Goal: Task Accomplishment & Management: Manage account settings

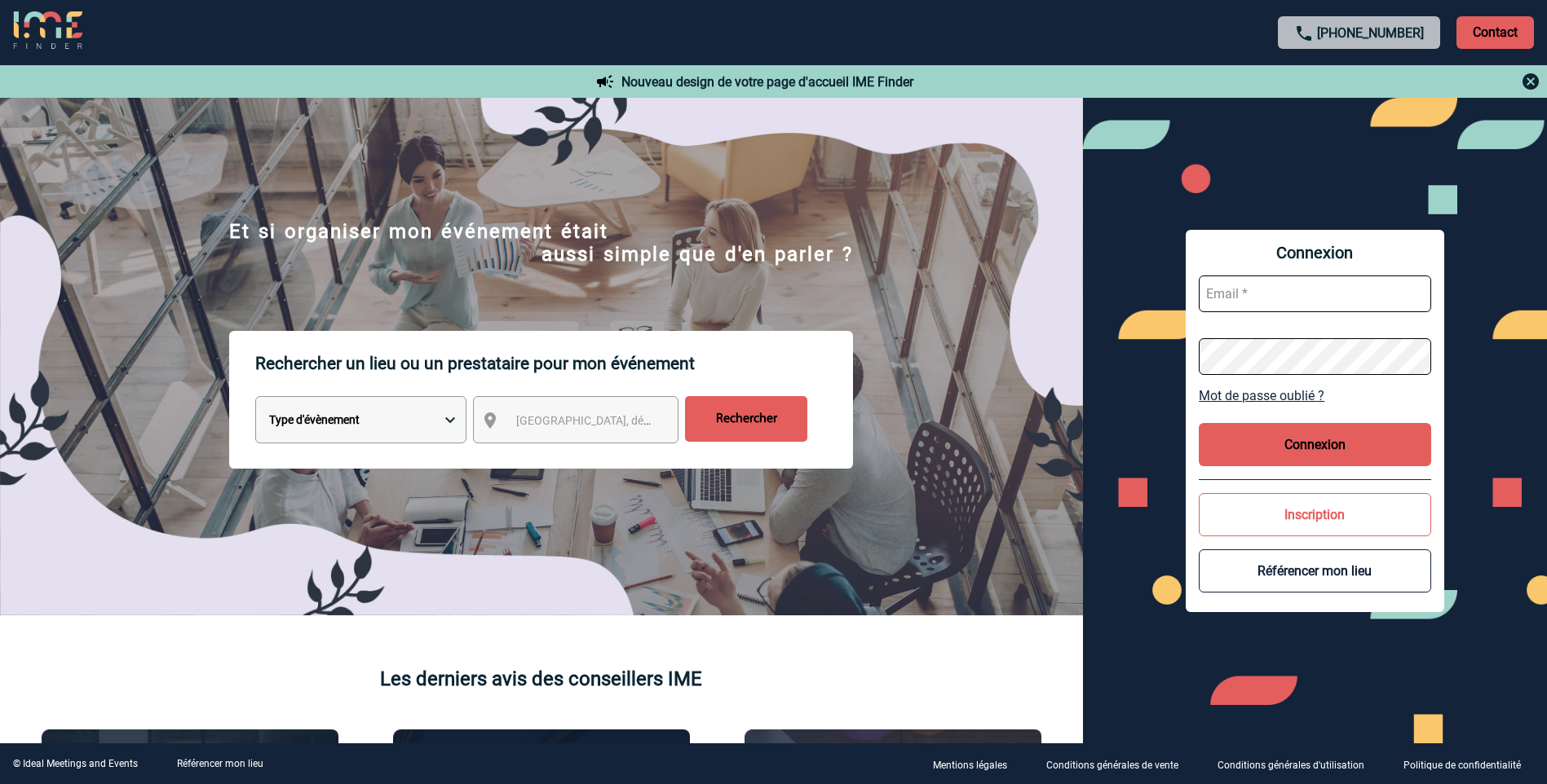
click at [1256, 307] on input "text" at bounding box center [1315, 294] width 232 height 37
click at [1224, 297] on input "text" at bounding box center [1315, 294] width 232 height 37
type input "dguibet@thalazur.fr"
click at [1354, 444] on button "Connexion" at bounding box center [1315, 445] width 232 height 43
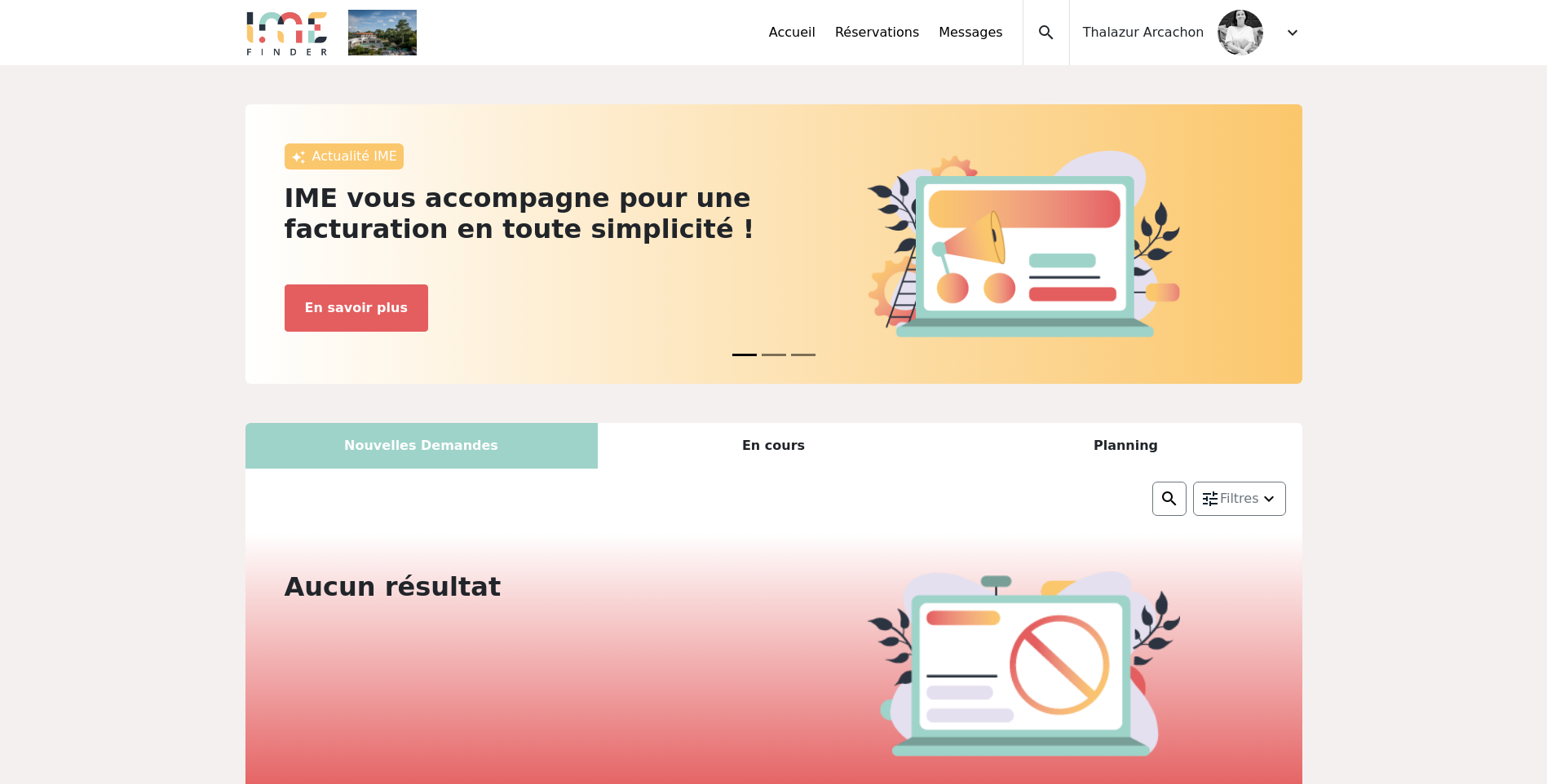
click at [1282, 35] on div "Accueil Réservations Messages Accès autres comptes Mes données personnelles Don…" at bounding box center [1035, 33] width 533 height 66
click at [1289, 32] on span "expand_more" at bounding box center [1292, 33] width 19 height 19
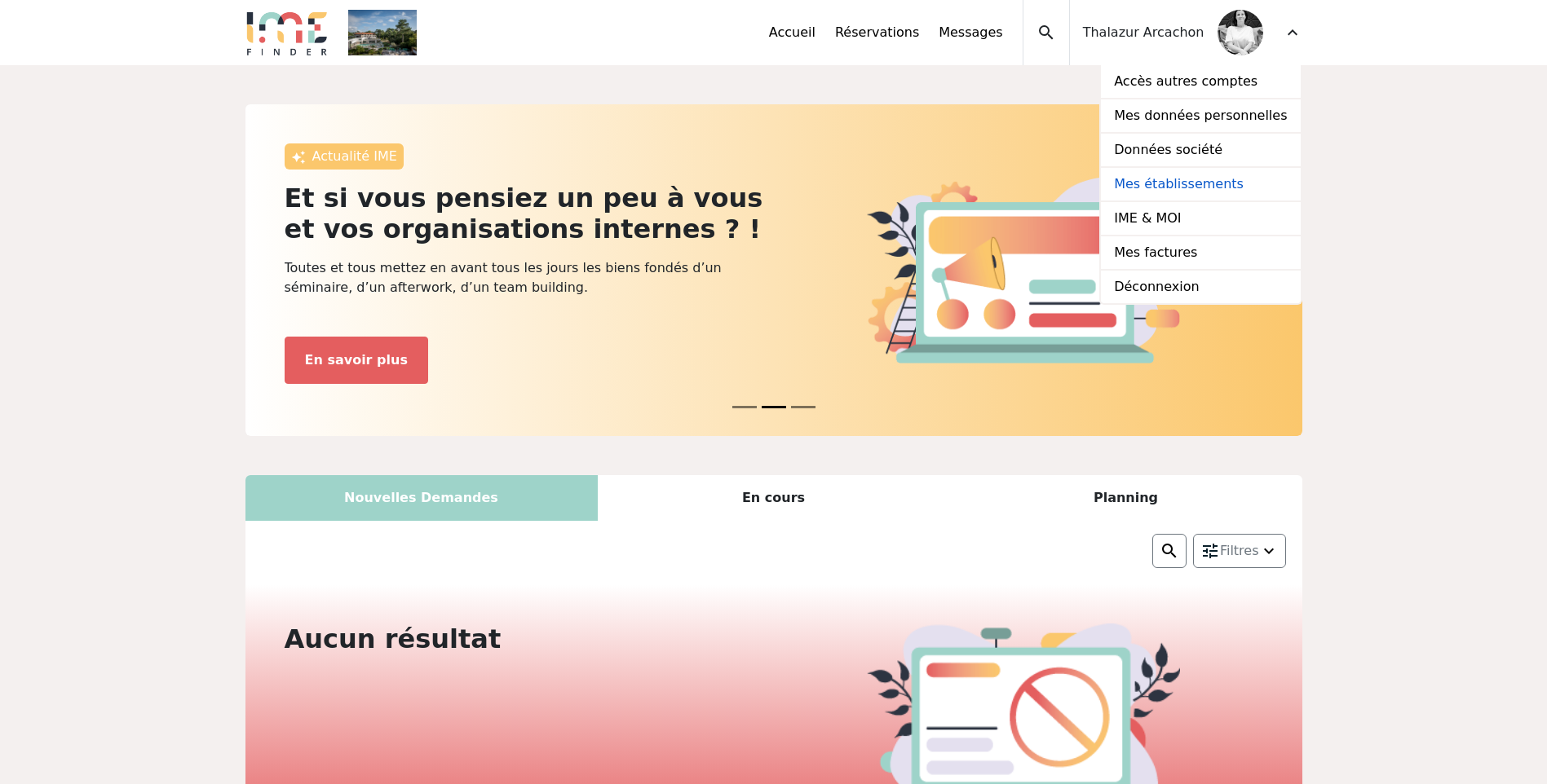
click at [1222, 176] on link "Mes établissements" at bounding box center [1200, 185] width 199 height 35
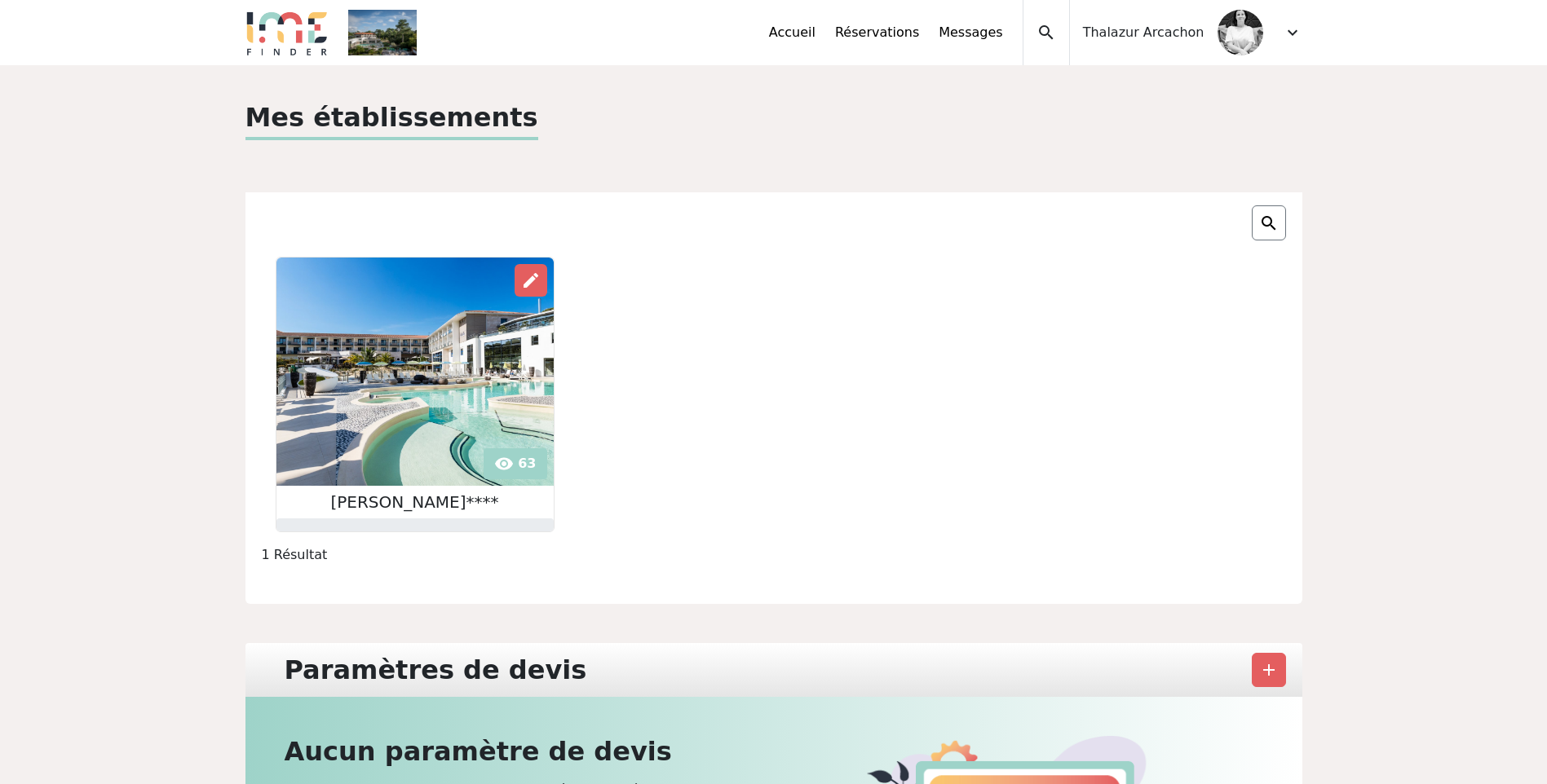
click at [1156, 42] on div "Thalazur Arcachon" at bounding box center [1166, 33] width 193 height 66
click at [1296, 25] on span "expand_more" at bounding box center [1292, 33] width 19 height 19
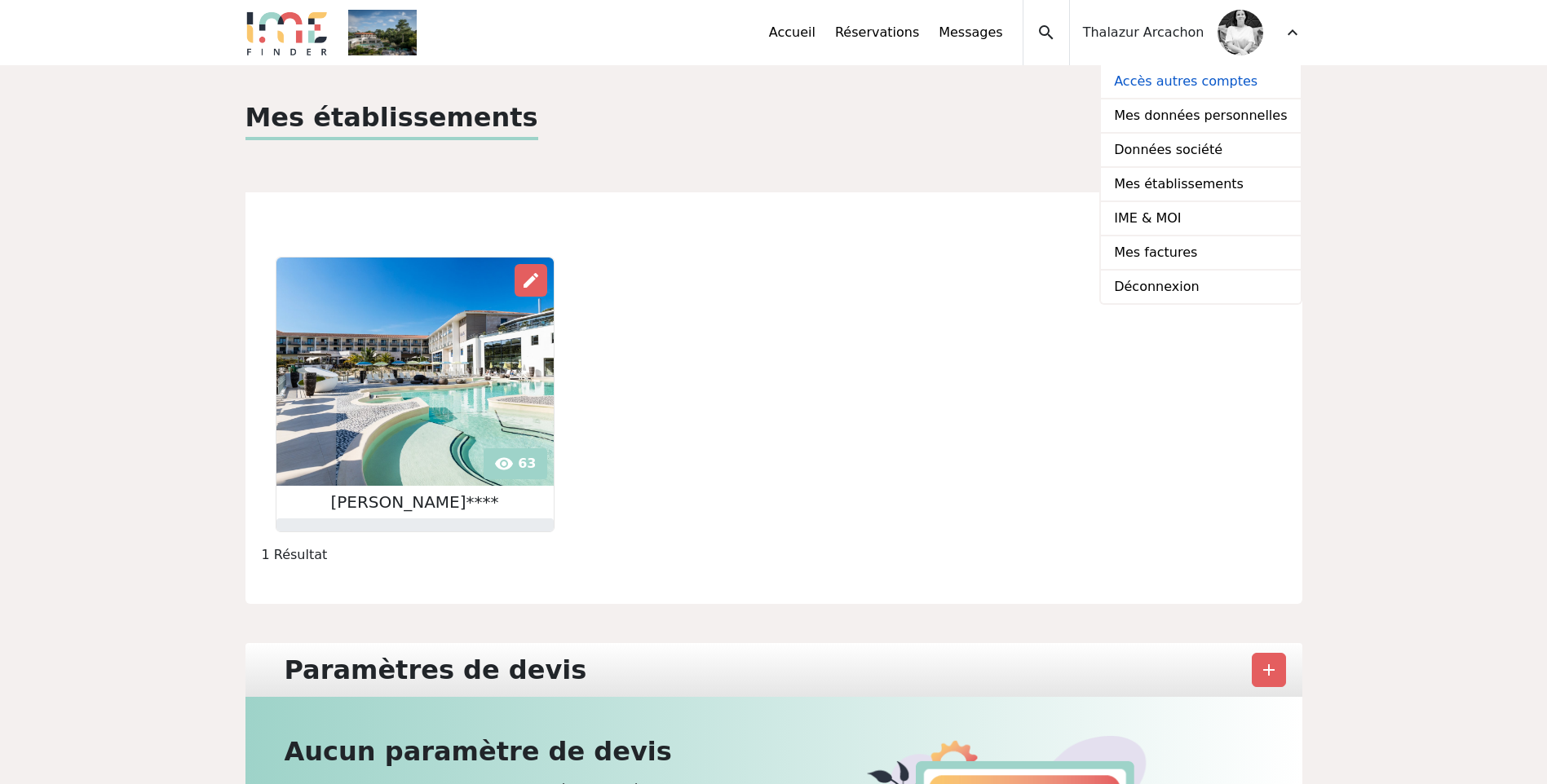
click at [1248, 82] on link "Accès autres comptes" at bounding box center [1200, 83] width 199 height 35
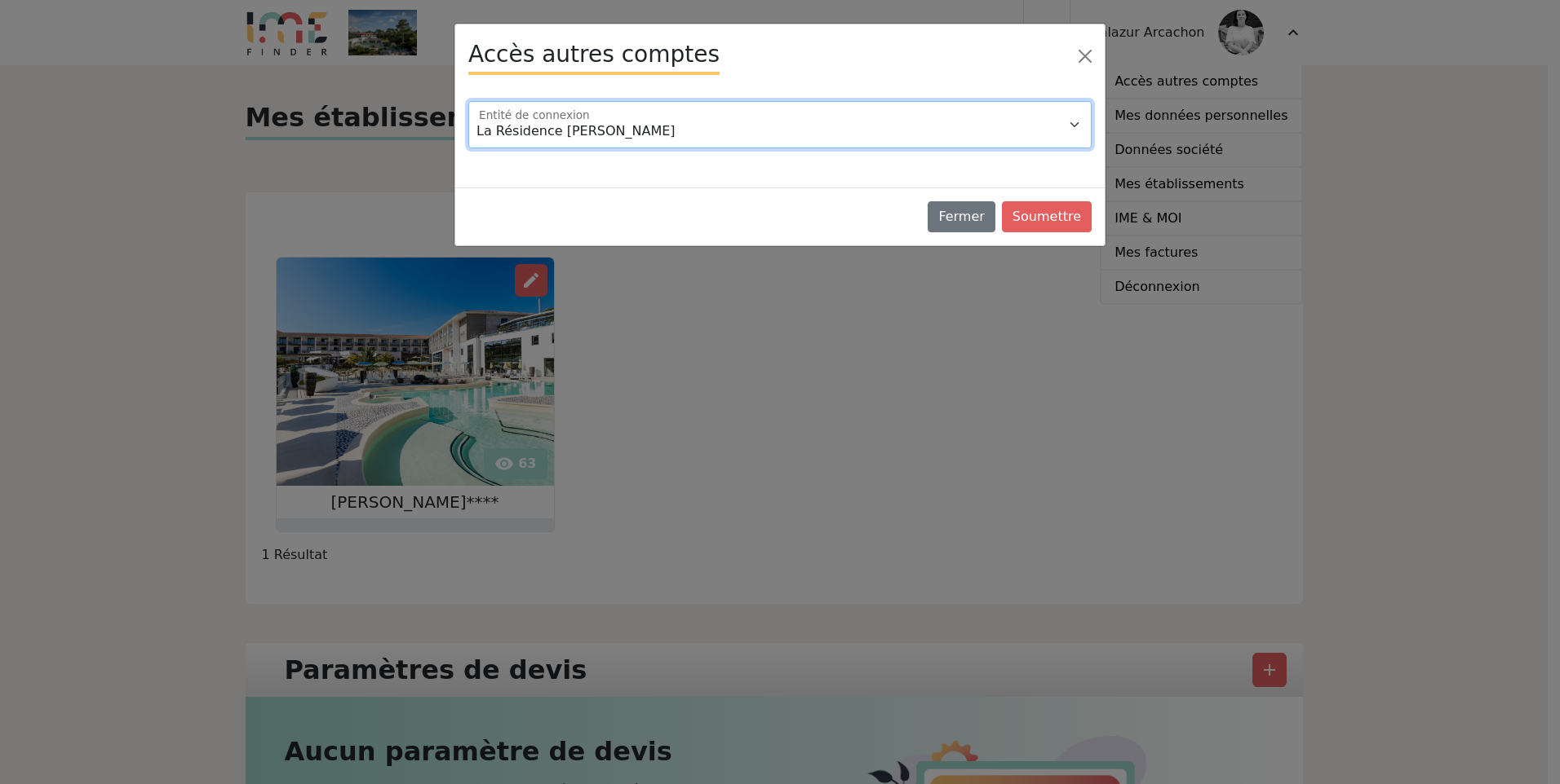
click at [804, 125] on select "La Résidence Thalazur Arcachon Résidence Thalazur Arcachon bis" at bounding box center [780, 124] width 623 height 47
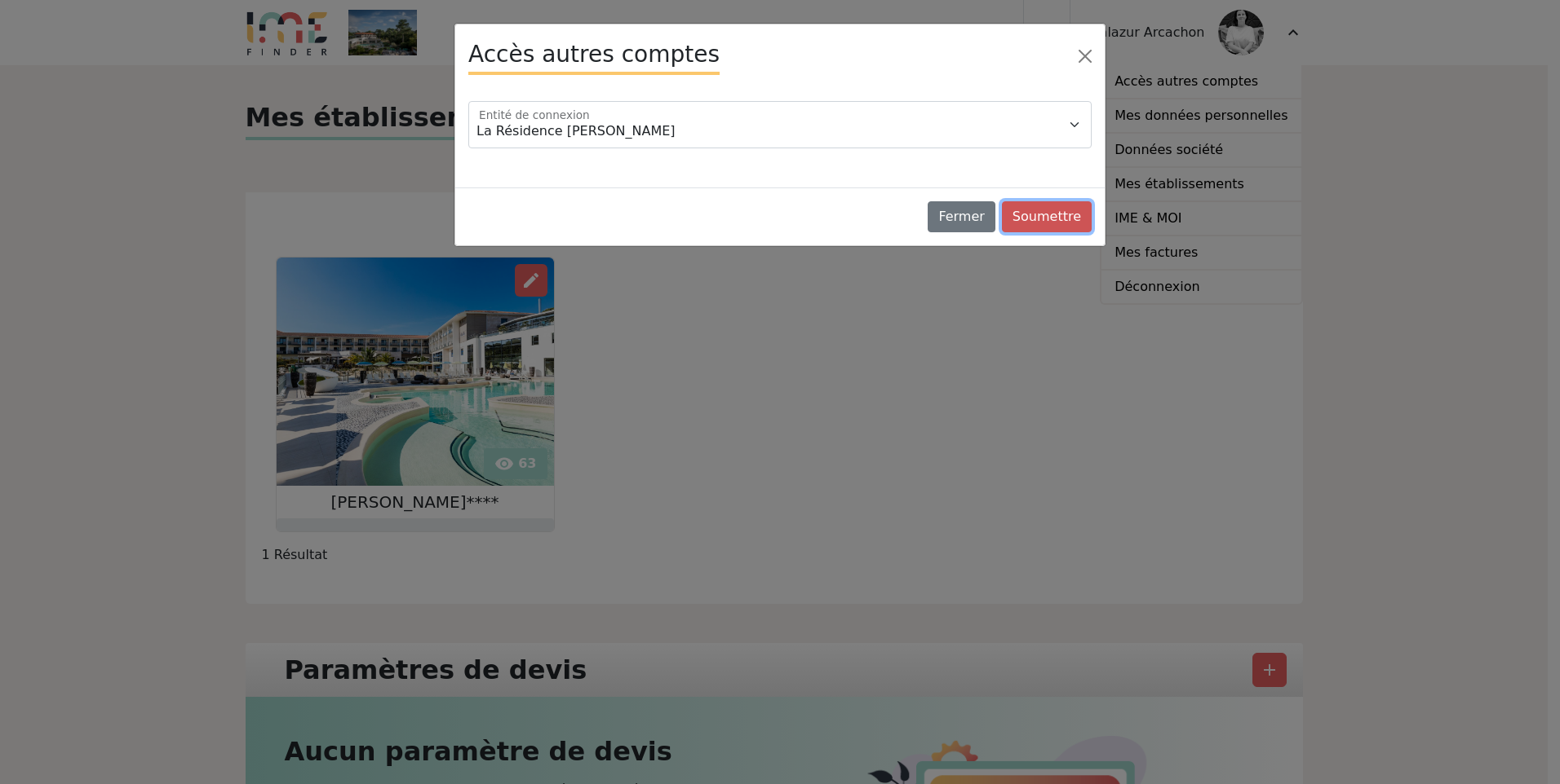
click at [1070, 217] on button "Soumettre" at bounding box center [1046, 217] width 90 height 31
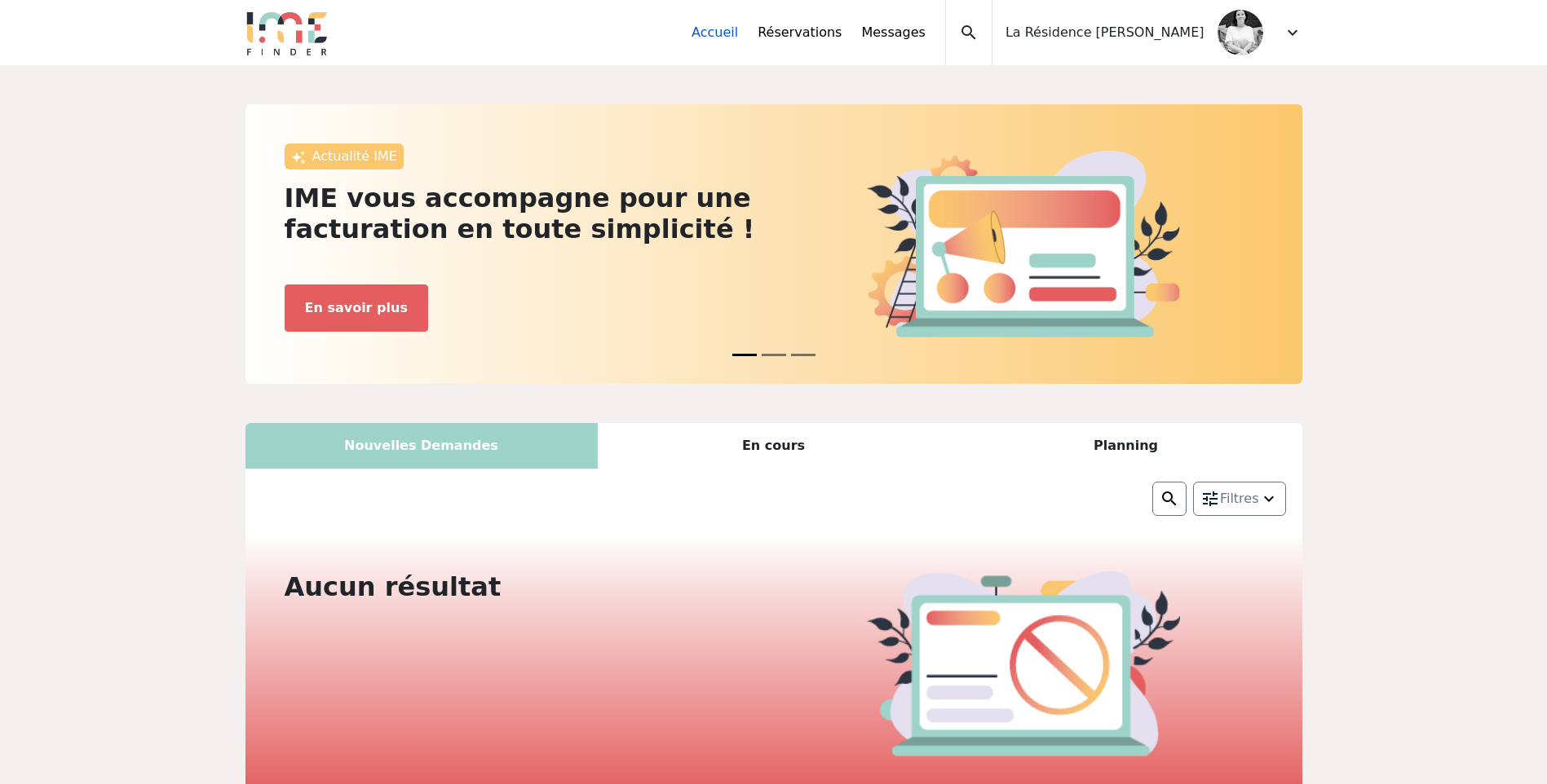
click at [738, 31] on link "Accueil" at bounding box center [715, 33] width 46 height 19
click at [840, 35] on link "Réservations" at bounding box center [799, 33] width 84 height 19
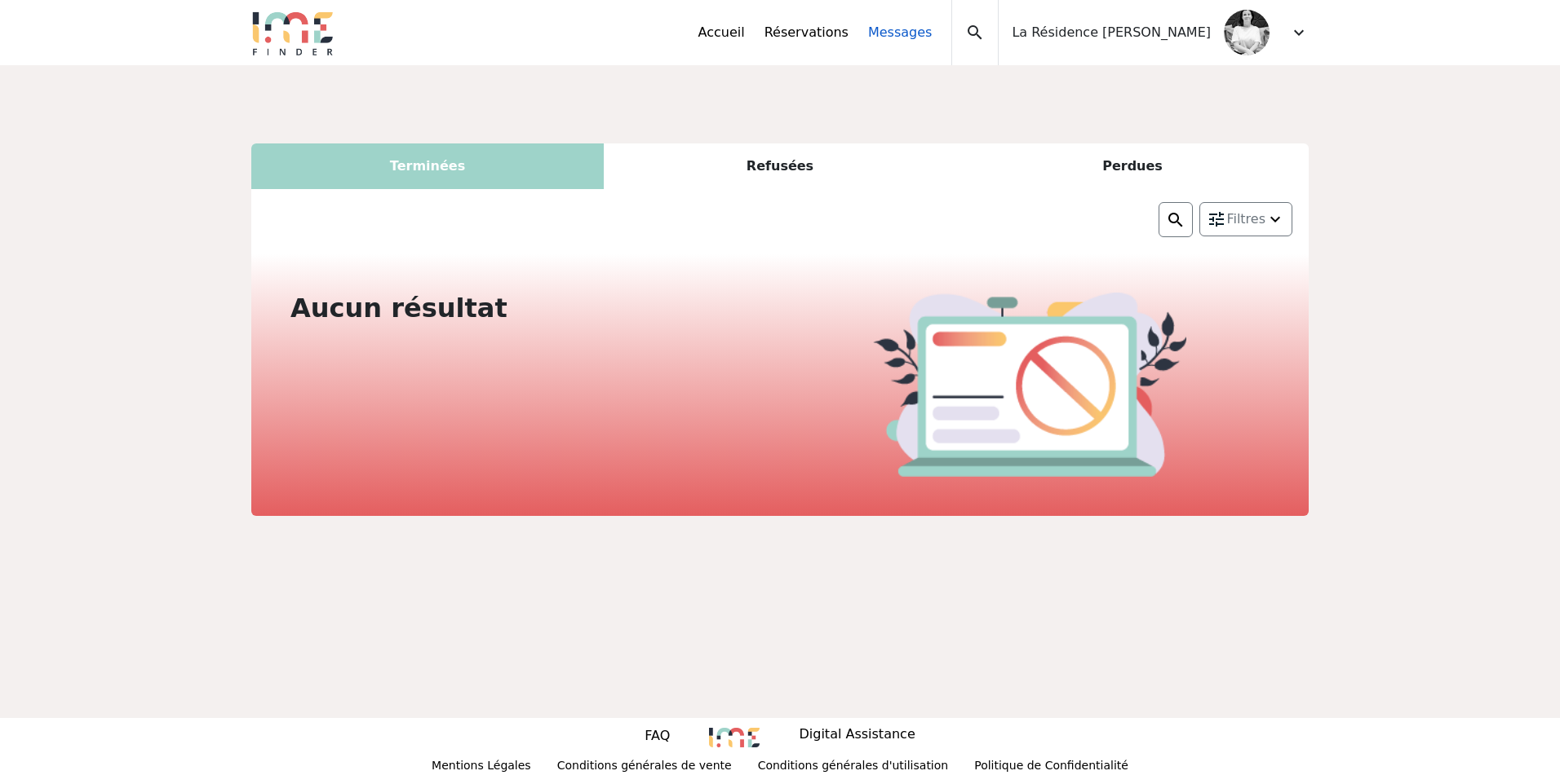
click at [911, 34] on link "Messages" at bounding box center [900, 33] width 64 height 19
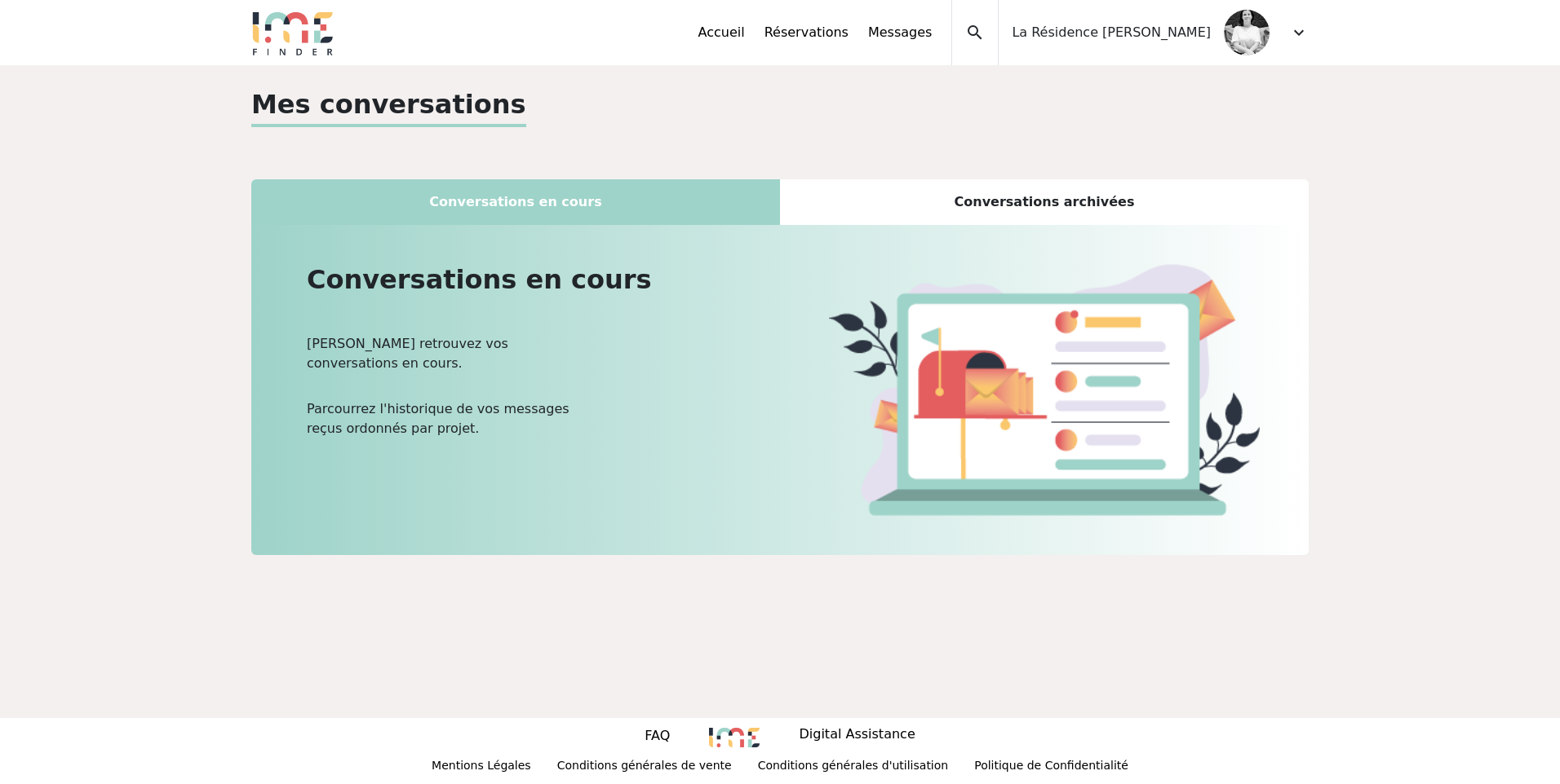
click at [1117, 36] on span "La Résidence [PERSON_NAME]" at bounding box center [1110, 33] width 199 height 19
click at [1287, 35] on div "Accueil Réservations Messages Accès autres comptes Mes données personnelles Don…" at bounding box center [1003, 33] width 610 height 66
click at [1160, 24] on span "La Résidence [PERSON_NAME]" at bounding box center [1110, 33] width 199 height 19
click at [1299, 35] on span "expand_more" at bounding box center [1299, 33] width 19 height 19
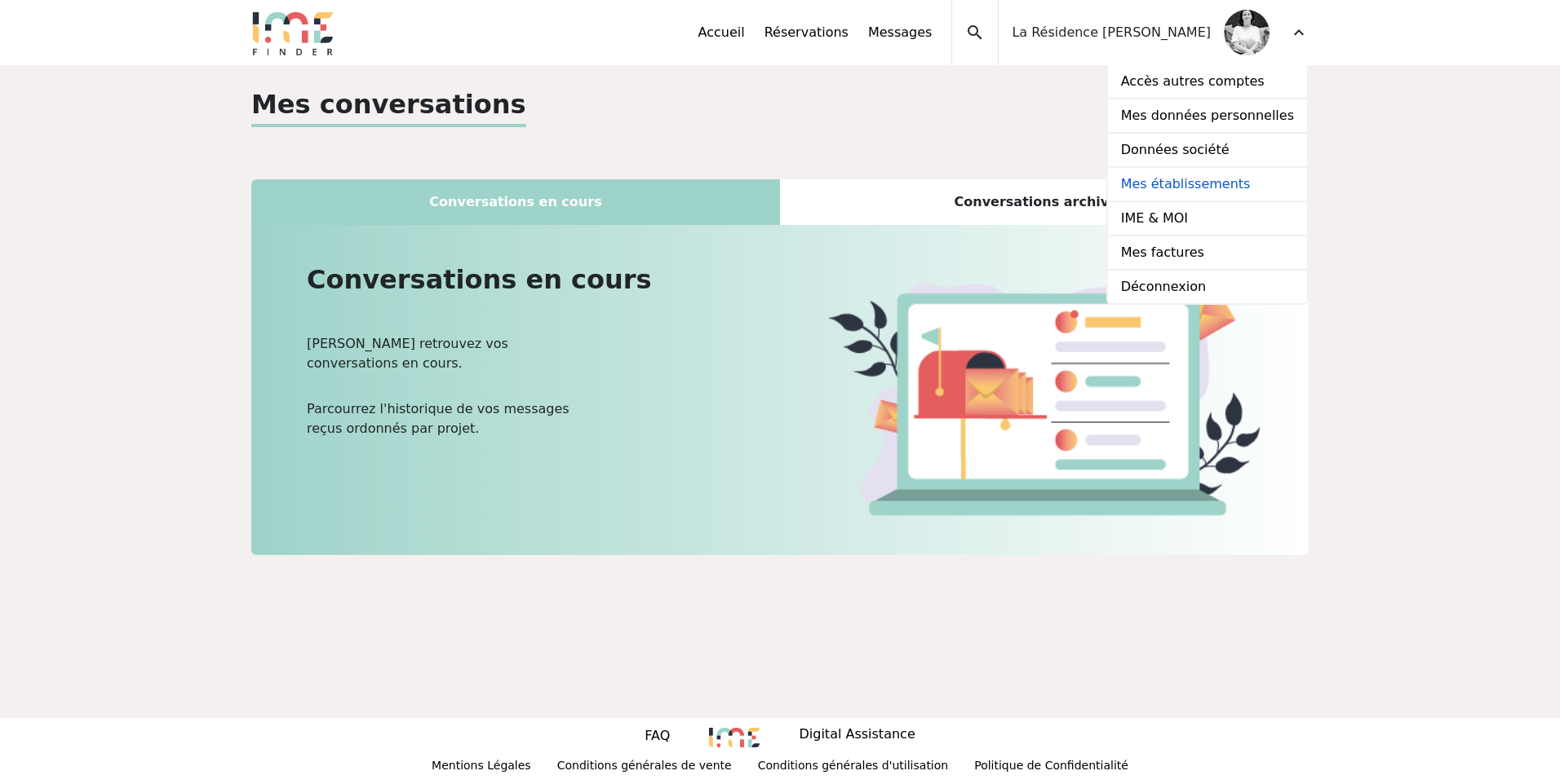
click at [1242, 185] on link "Mes établissements" at bounding box center [1207, 185] width 199 height 35
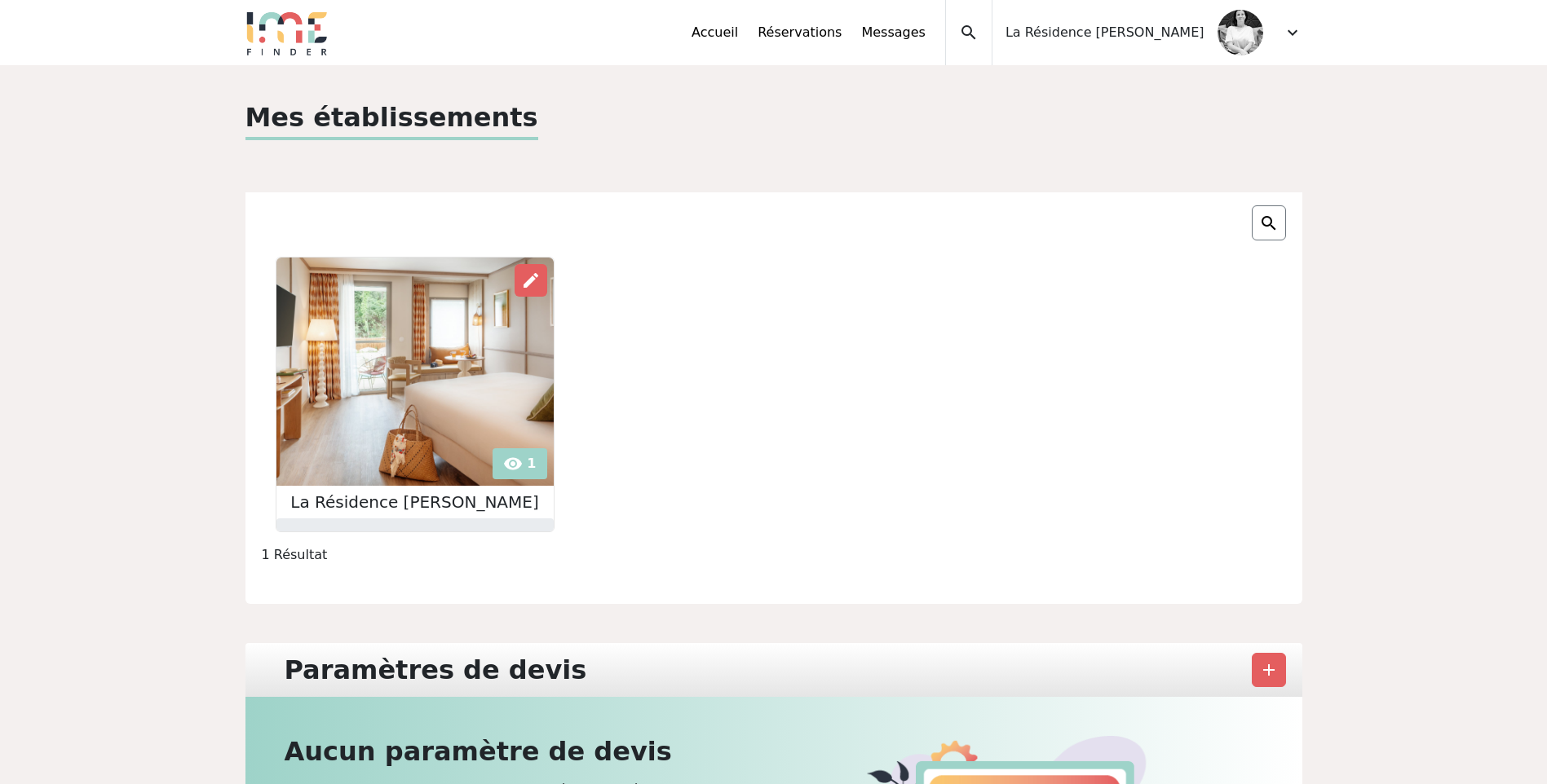
click at [340, 343] on img at bounding box center [415, 371] width 277 height 229
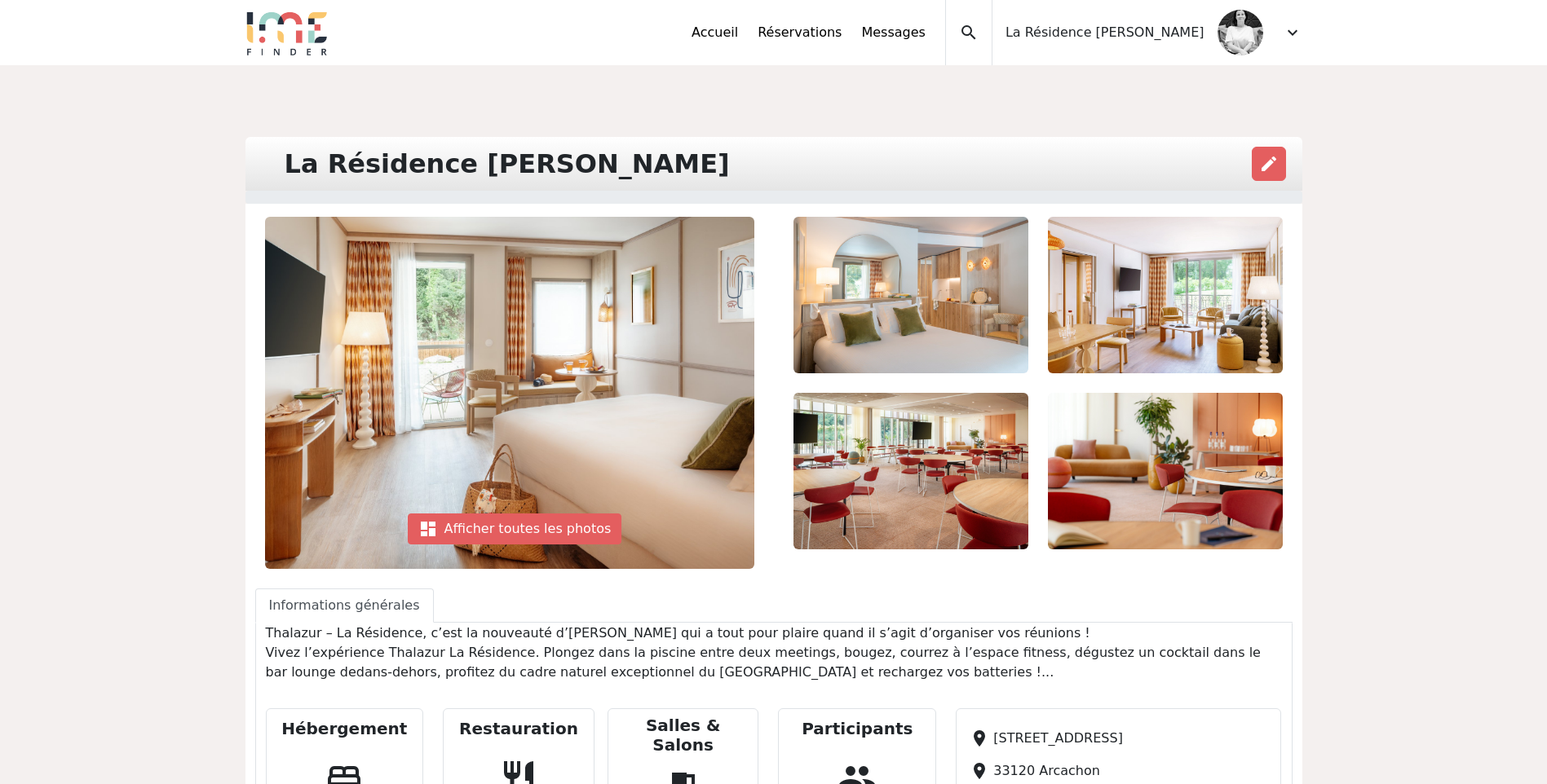
scroll to position [245, 0]
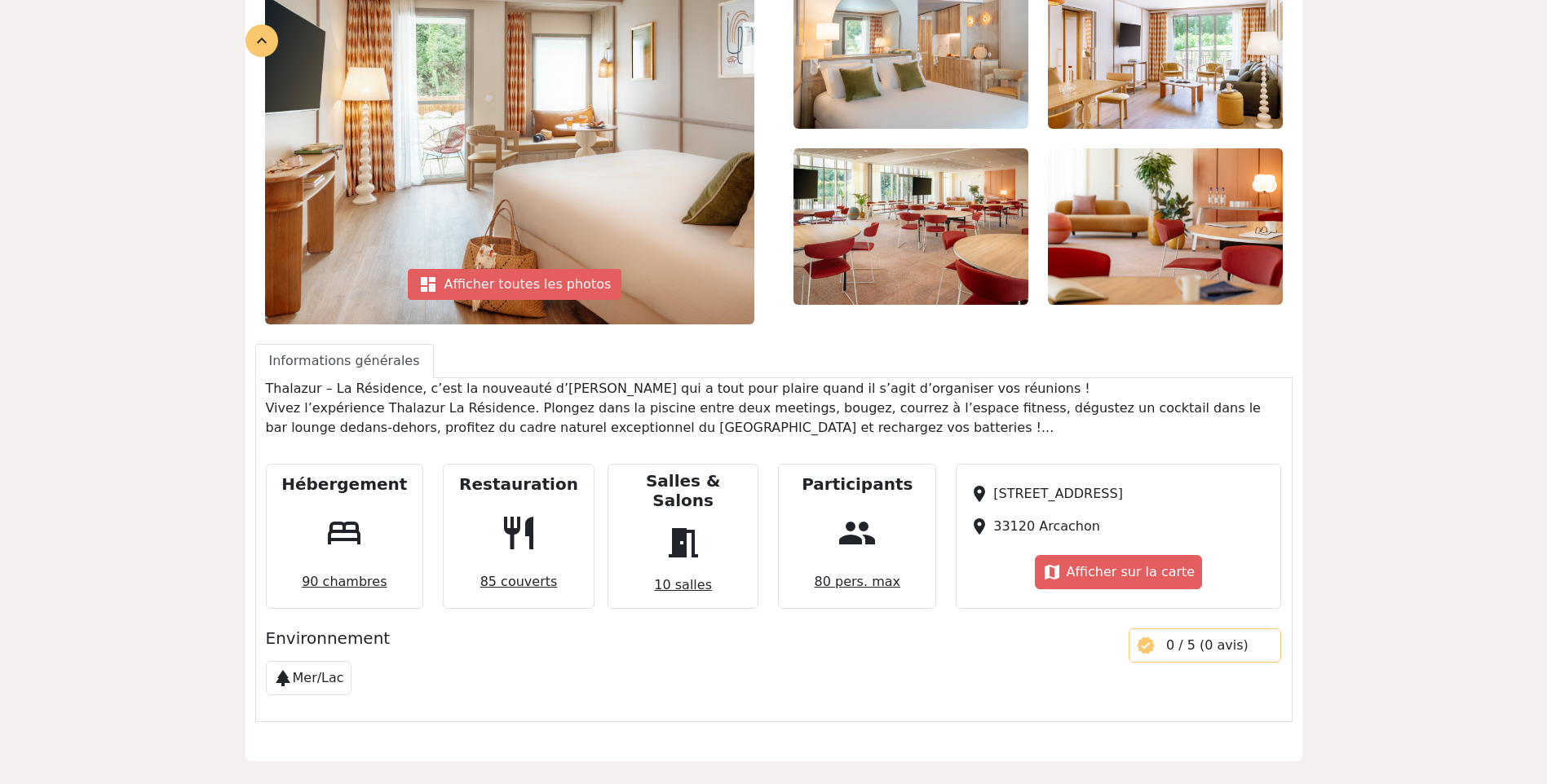
click at [644, 533] on div "Salles & Salons meeting_room 10 salles" at bounding box center [683, 536] width 151 height 145
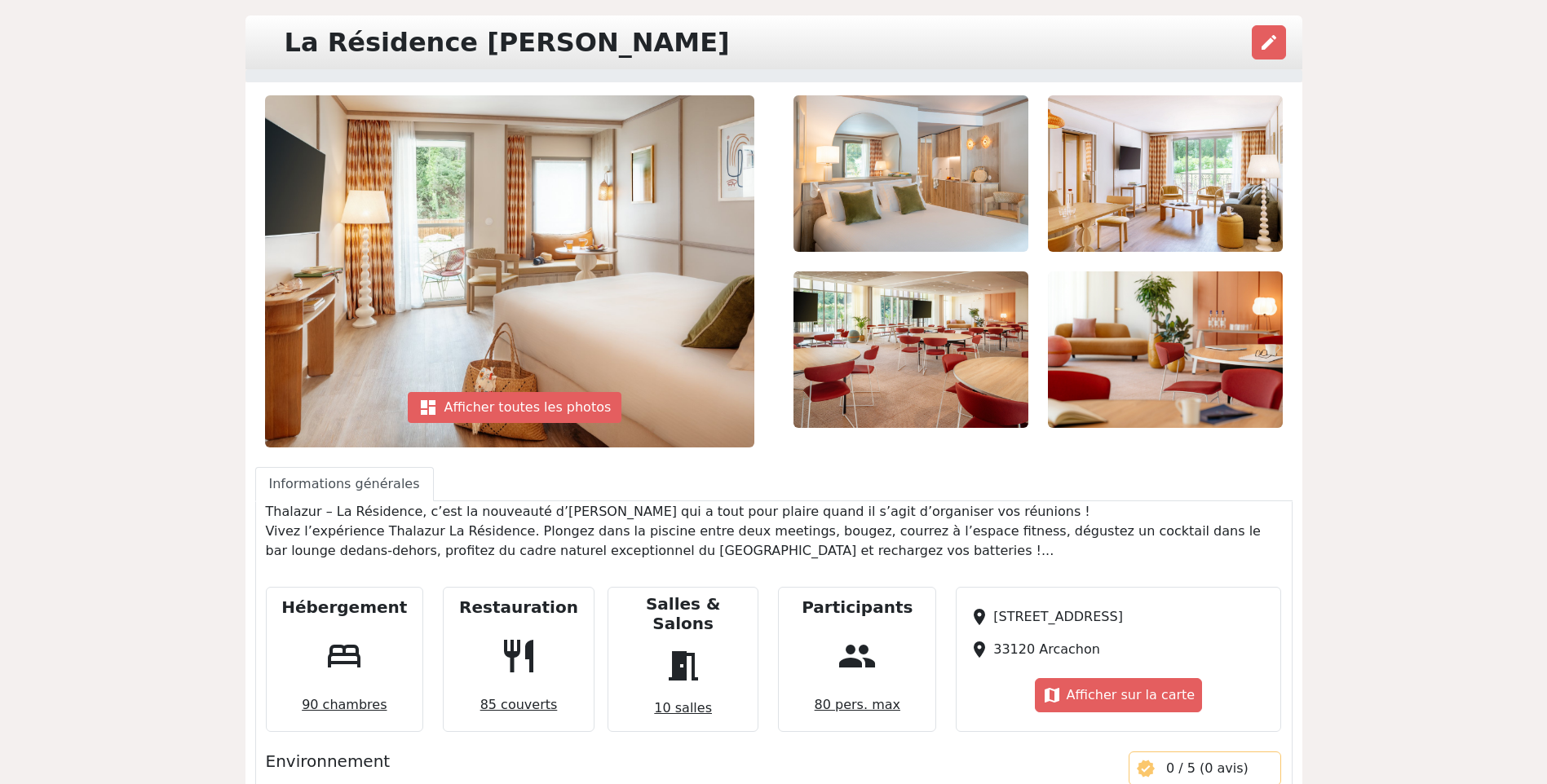
scroll to position [0, 0]
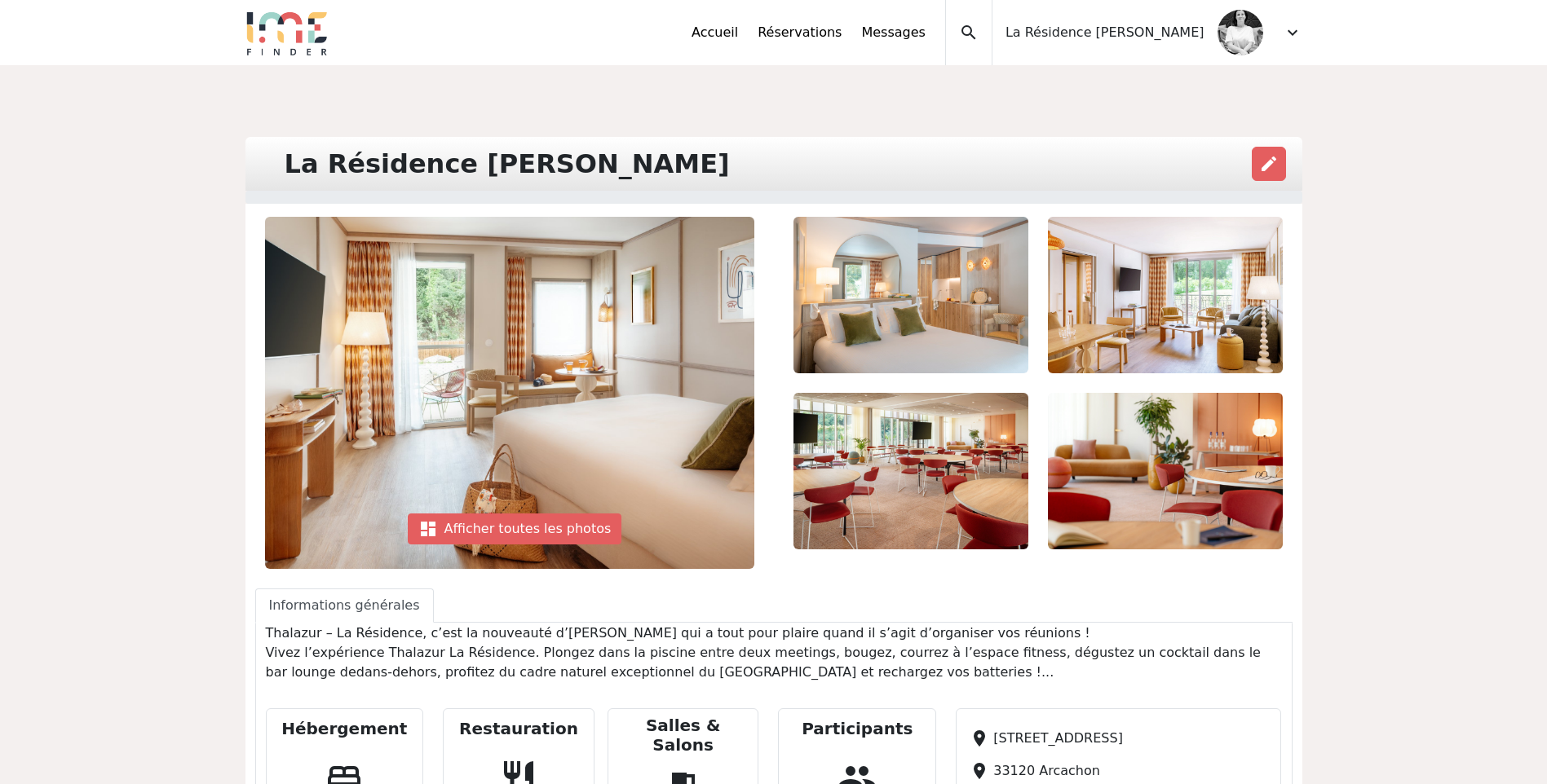
click at [1283, 29] on span "expand_more" at bounding box center [1292, 33] width 19 height 19
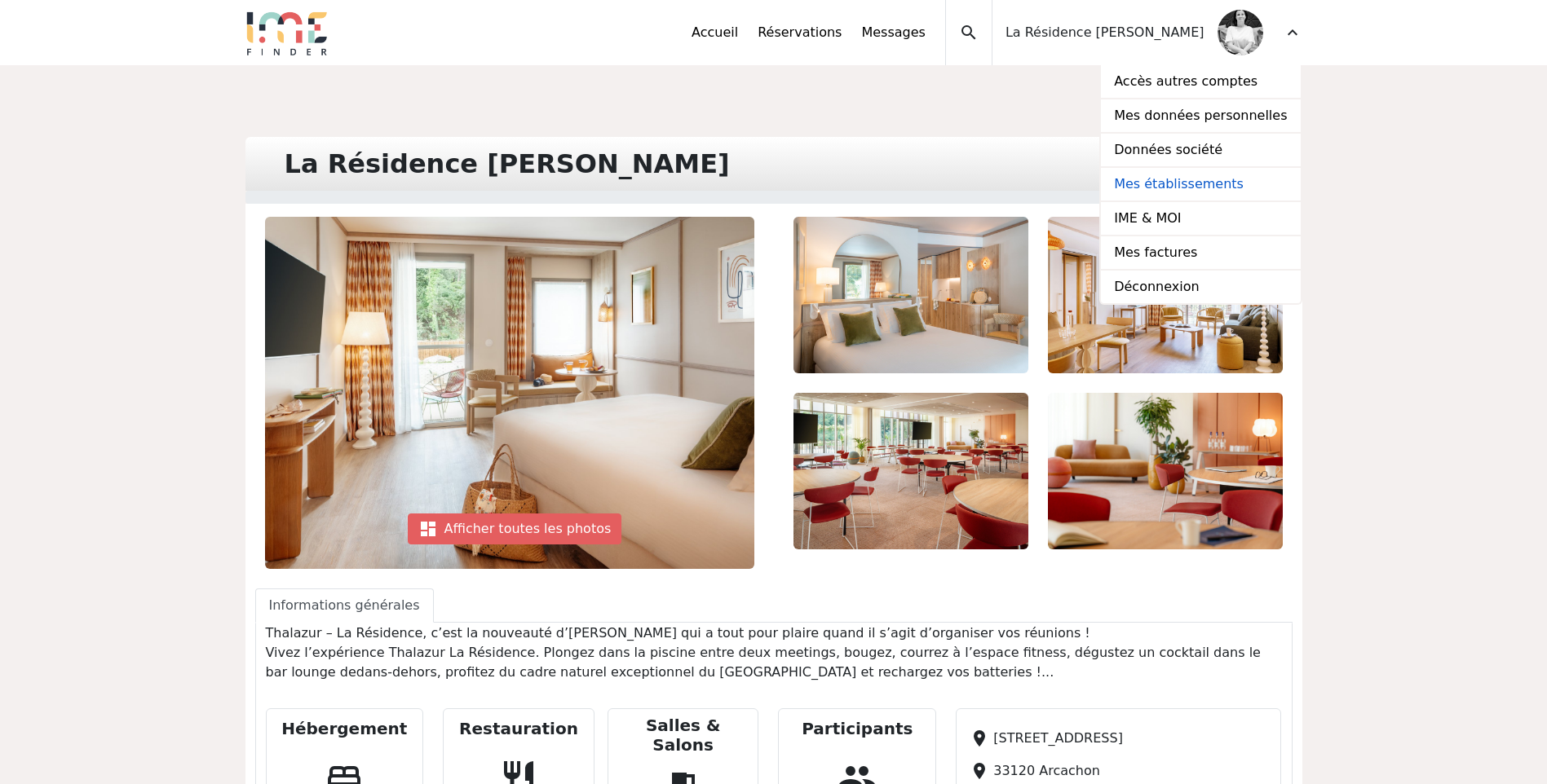
click at [1233, 178] on link "Mes établissements" at bounding box center [1200, 185] width 199 height 35
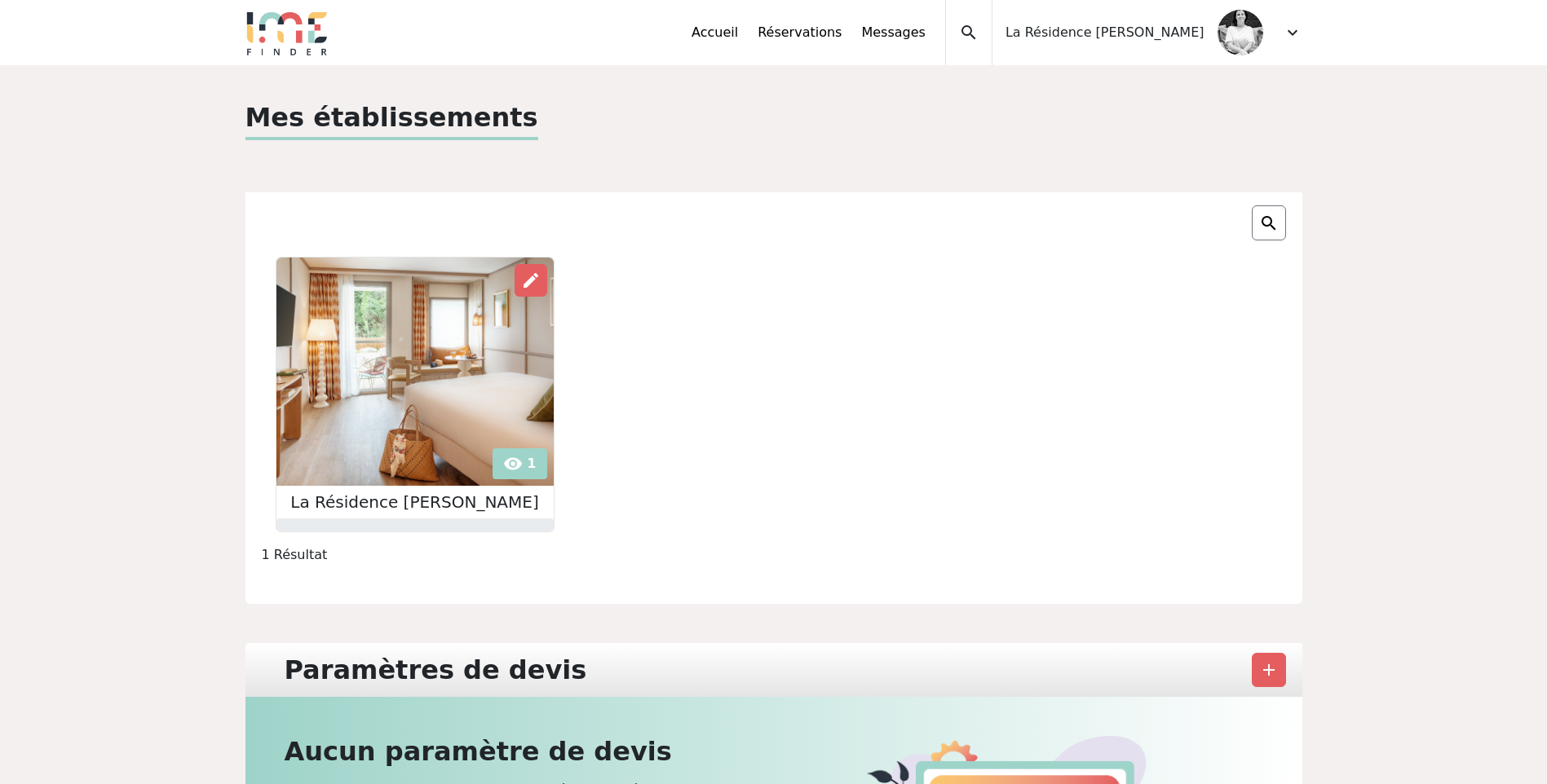
click at [1277, 32] on div "Accueil Réservations Messages Accès autres comptes Mes données personnelles Don…" at bounding box center [996, 33] width 610 height 66
click at [1290, 40] on span "expand_more" at bounding box center [1292, 33] width 19 height 19
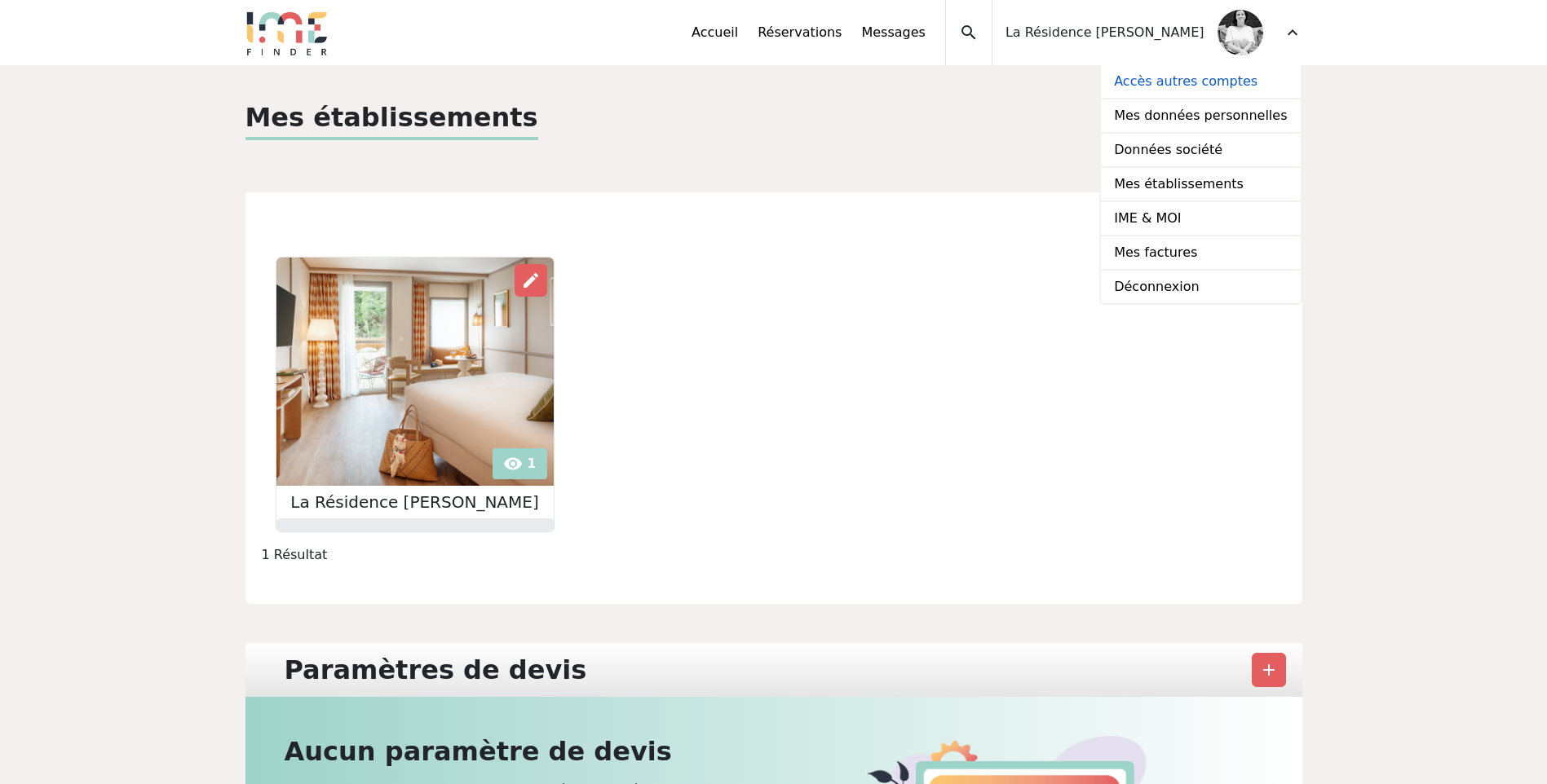
click at [1268, 82] on link "Accès autres comptes" at bounding box center [1200, 83] width 199 height 35
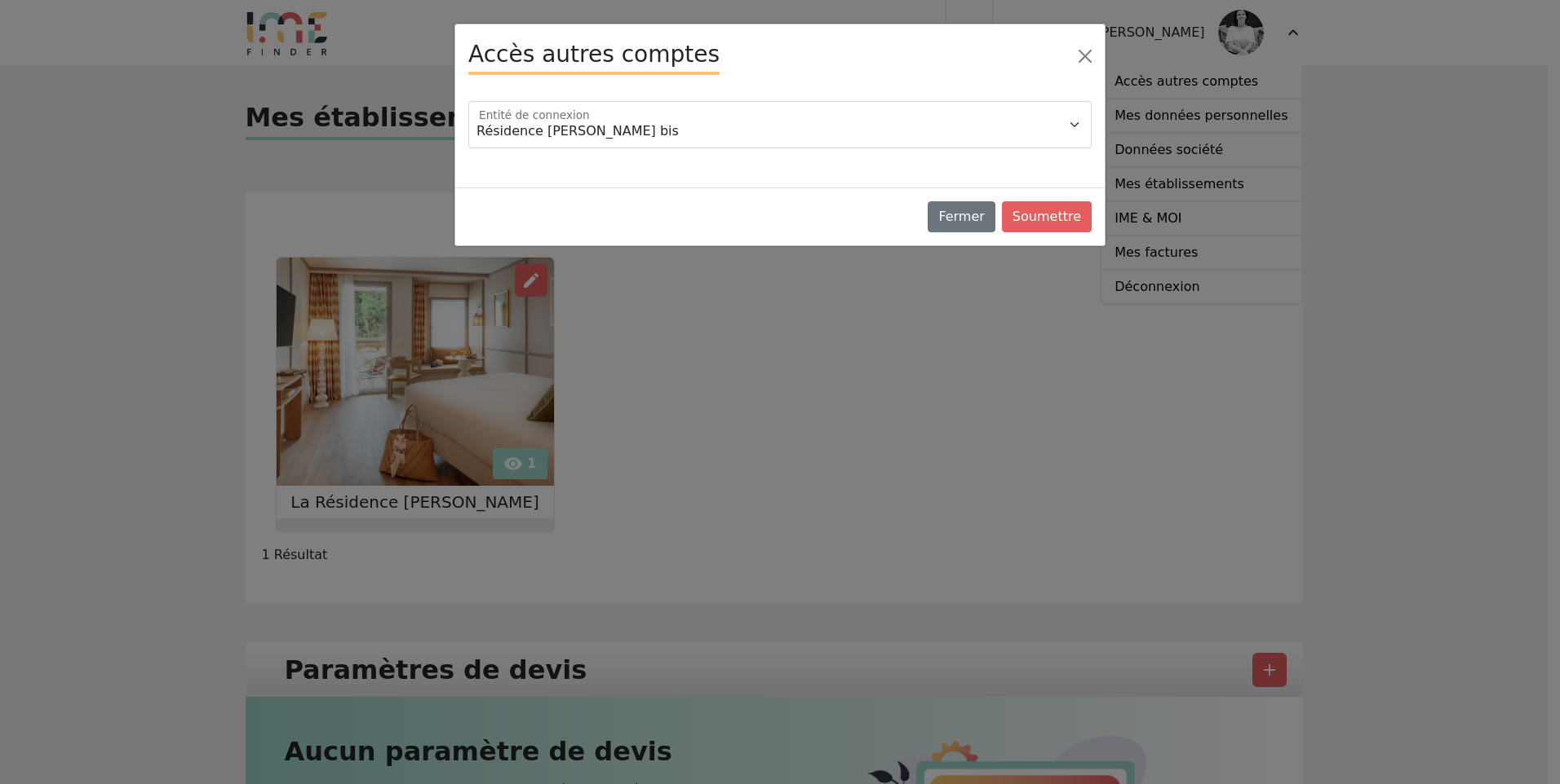
click at [1016, 150] on div "Résidence Thalazur Arcachon bis Thalazur Arcachon Entité de connexion" at bounding box center [780, 131] width 643 height 61
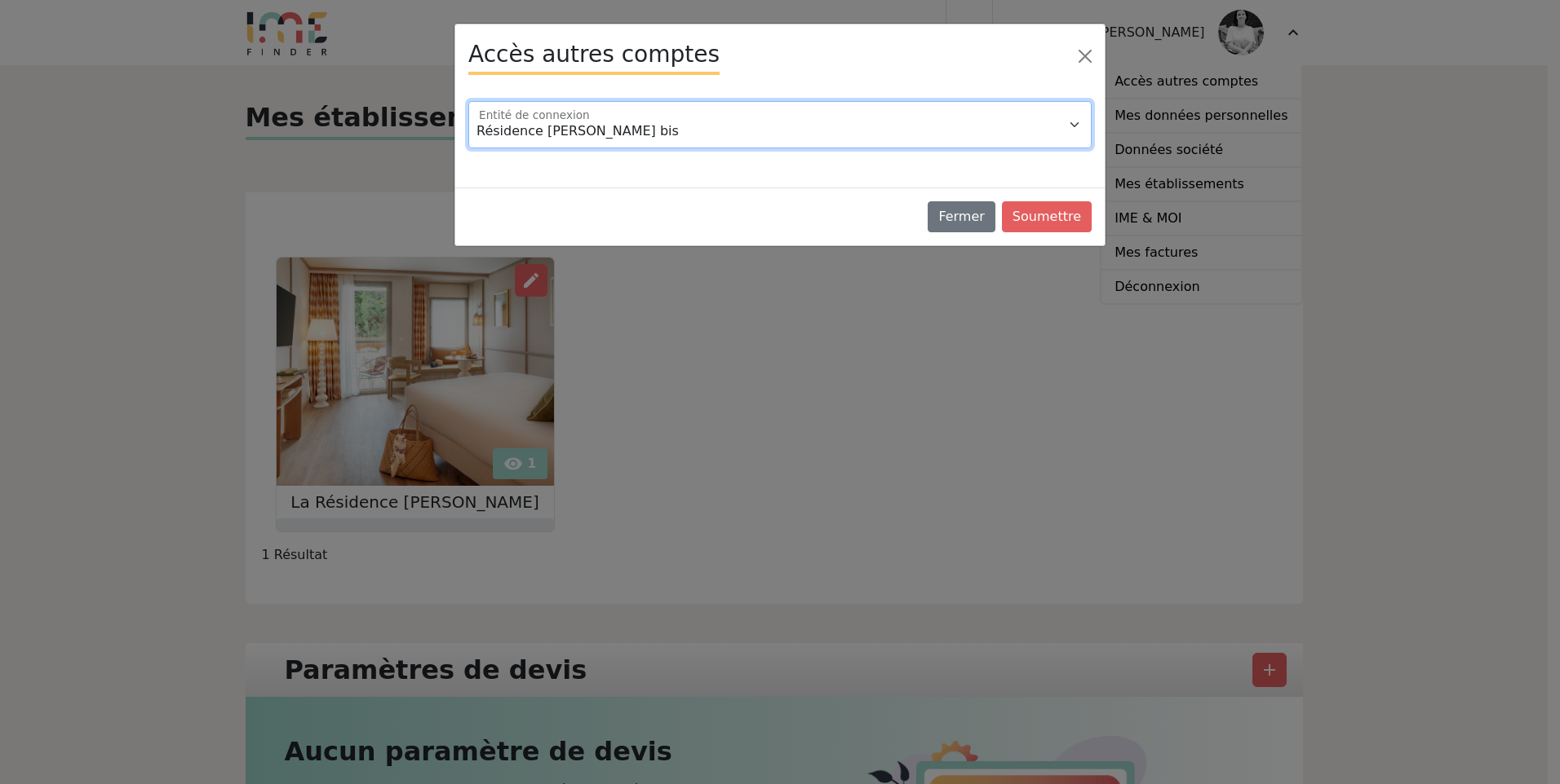
click at [1011, 126] on select "Résidence Thalazur Arcachon bis Thalazur Arcachon" at bounding box center [780, 124] width 623 height 47
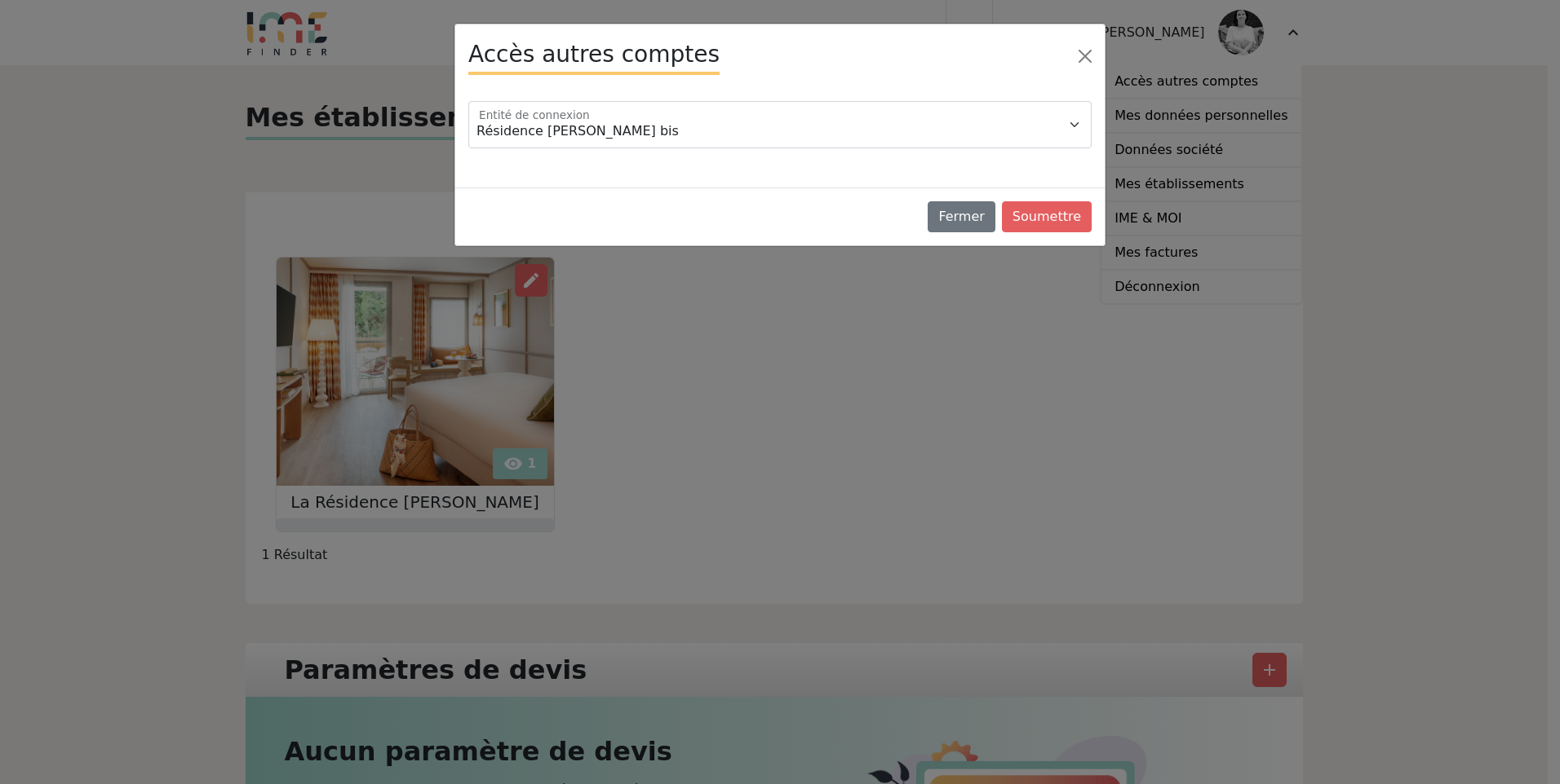
drag, startPoint x: 896, startPoint y: 212, endPoint x: 905, endPoint y: 214, distance: 9.2
click at [896, 212] on div "Fermer Soumettre" at bounding box center [780, 216] width 649 height 58
click at [1050, 222] on button "Soumettre" at bounding box center [1046, 217] width 90 height 31
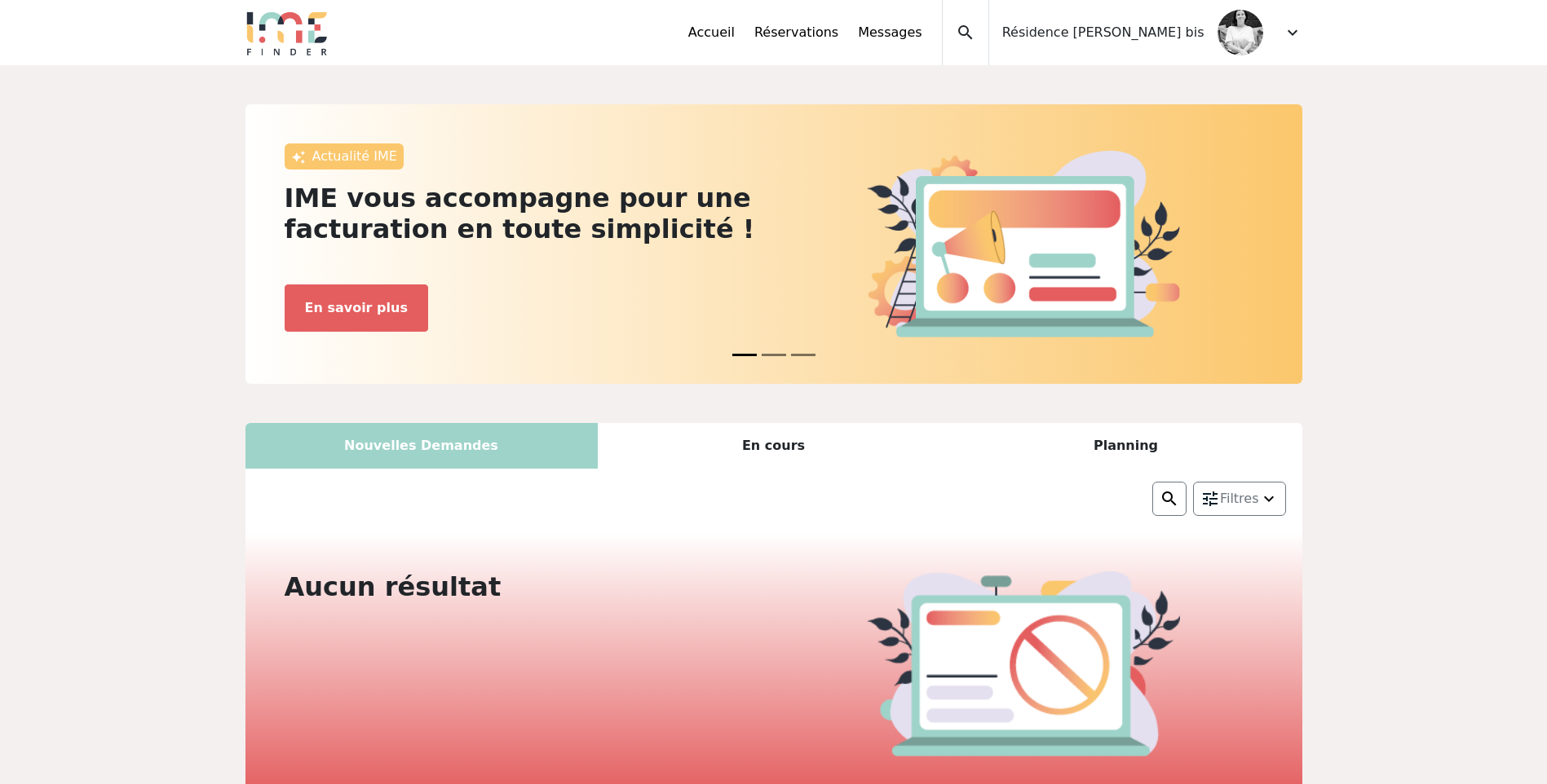
click at [1155, 38] on span "Résidence [PERSON_NAME] bis" at bounding box center [1103, 33] width 203 height 19
click at [1296, 33] on span "expand_more" at bounding box center [1292, 33] width 19 height 19
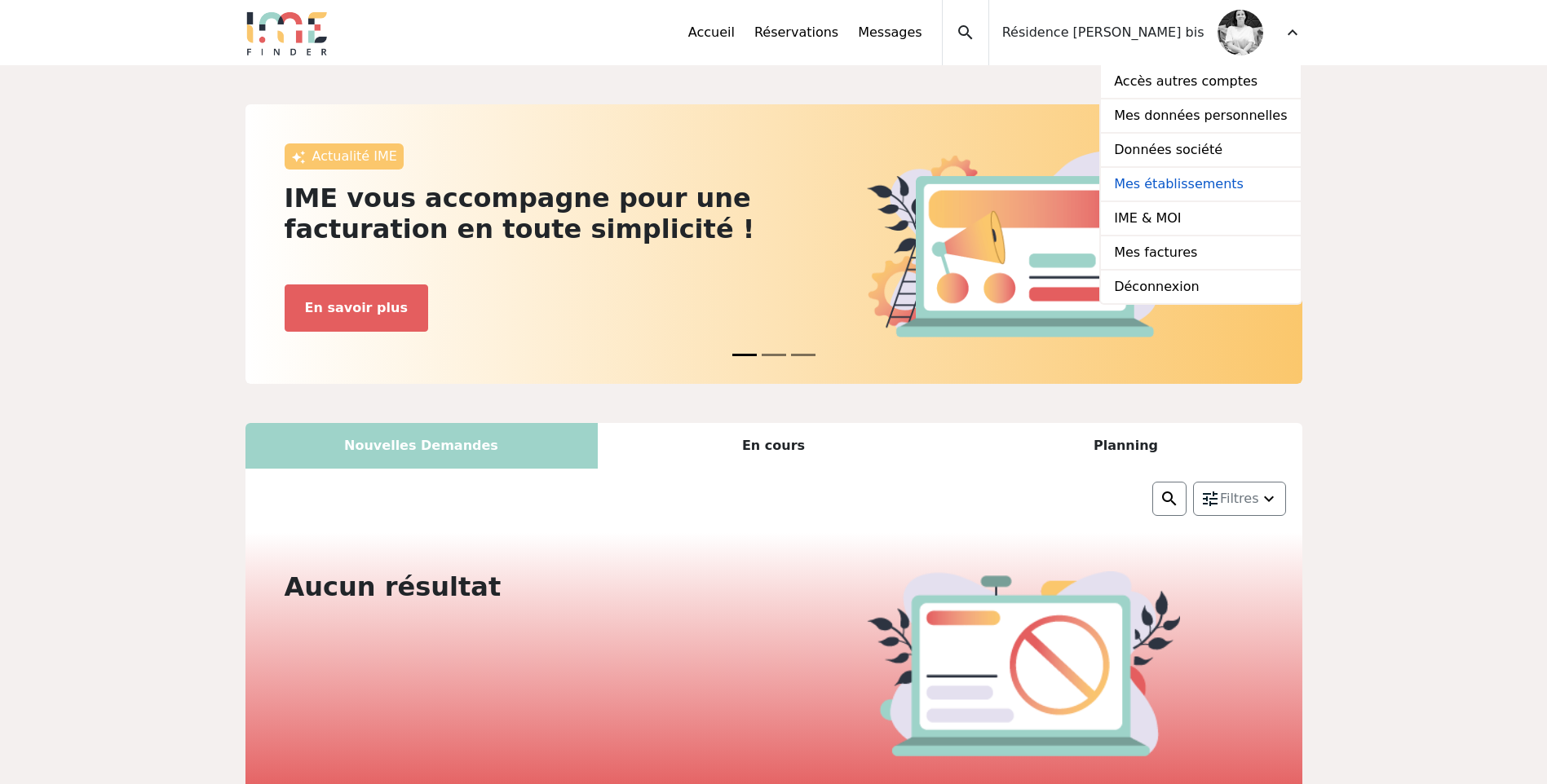
click at [1212, 182] on link "Mes établissements" at bounding box center [1200, 185] width 199 height 35
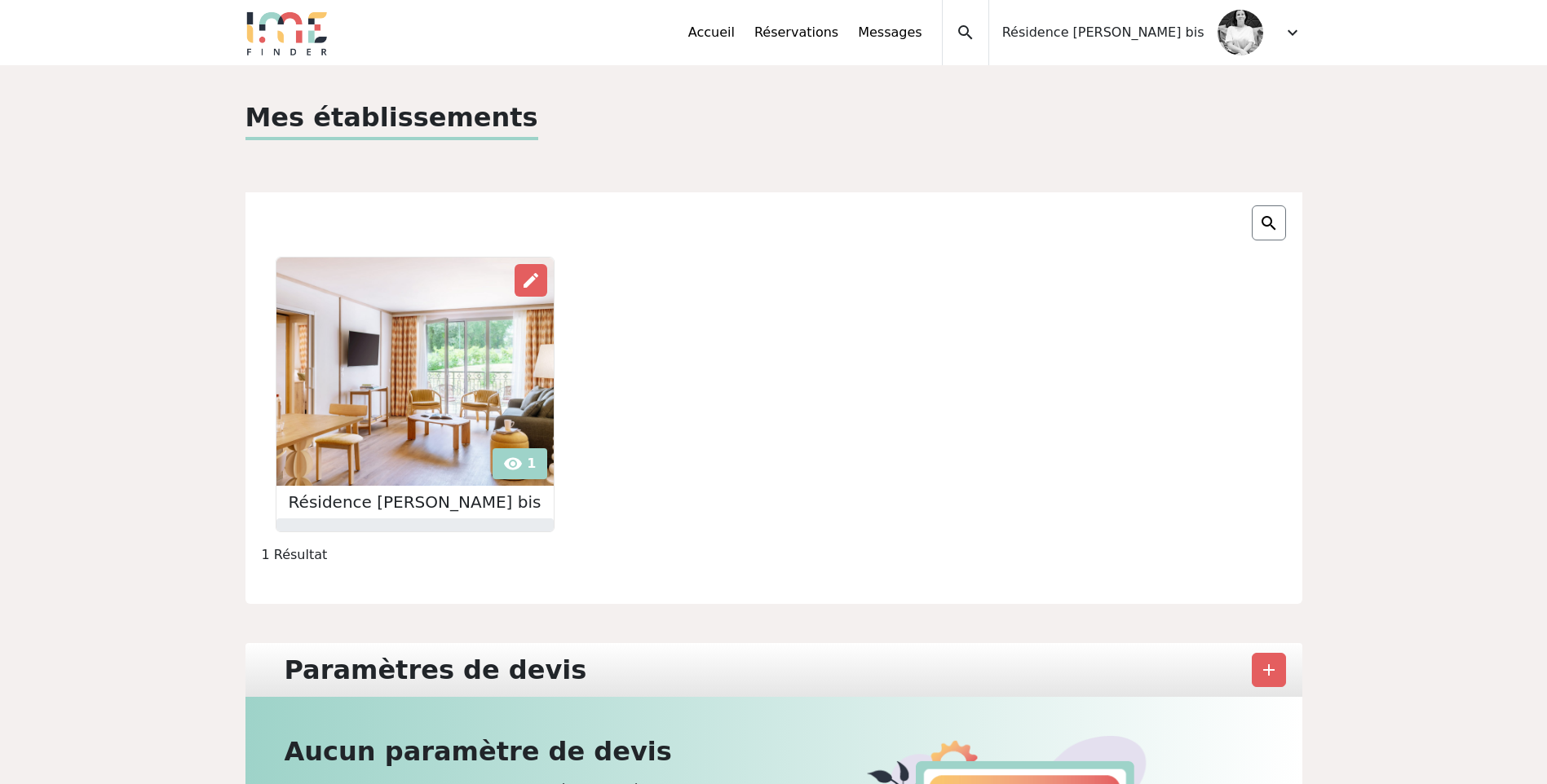
click at [1191, 43] on div "Résidence Thalazur Arcachon bis" at bounding box center [1126, 33] width 274 height 66
click at [1295, 26] on span "expand_more" at bounding box center [1292, 33] width 19 height 19
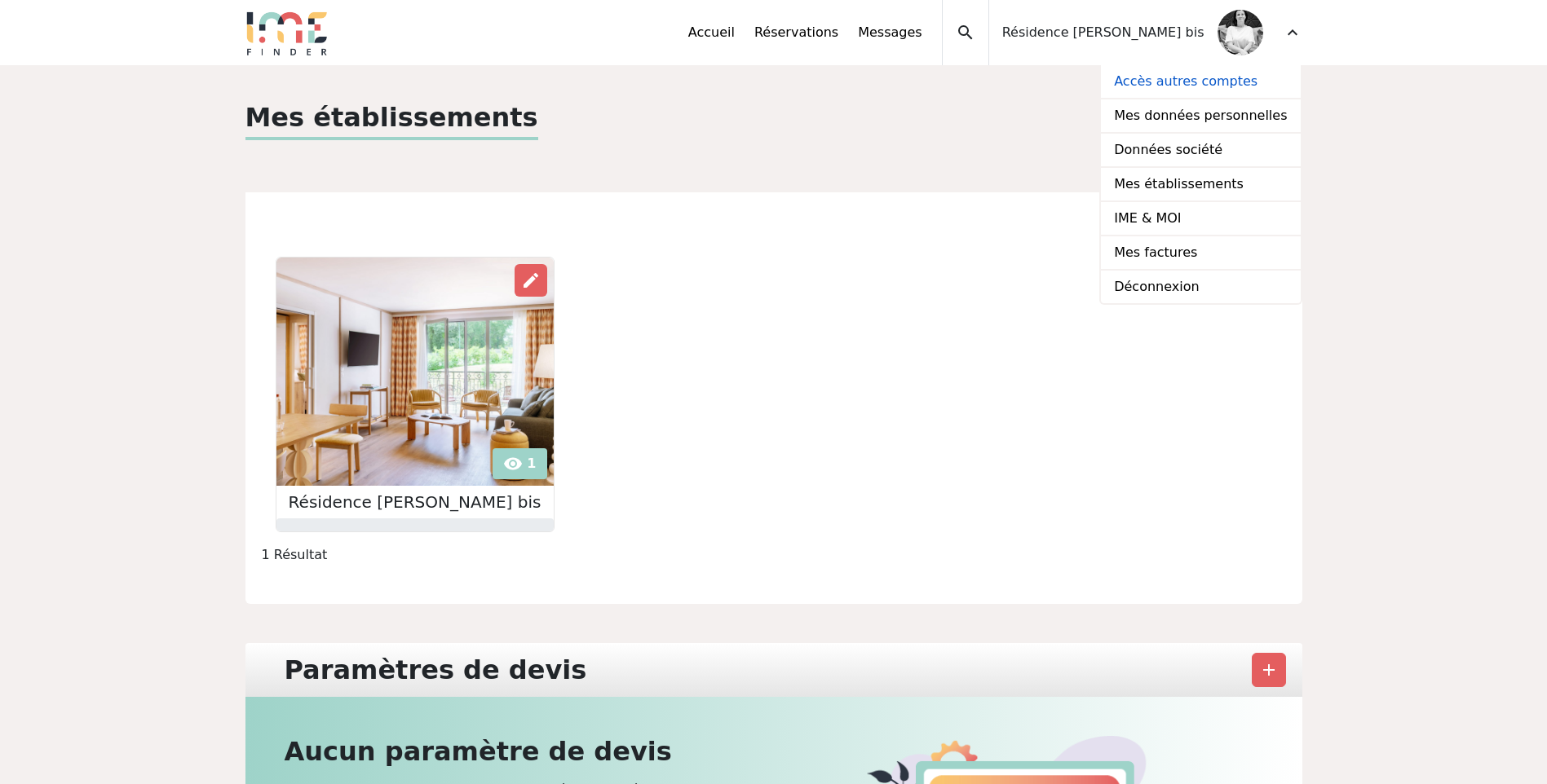
click at [1248, 84] on link "Accès autres comptes" at bounding box center [1200, 83] width 199 height 35
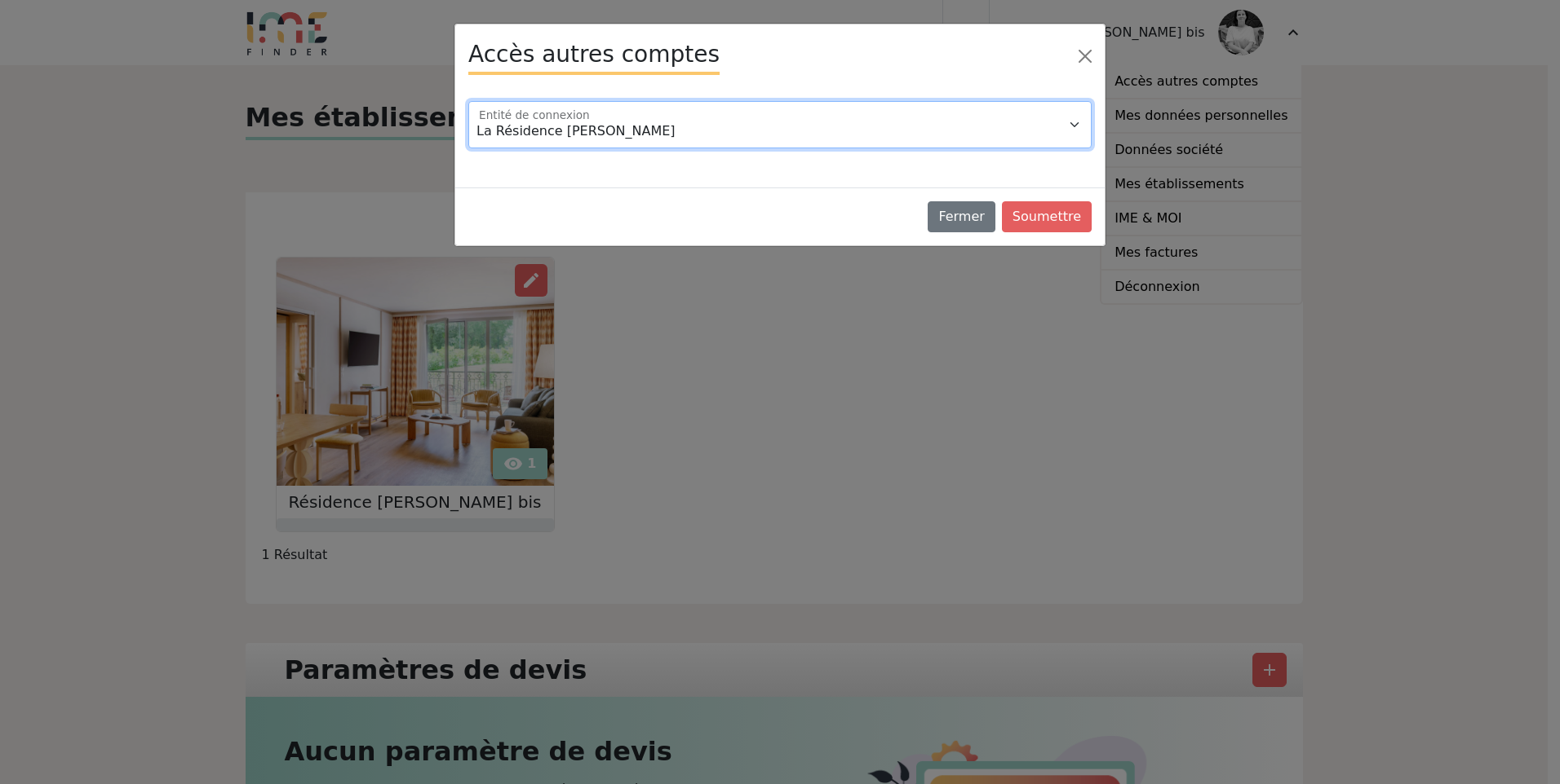
click at [707, 135] on select "La Résidence Thalazur Arcachon Thalazur Arcachon" at bounding box center [780, 124] width 623 height 47
select select "94044"
click at [468, 101] on select "La Résidence Thalazur Arcachon Thalazur Arcachon" at bounding box center [780, 124] width 623 height 47
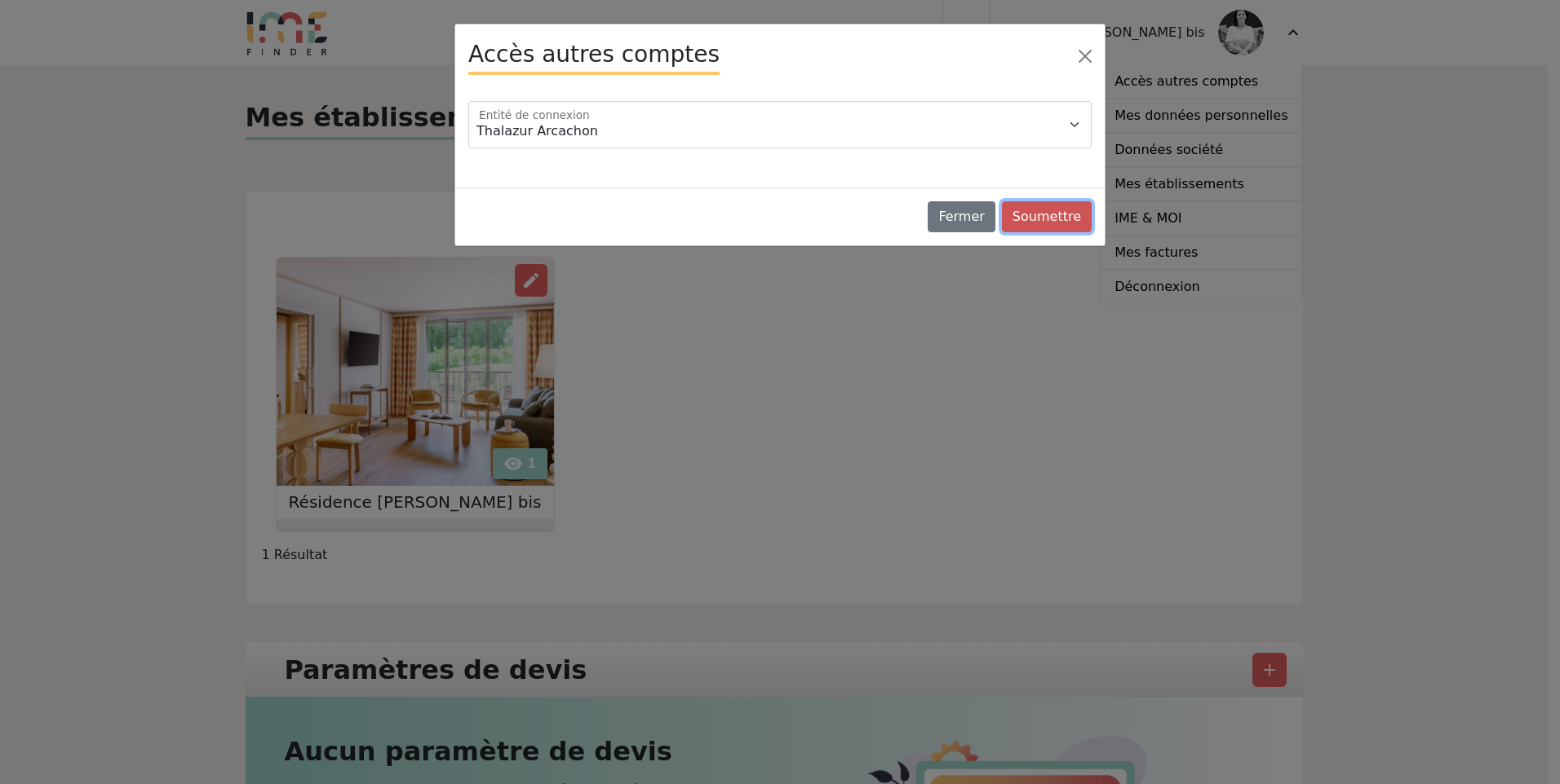
click at [1062, 218] on button "Soumettre" at bounding box center [1046, 217] width 90 height 31
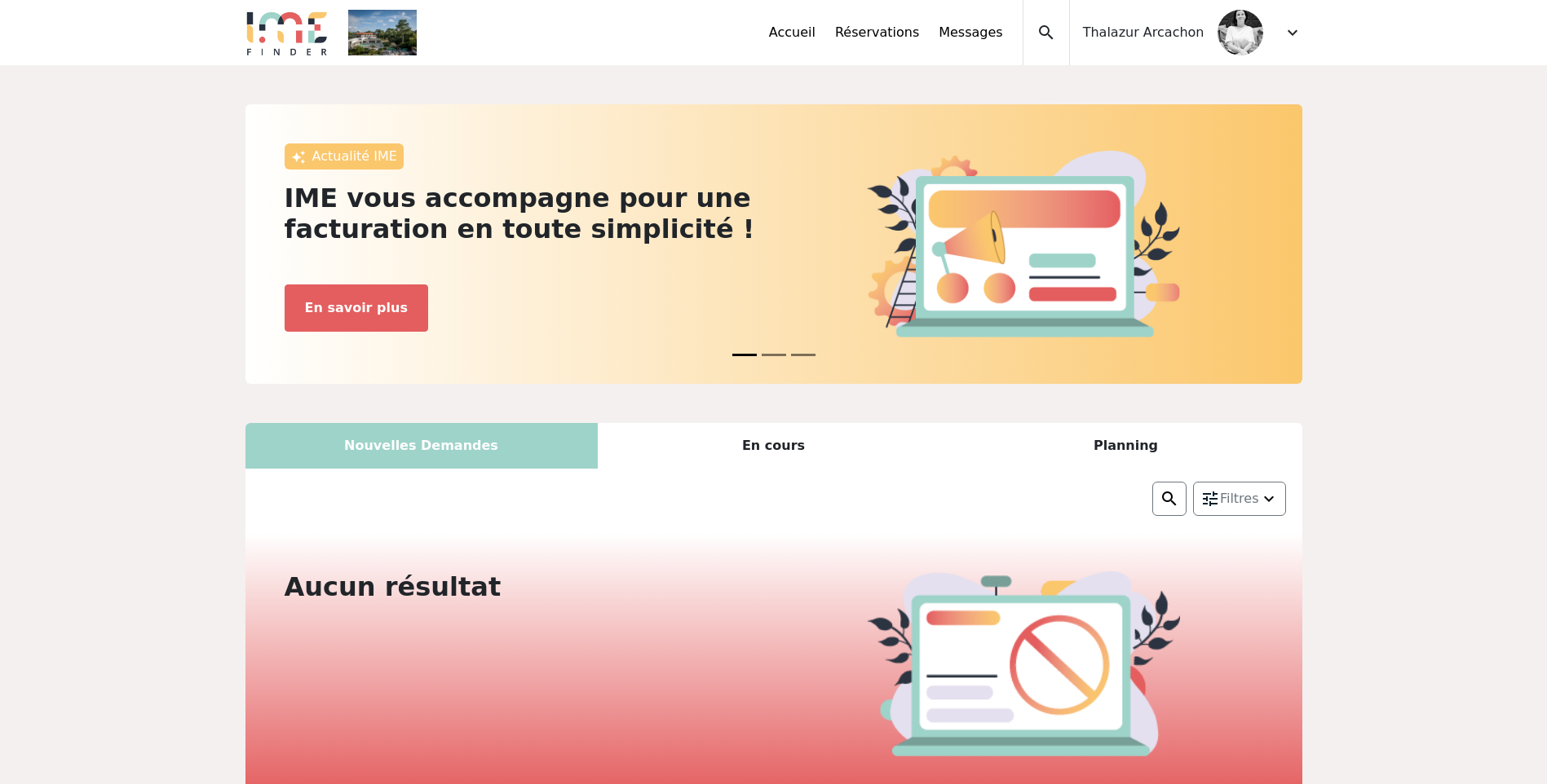
click at [1299, 29] on span "expand_more" at bounding box center [1292, 33] width 19 height 19
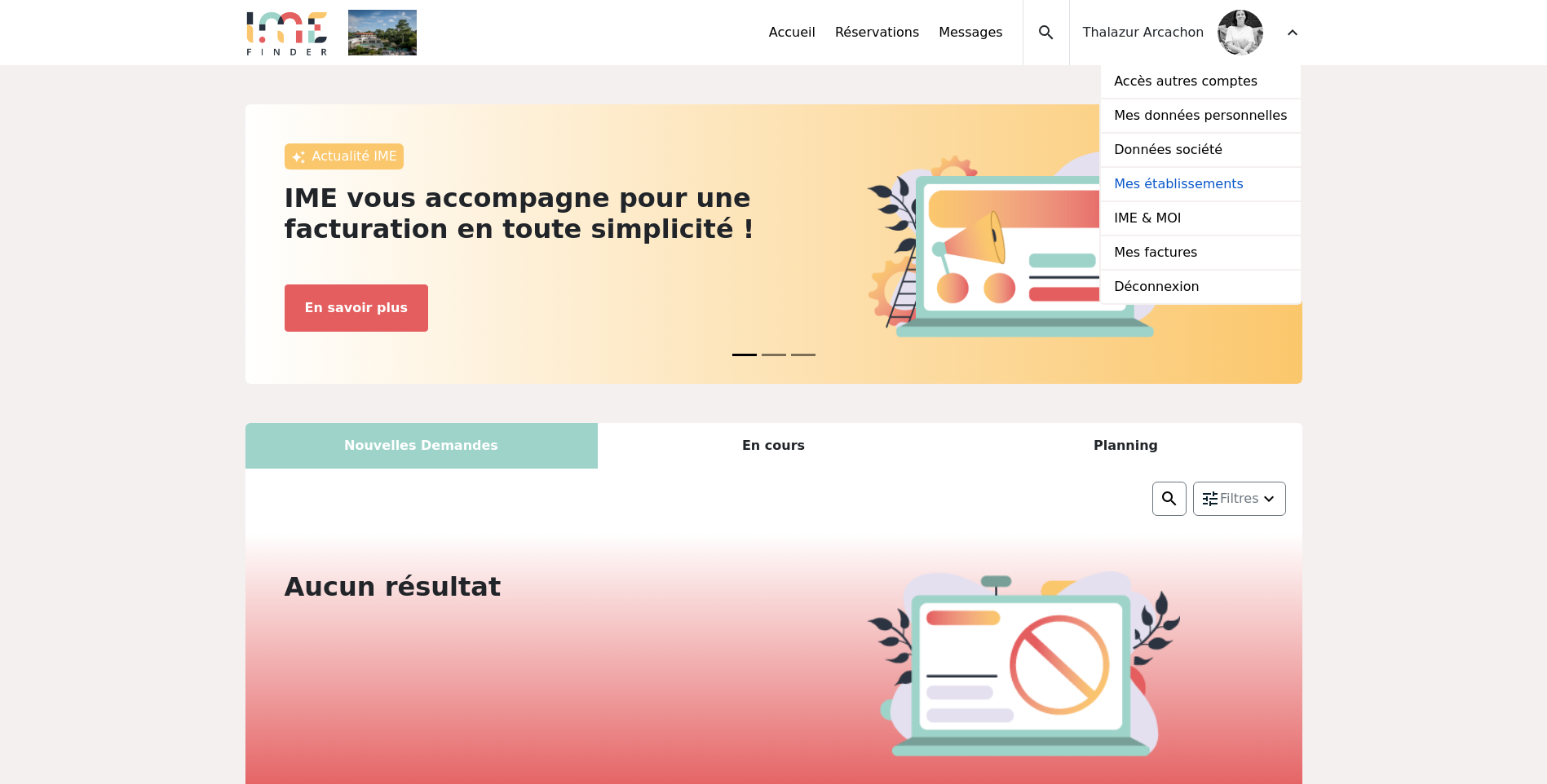
click at [1237, 184] on link "Mes établissements" at bounding box center [1200, 185] width 199 height 35
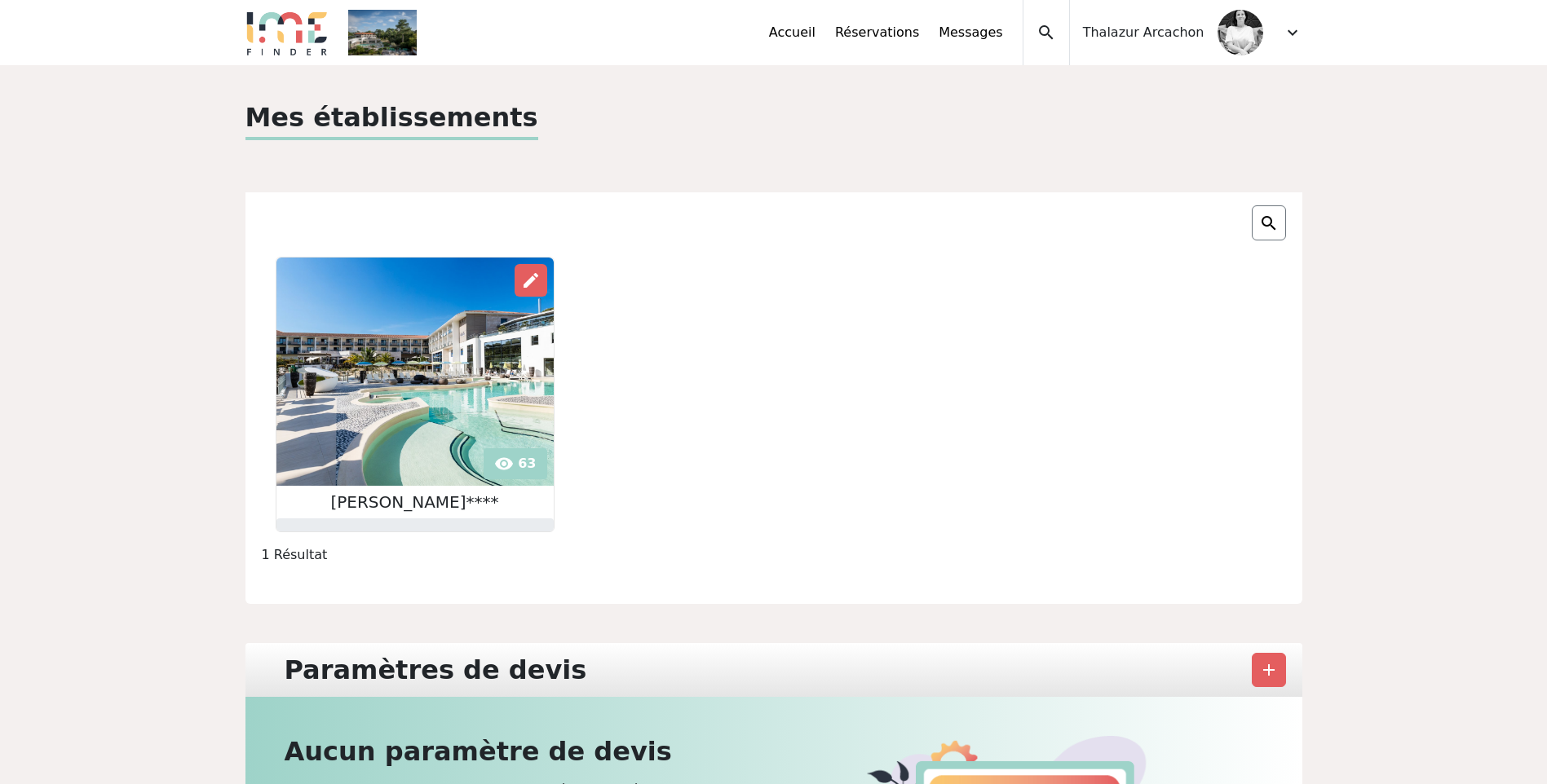
click at [453, 333] on img at bounding box center [415, 371] width 277 height 229
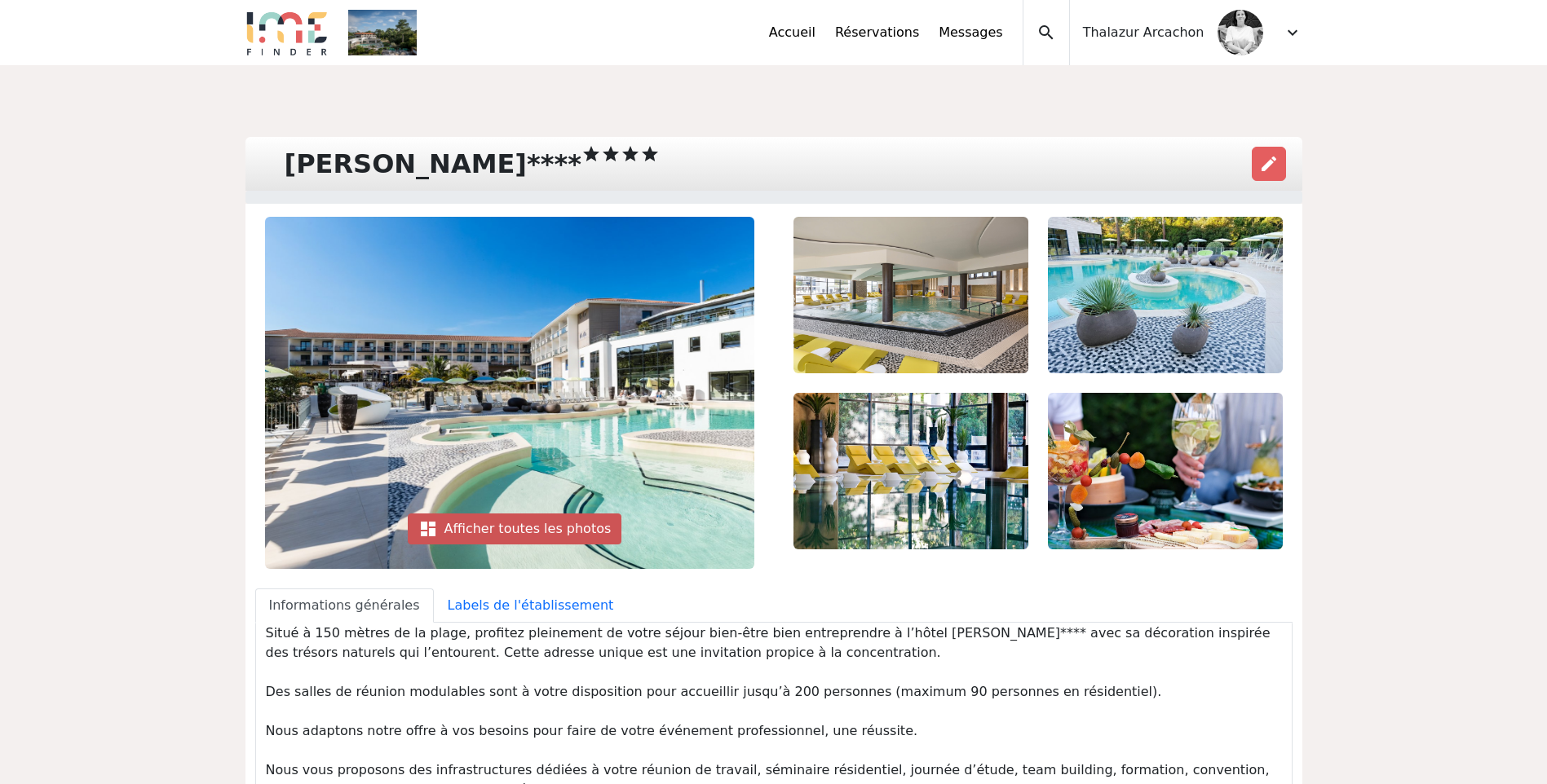
click at [462, 535] on div "dashboard Afficher toutes les photos" at bounding box center [515, 529] width 214 height 31
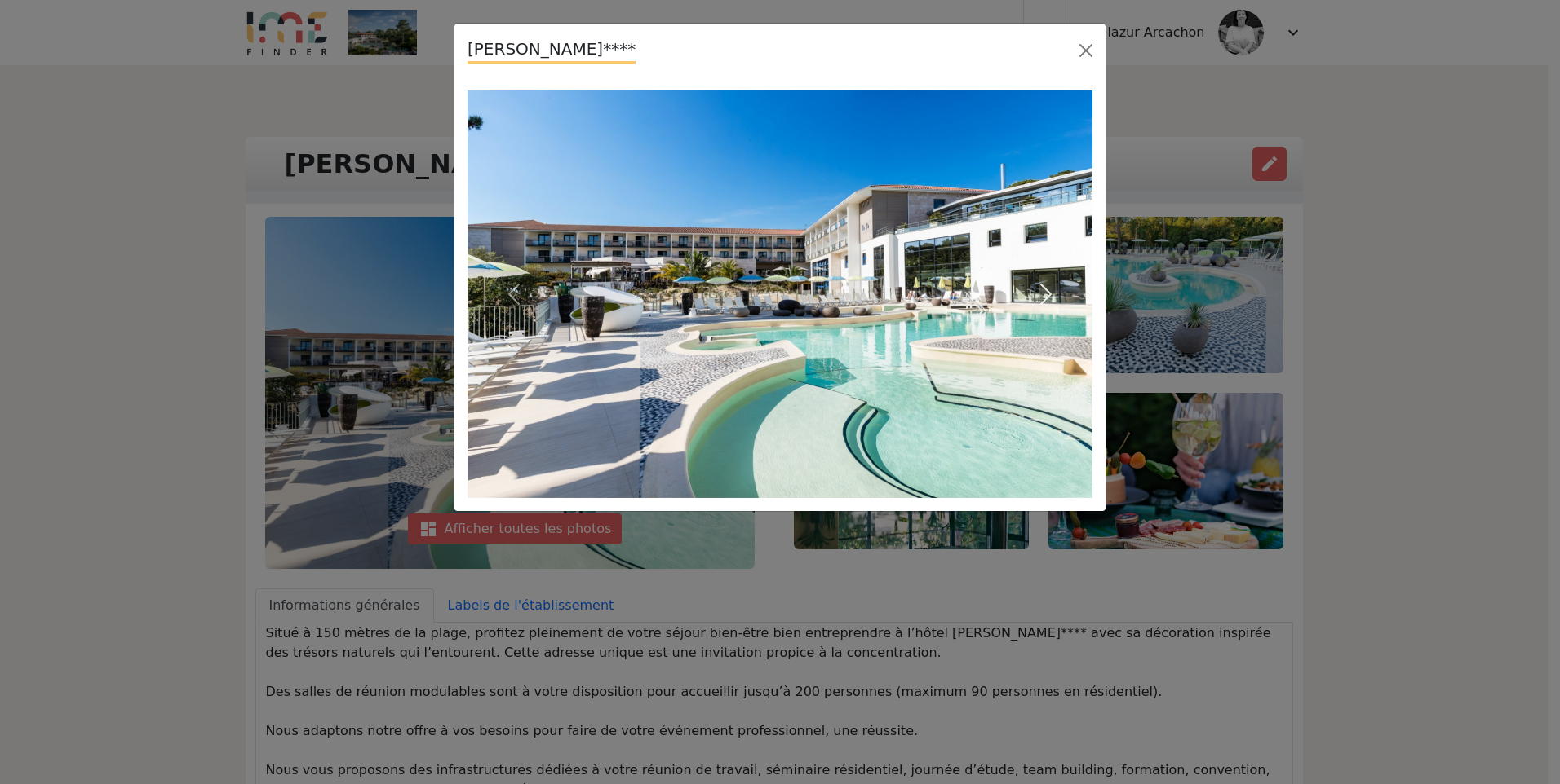
click at [1020, 293] on button "Next" at bounding box center [1045, 294] width 94 height 408
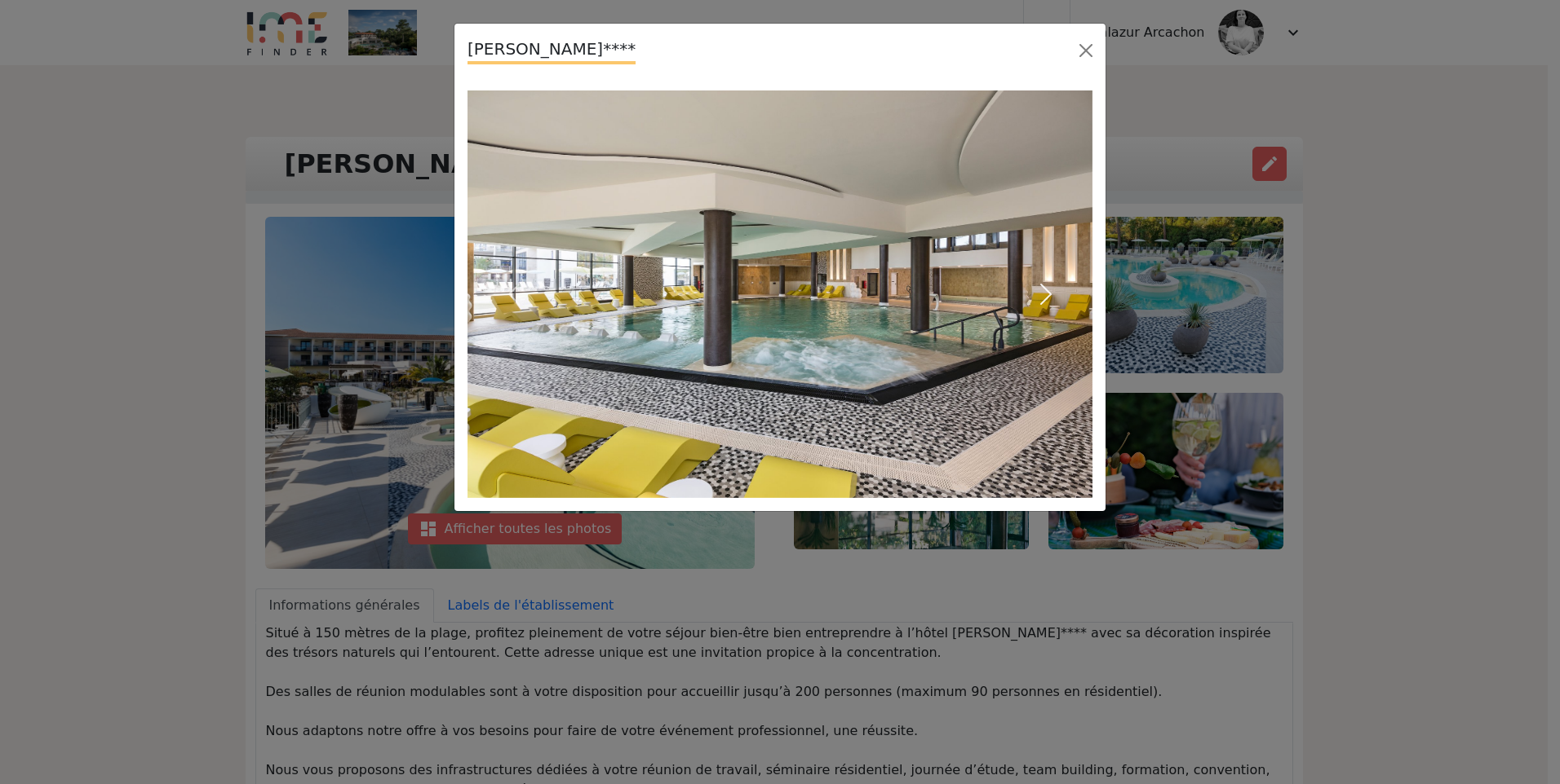
click at [1047, 284] on span "button" at bounding box center [1045, 294] width 26 height 26
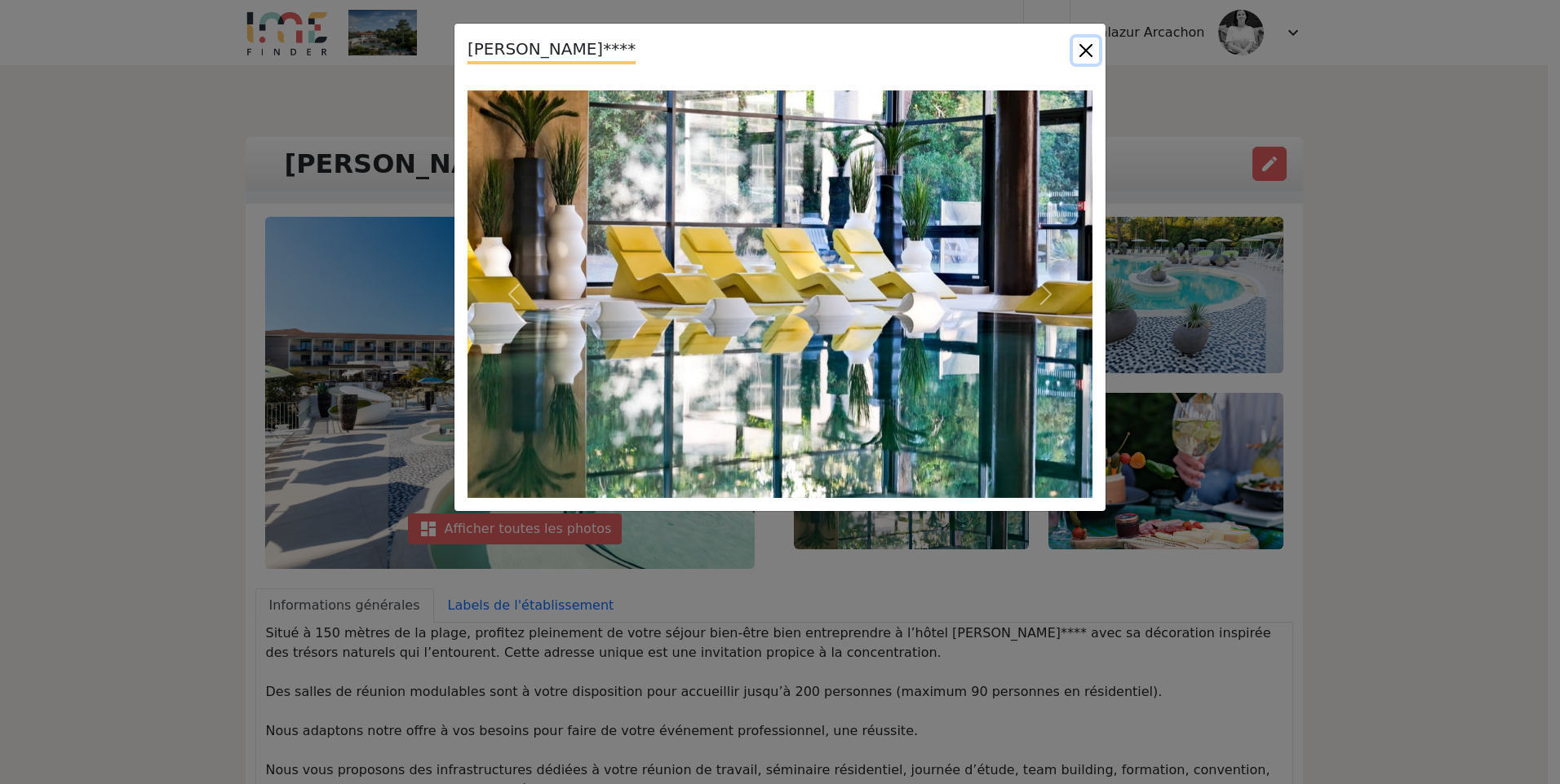
click at [1080, 50] on button "Close" at bounding box center [1085, 50] width 26 height 26
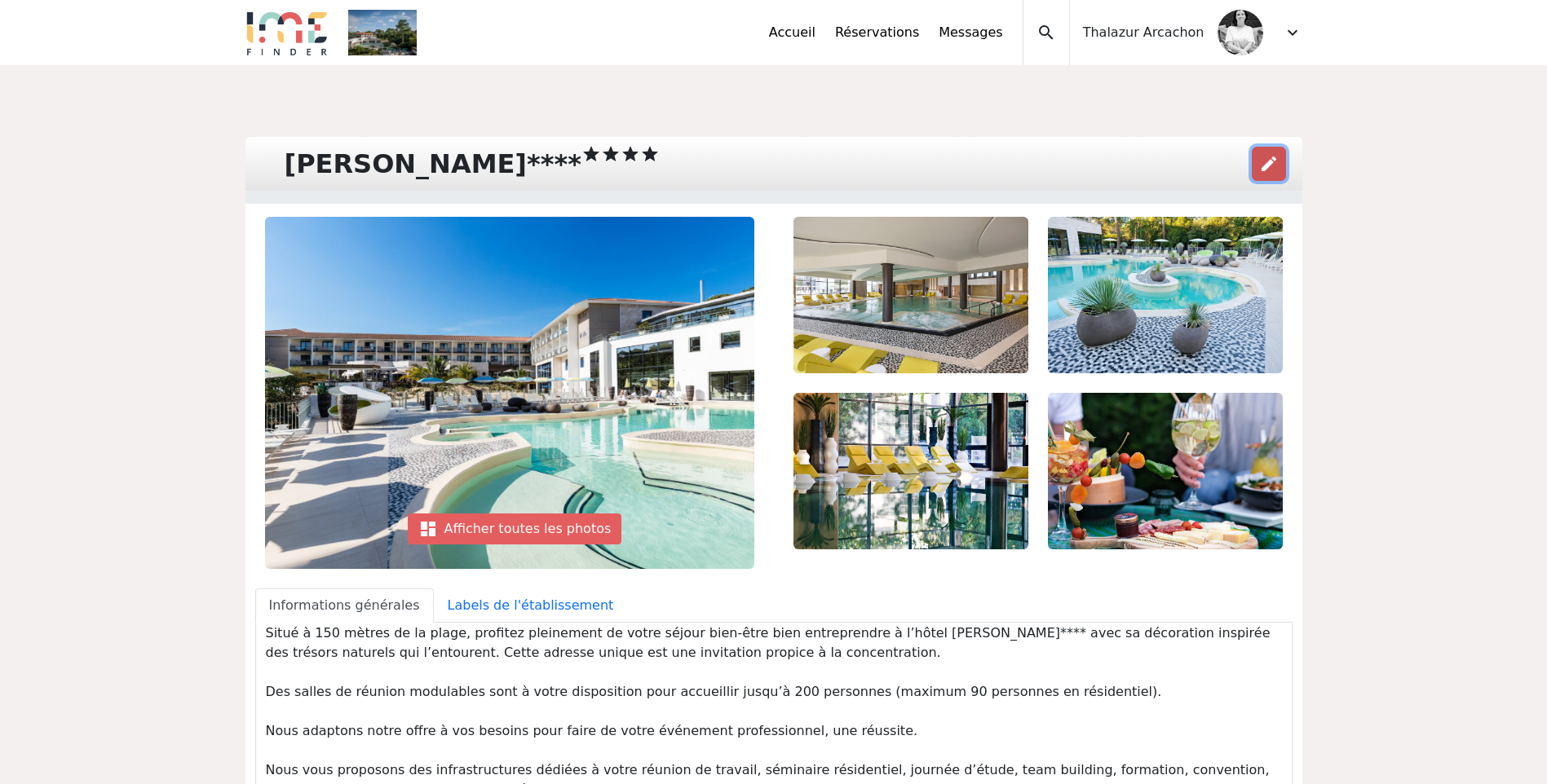
click at [1259, 159] on button "edit" at bounding box center [1269, 164] width 35 height 35
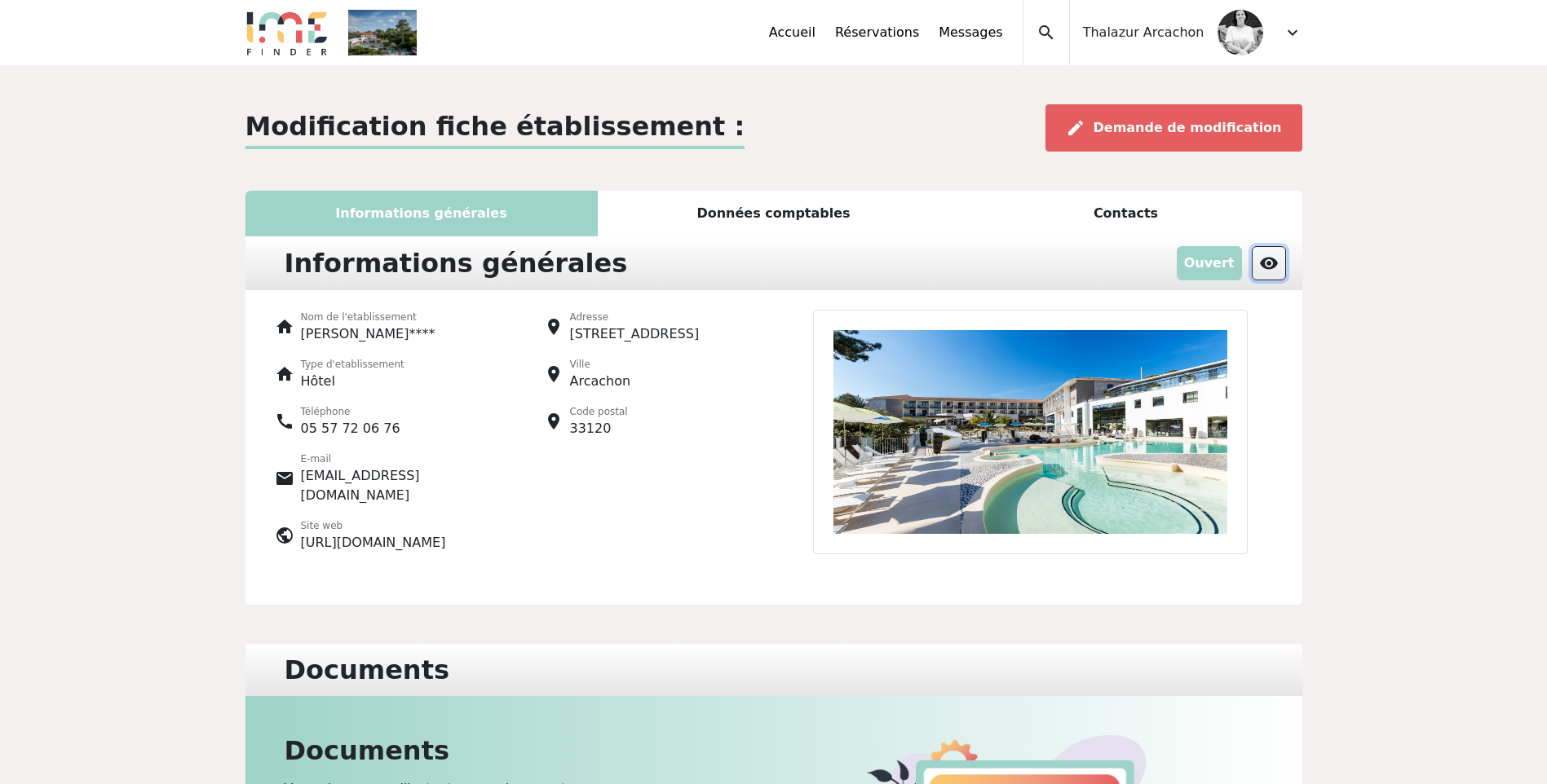
click at [1260, 270] on span "visibility" at bounding box center [1268, 263] width 19 height 19
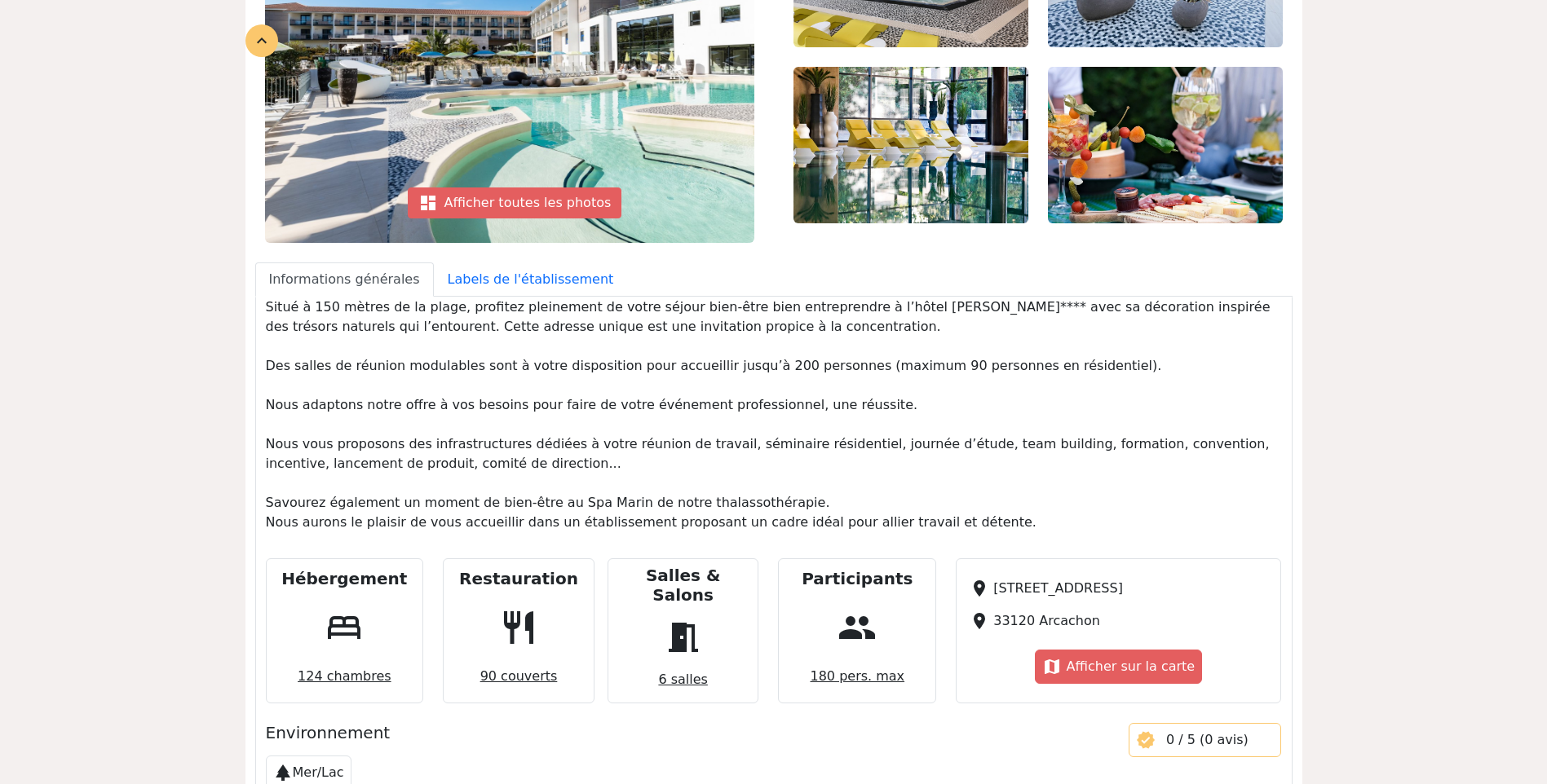
scroll to position [163, 0]
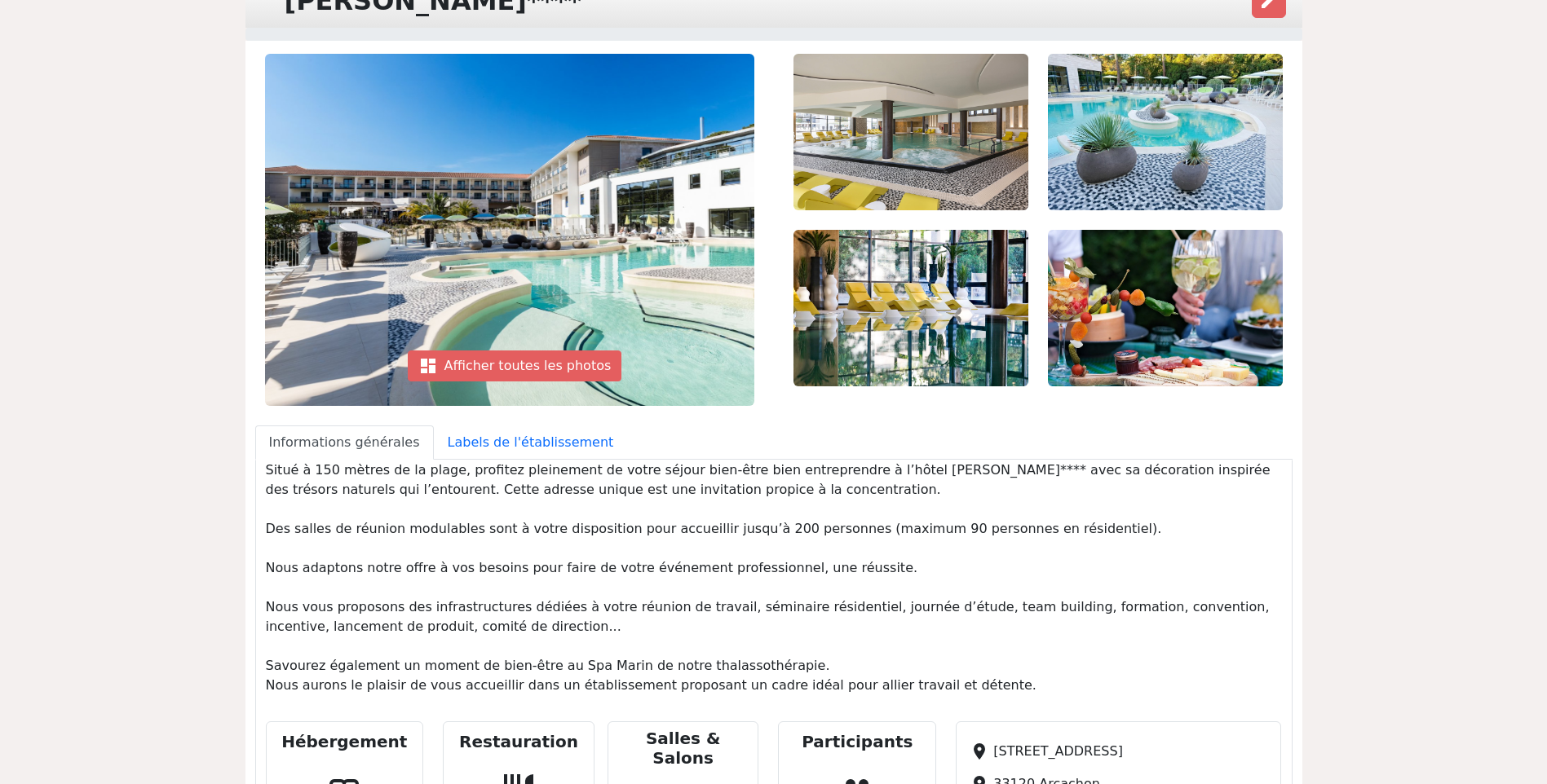
click at [1176, 351] on img at bounding box center [1164, 308] width 234 height 156
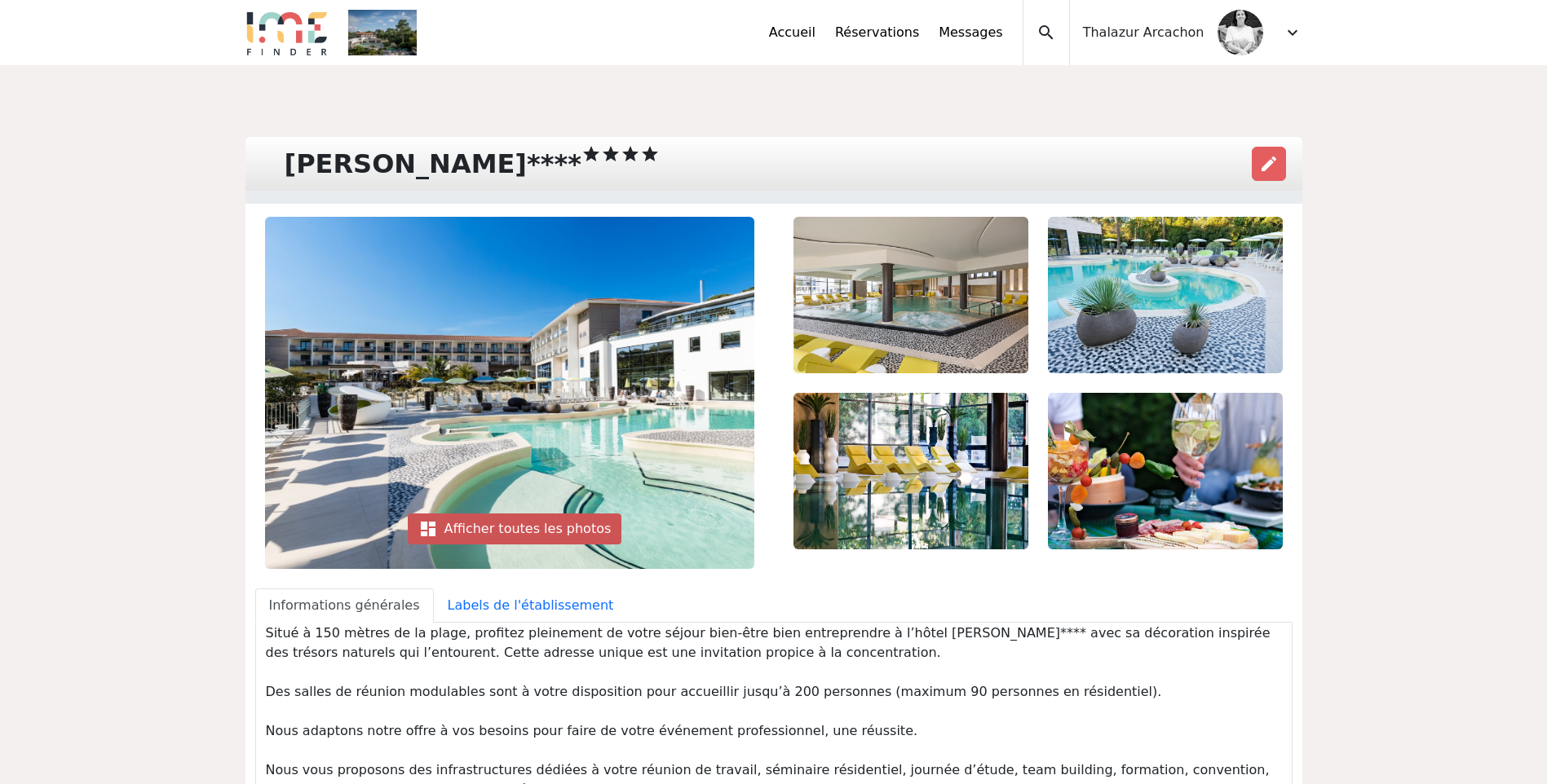
click at [535, 538] on div "dashboard Afficher toutes les photos" at bounding box center [515, 529] width 214 height 31
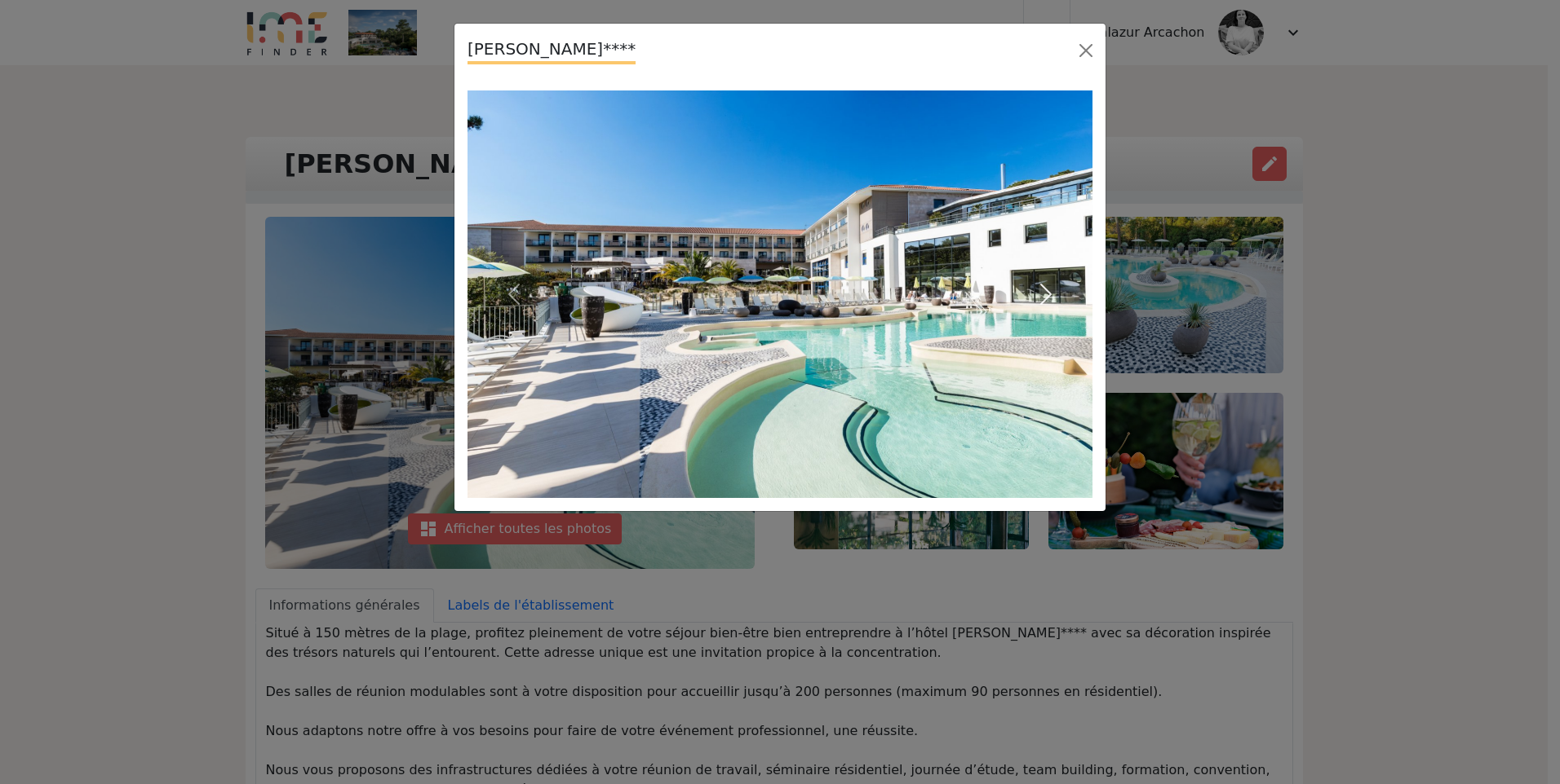
click at [1050, 292] on span "button" at bounding box center [1045, 294] width 26 height 26
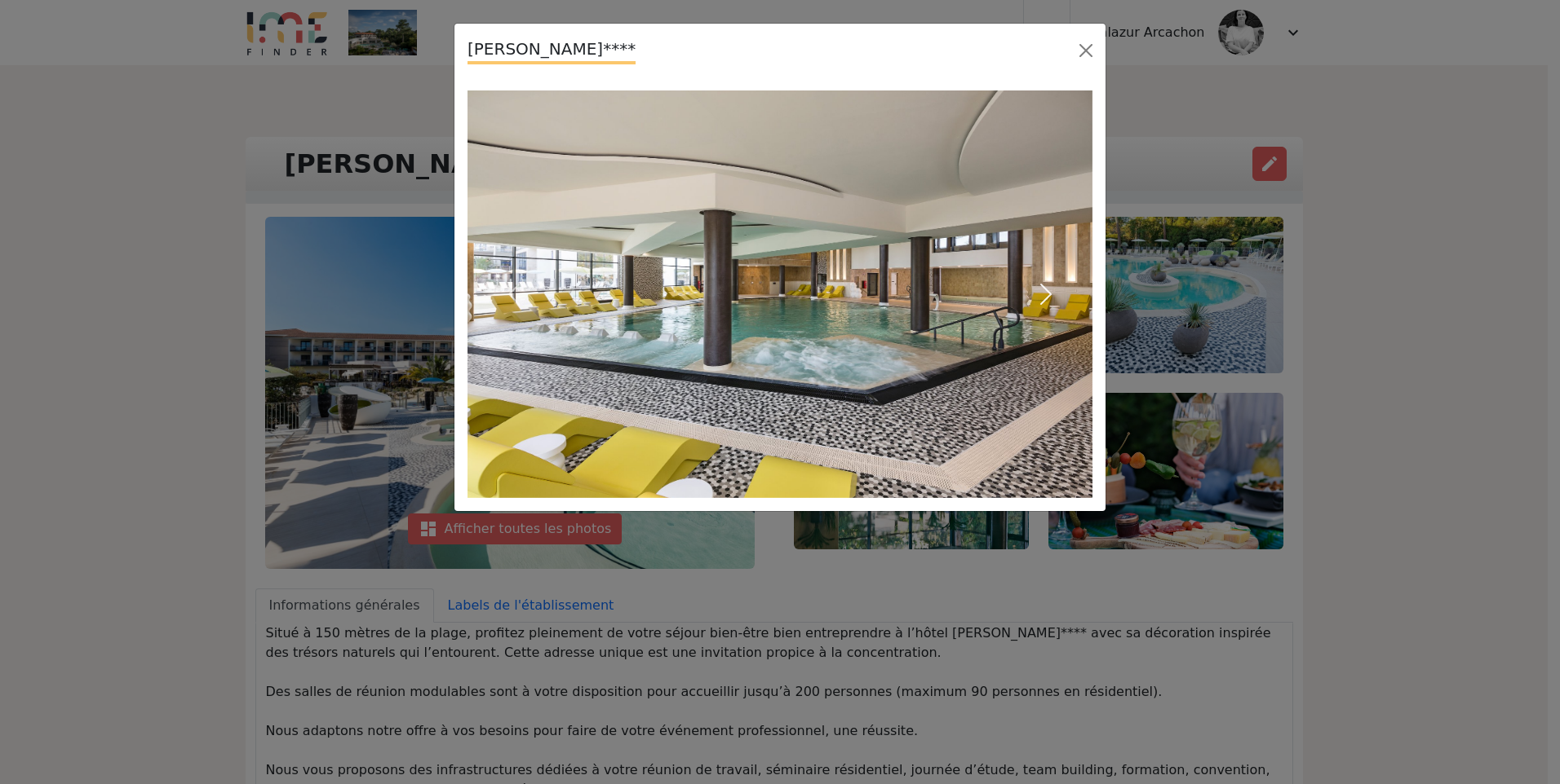
click at [1050, 292] on span "button" at bounding box center [1045, 294] width 26 height 26
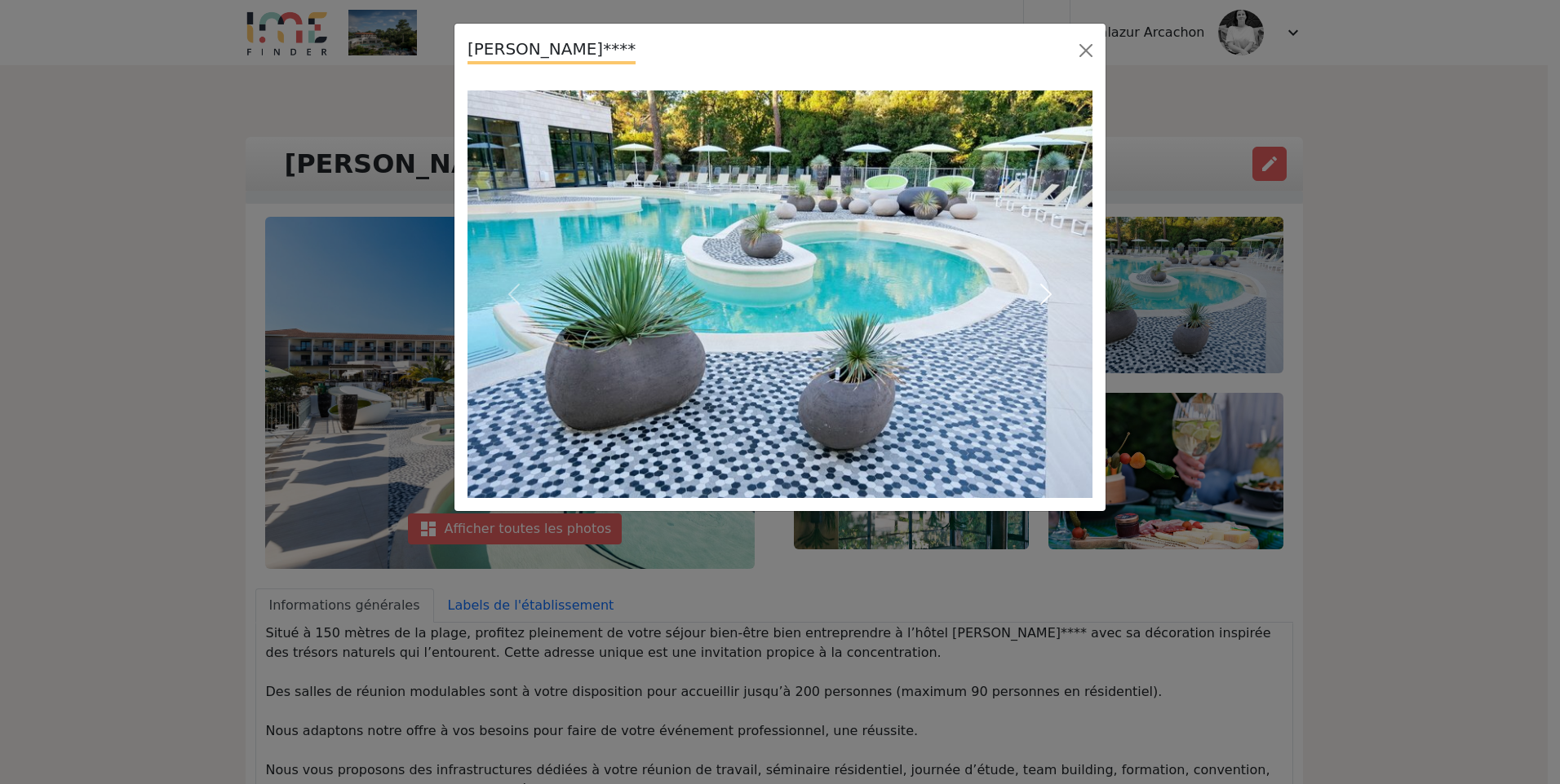
click at [1050, 292] on span "button" at bounding box center [1045, 294] width 26 height 26
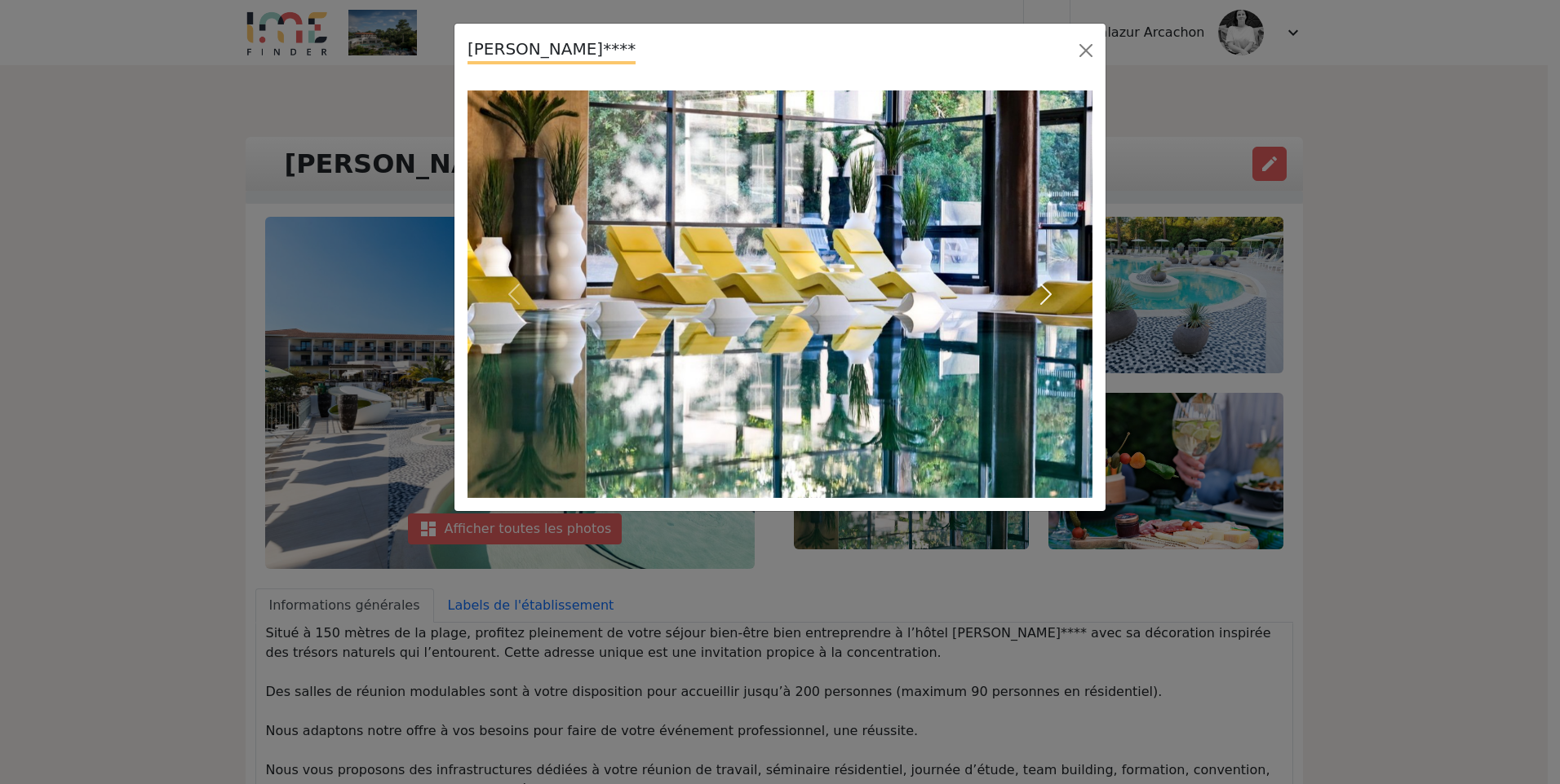
click at [1050, 292] on span "button" at bounding box center [1045, 294] width 26 height 26
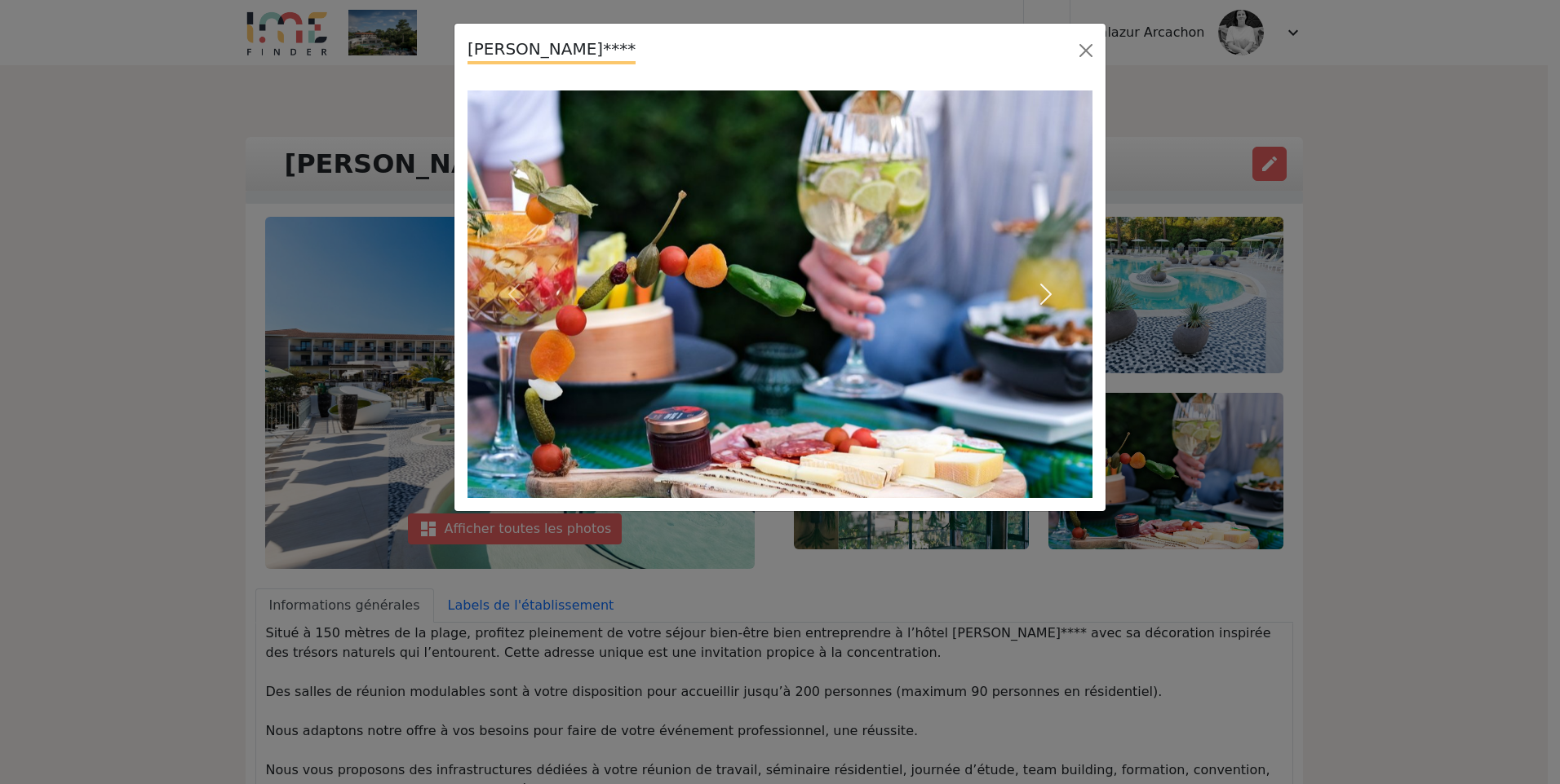
click at [1051, 292] on span "button" at bounding box center [1045, 294] width 26 height 26
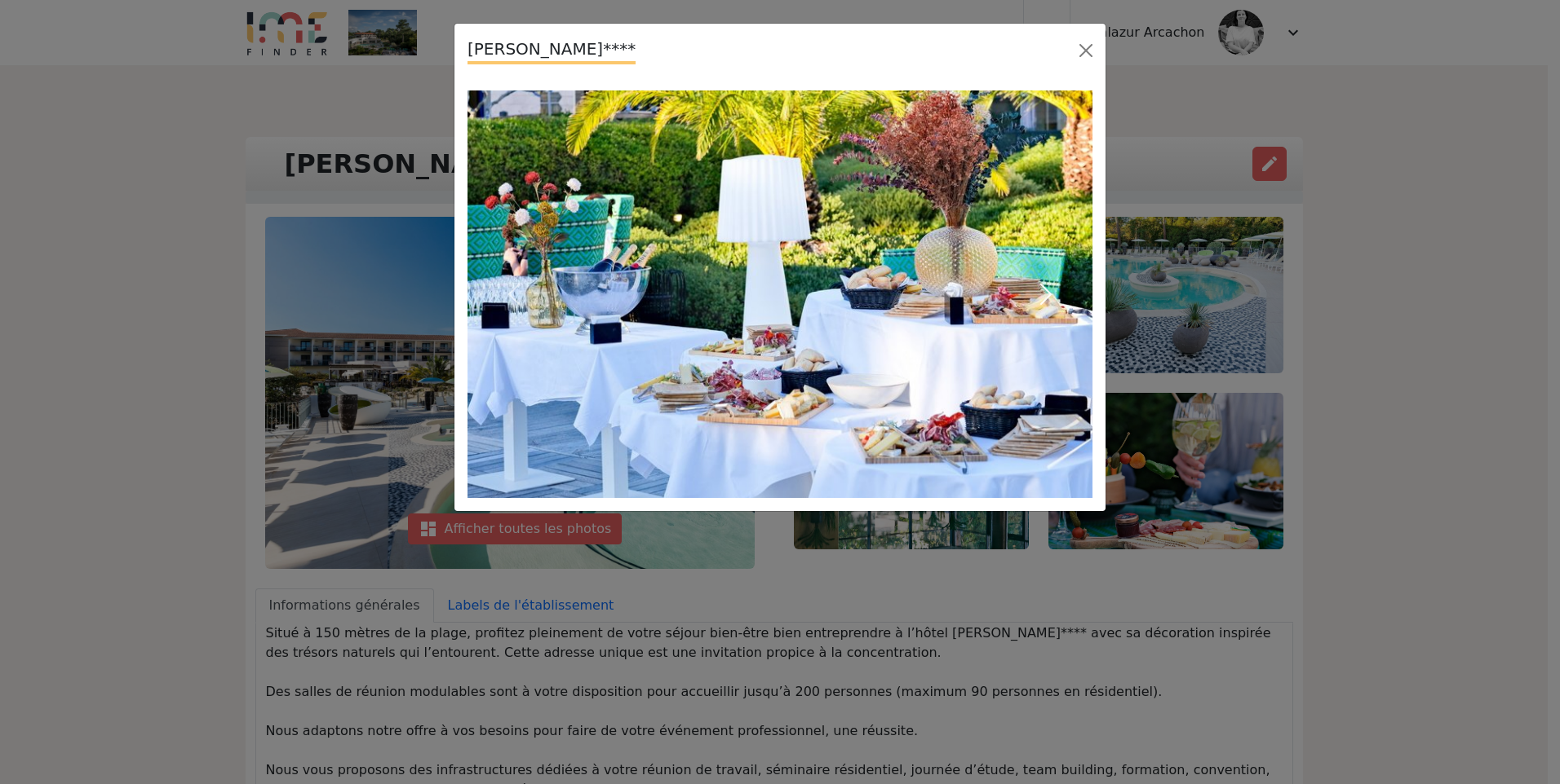
click at [1051, 292] on span "button" at bounding box center [1045, 294] width 26 height 26
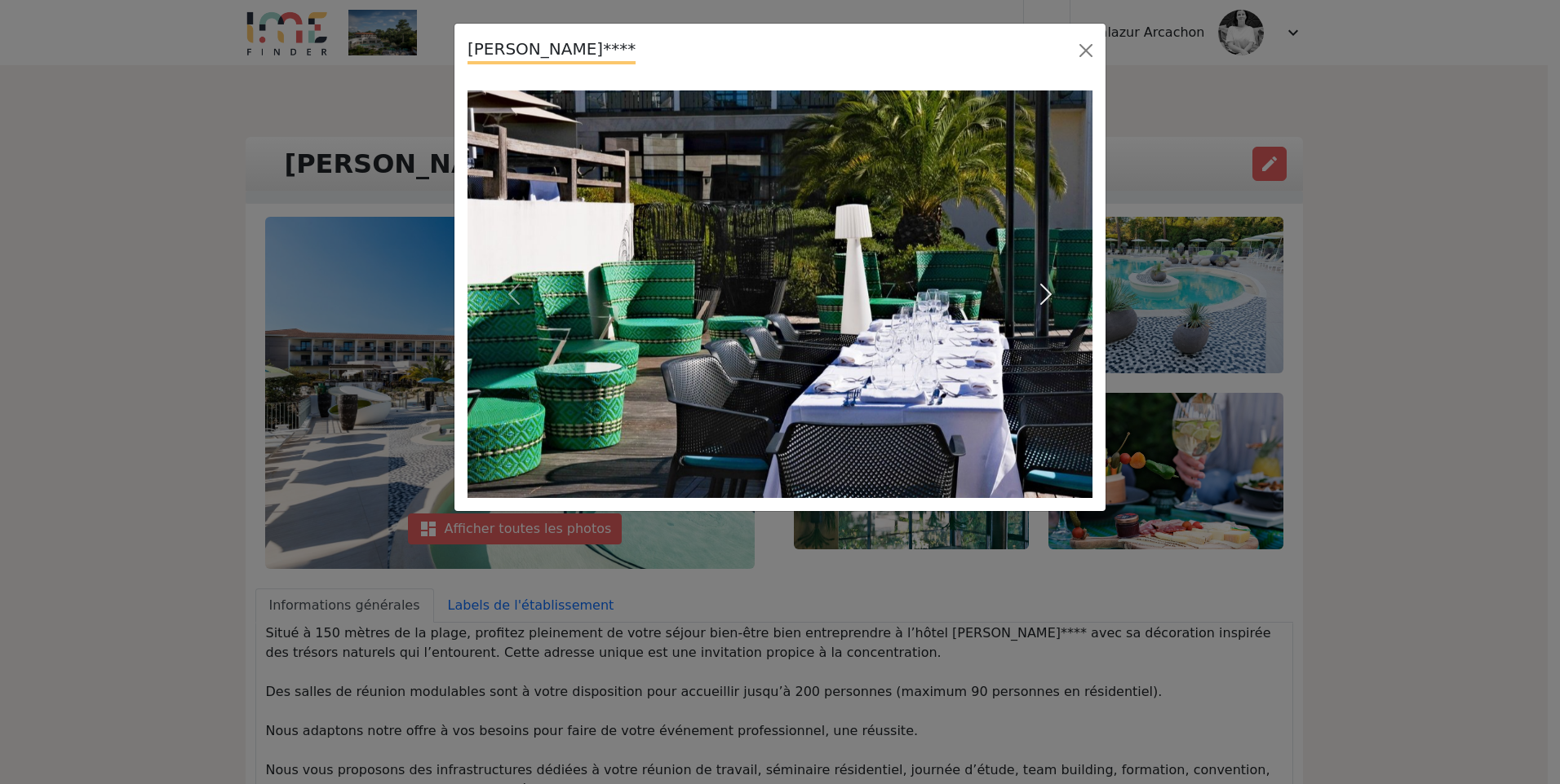
click at [1052, 292] on span "button" at bounding box center [1045, 294] width 26 height 26
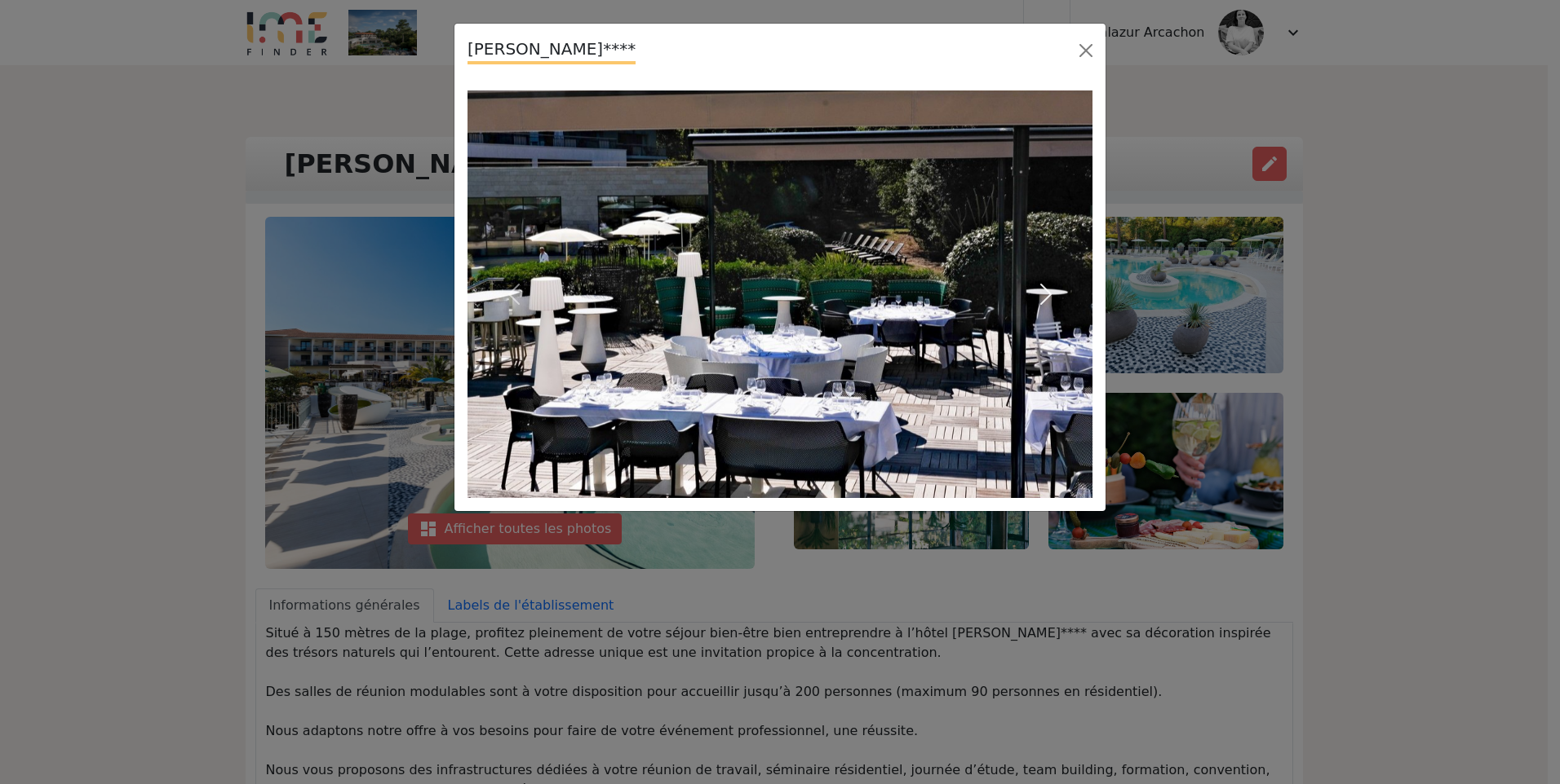
click at [1052, 293] on span "button" at bounding box center [1045, 294] width 26 height 26
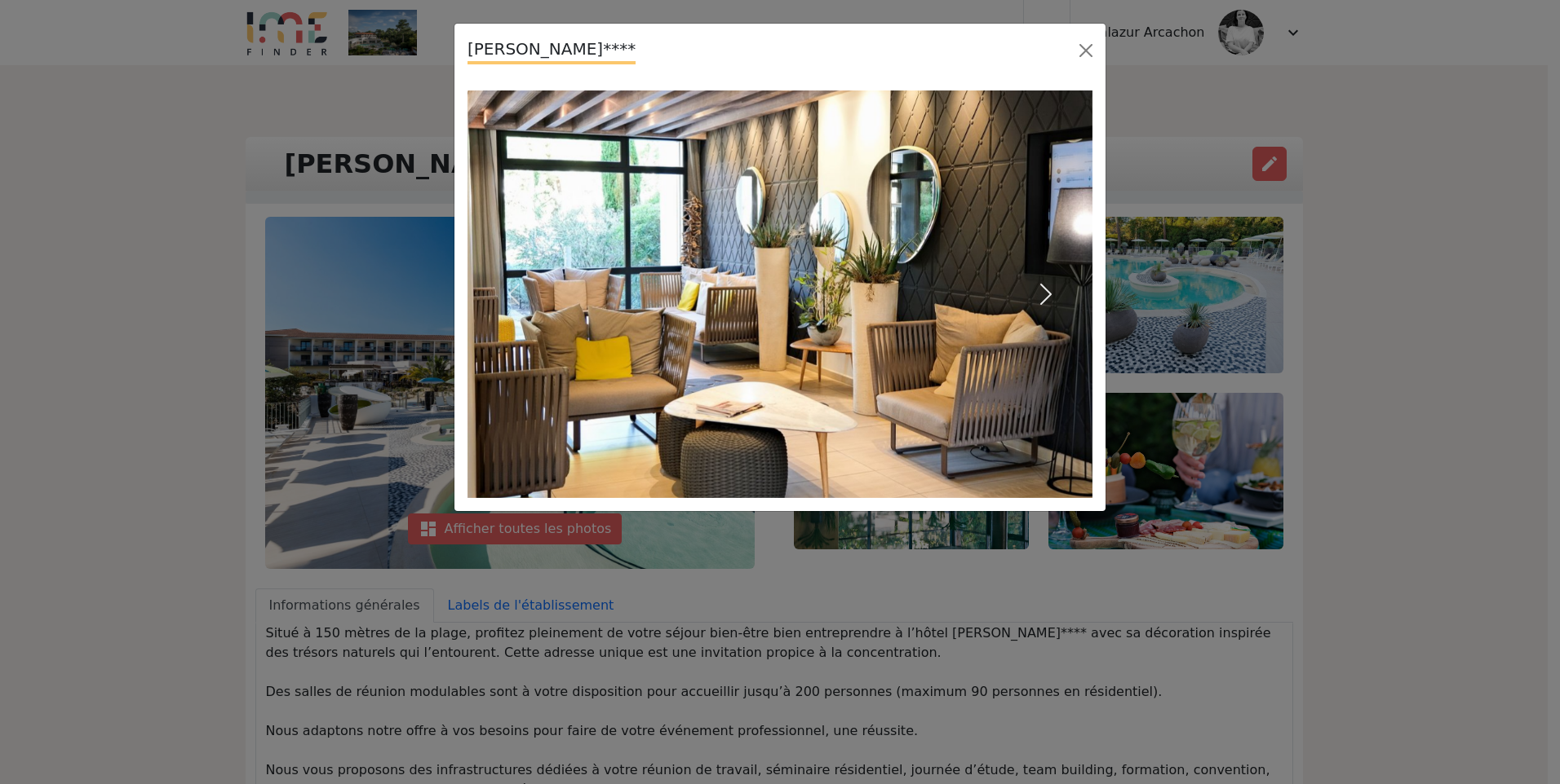
click at [1052, 293] on span "button" at bounding box center [1045, 294] width 26 height 26
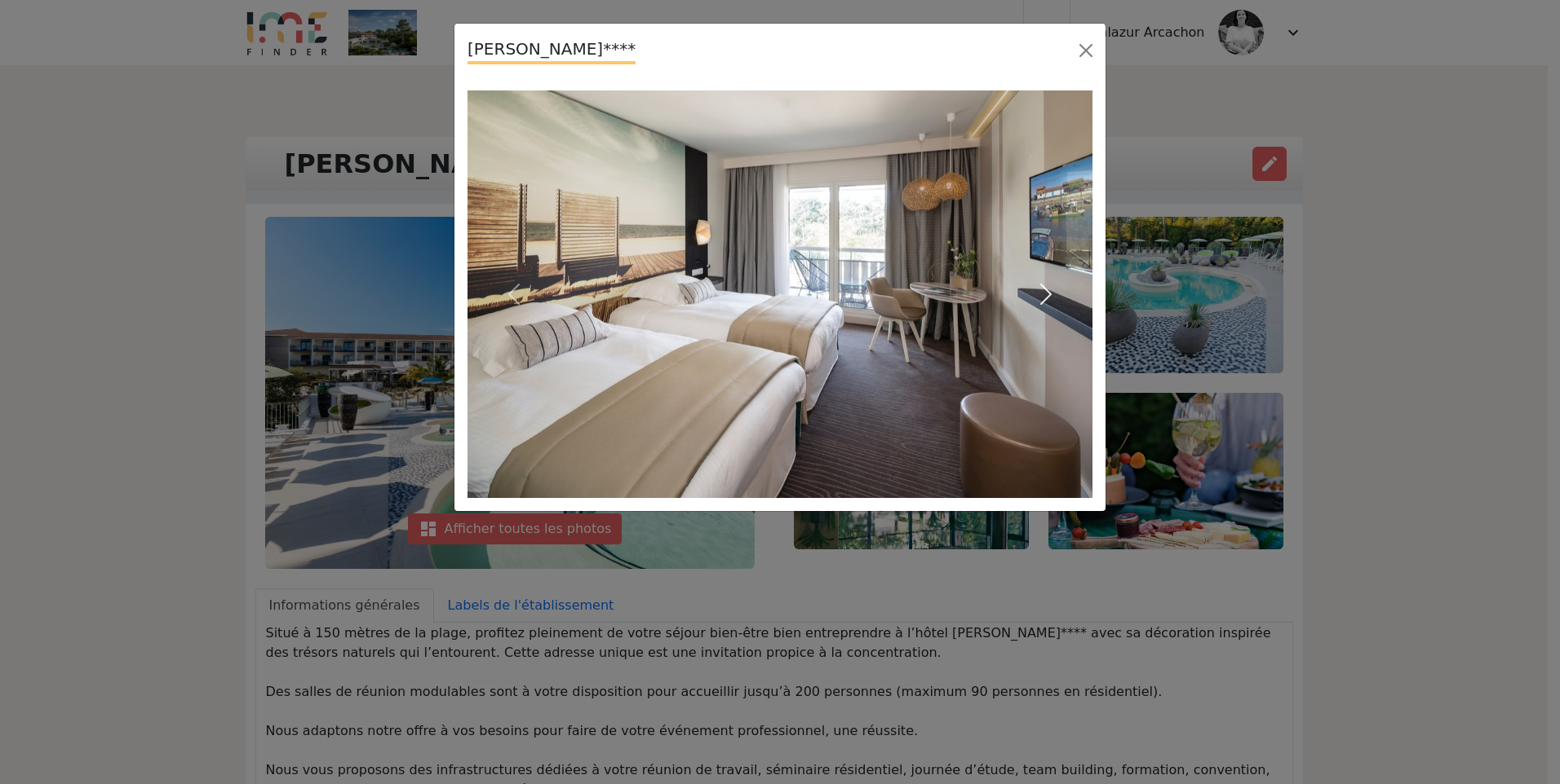
click at [1052, 293] on span "button" at bounding box center [1045, 294] width 26 height 26
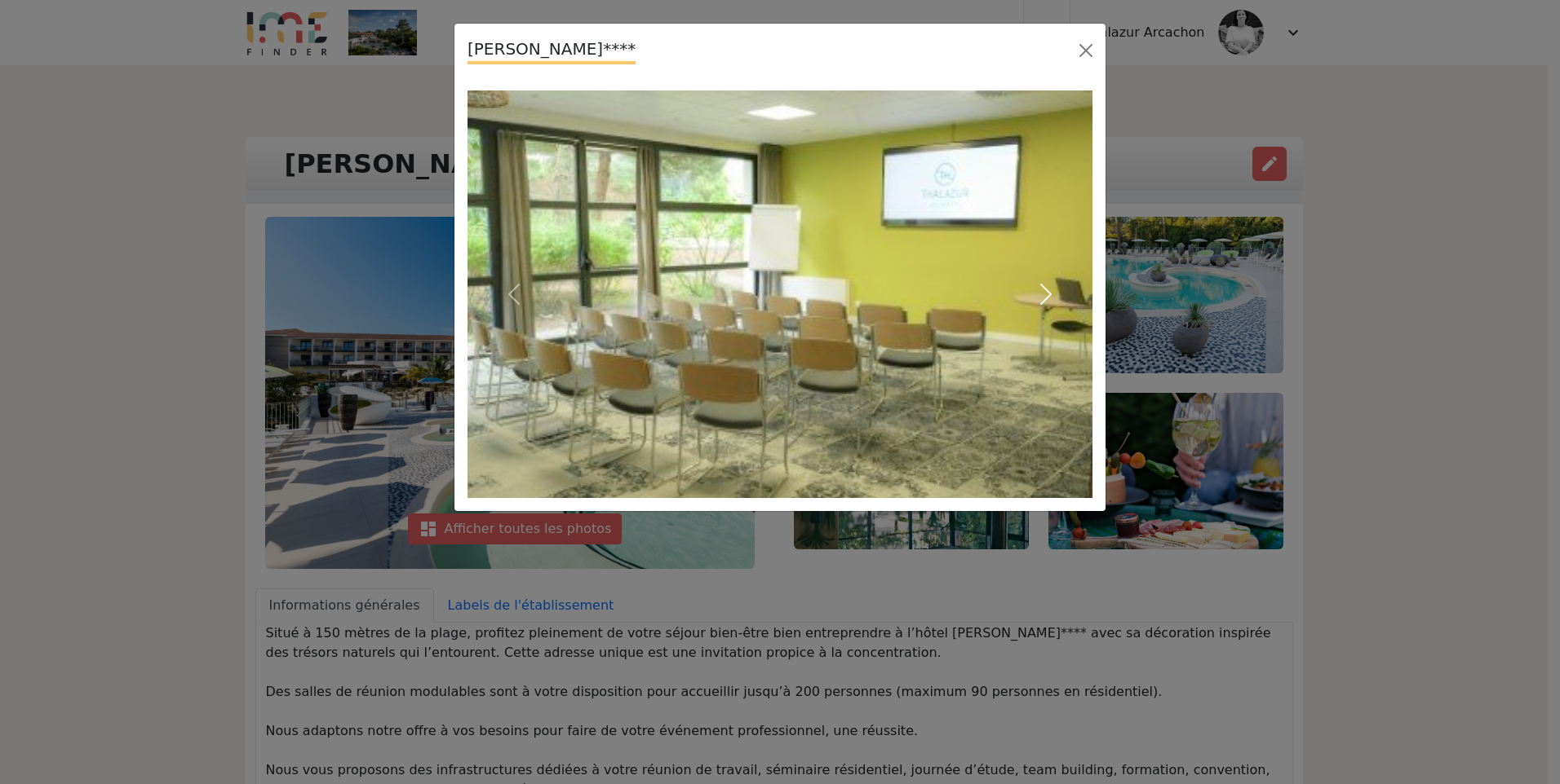
click at [1052, 293] on span "button" at bounding box center [1045, 294] width 26 height 26
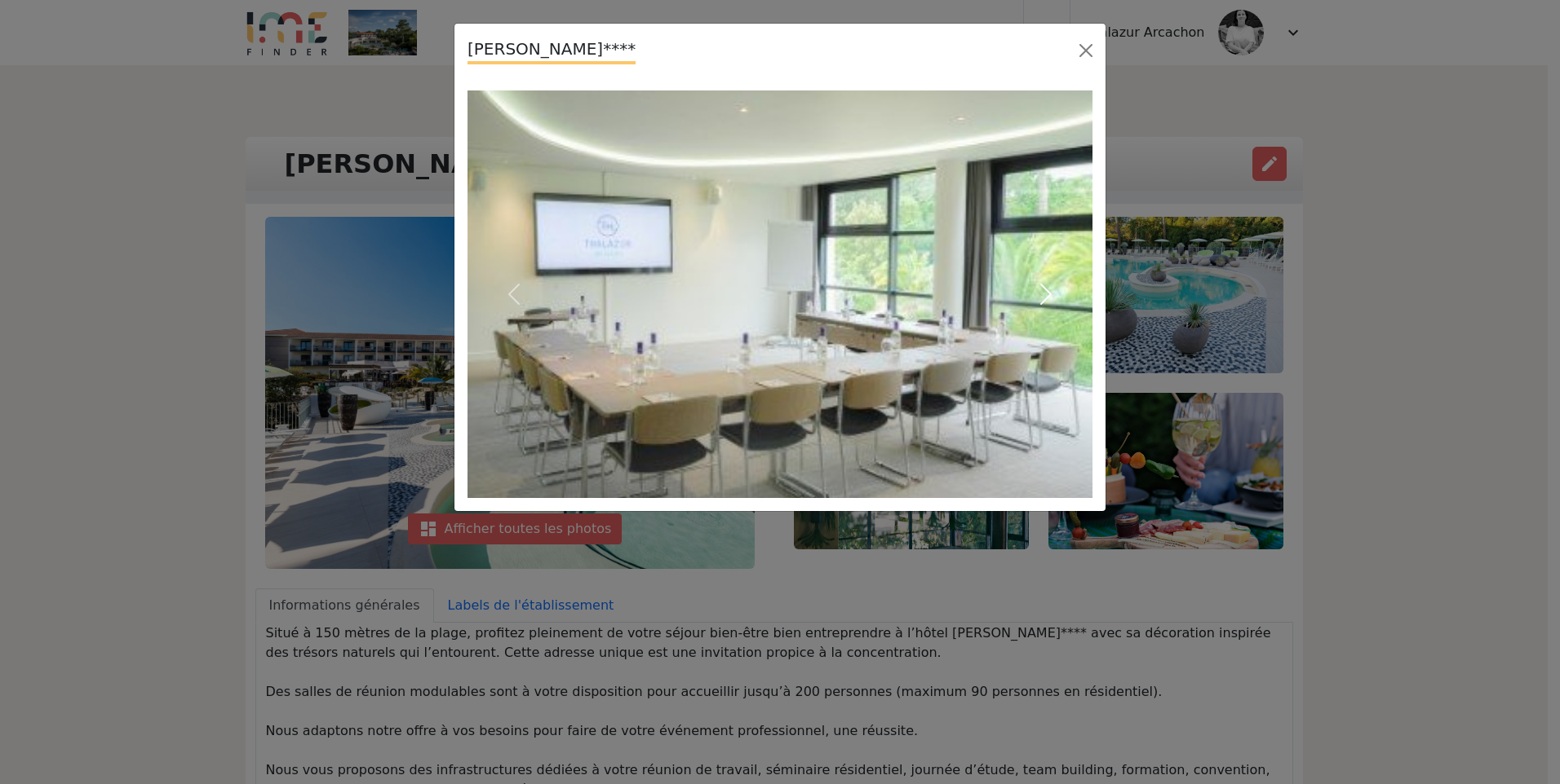
click at [1052, 293] on span "button" at bounding box center [1045, 294] width 26 height 26
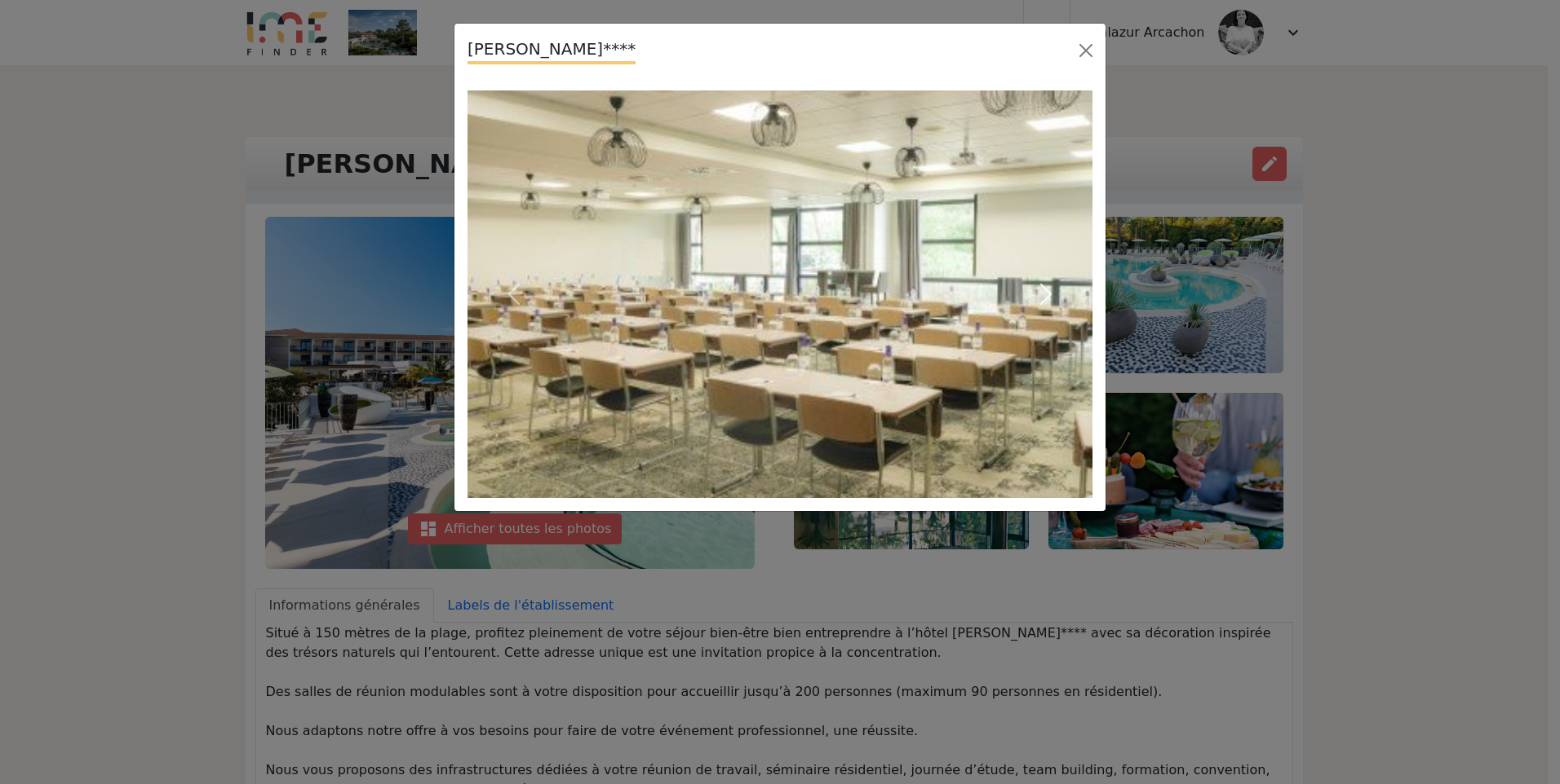
click at [1052, 293] on span "button" at bounding box center [1045, 294] width 26 height 26
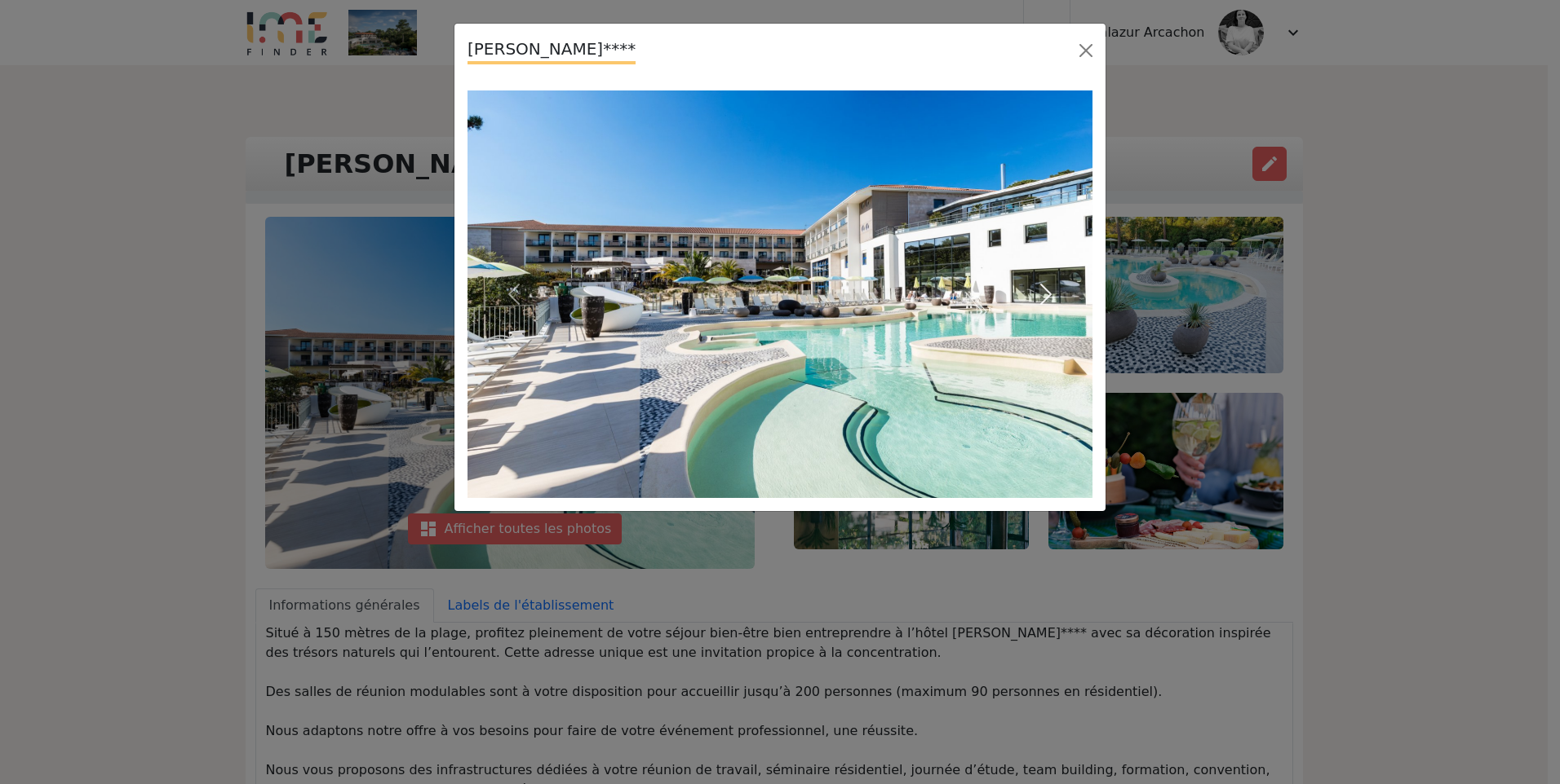
click at [1052, 293] on span "button" at bounding box center [1045, 294] width 26 height 26
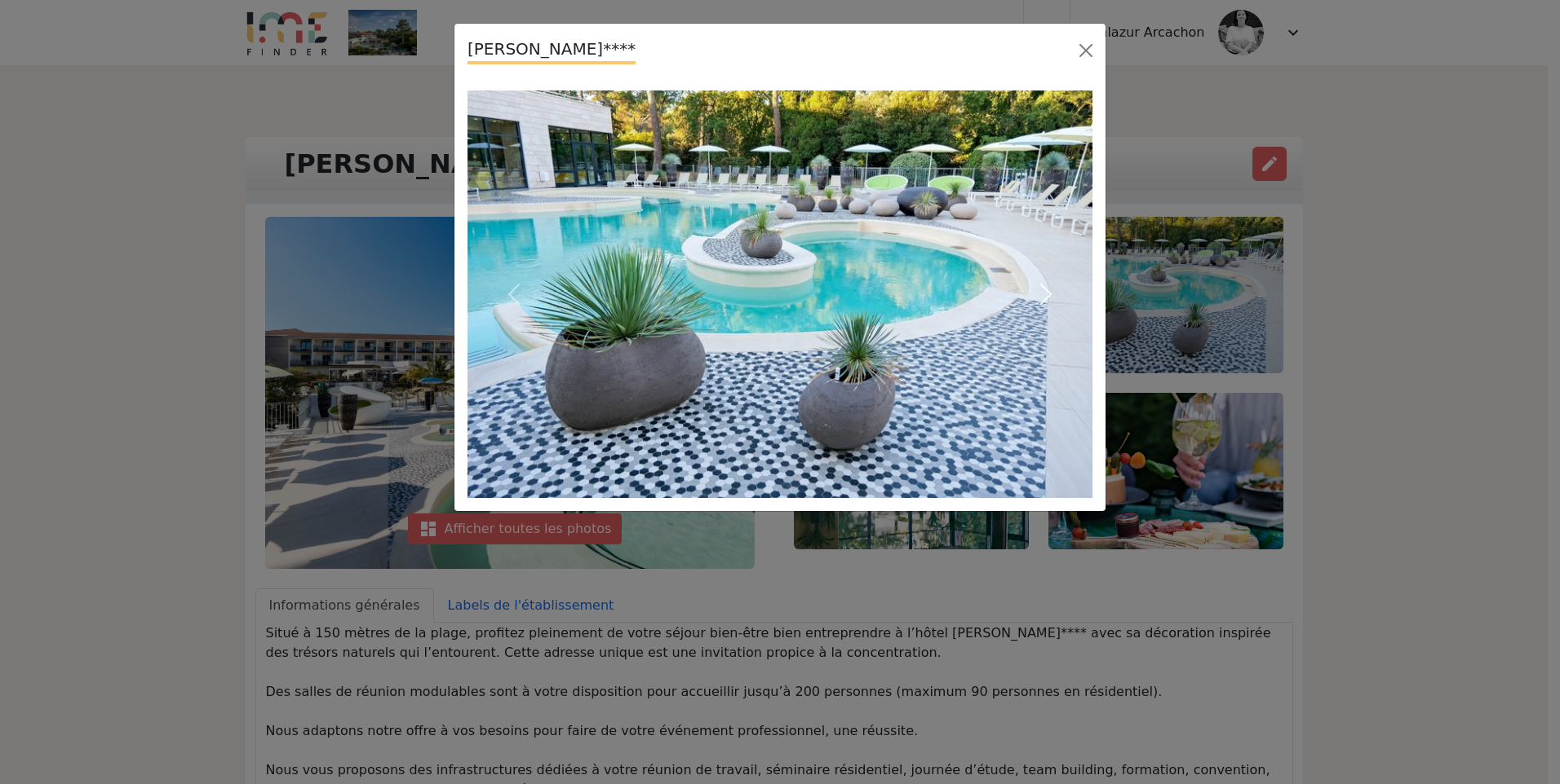
click at [1052, 293] on span "button" at bounding box center [1045, 294] width 26 height 26
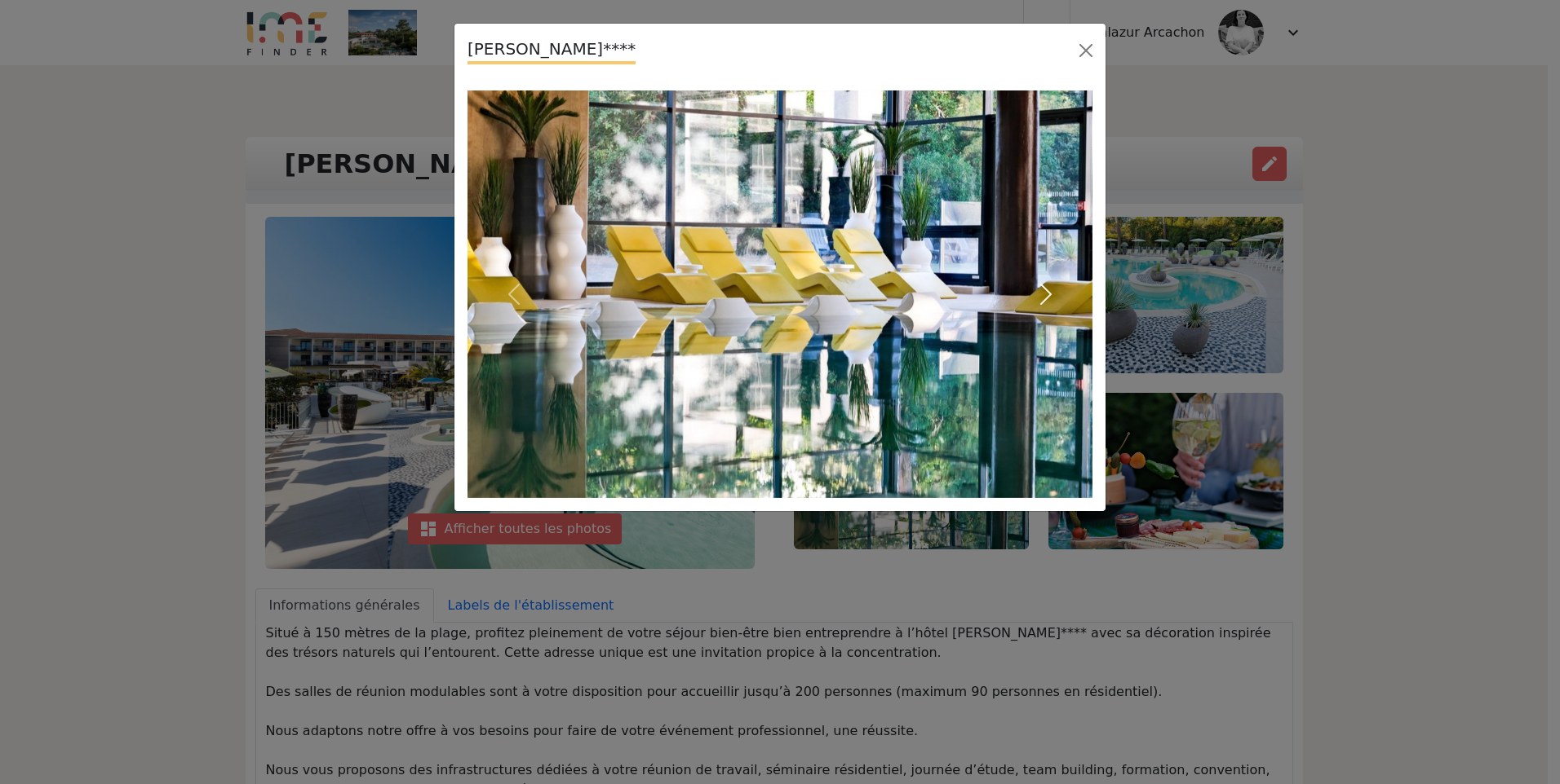
click at [1052, 293] on span "button" at bounding box center [1045, 294] width 26 height 26
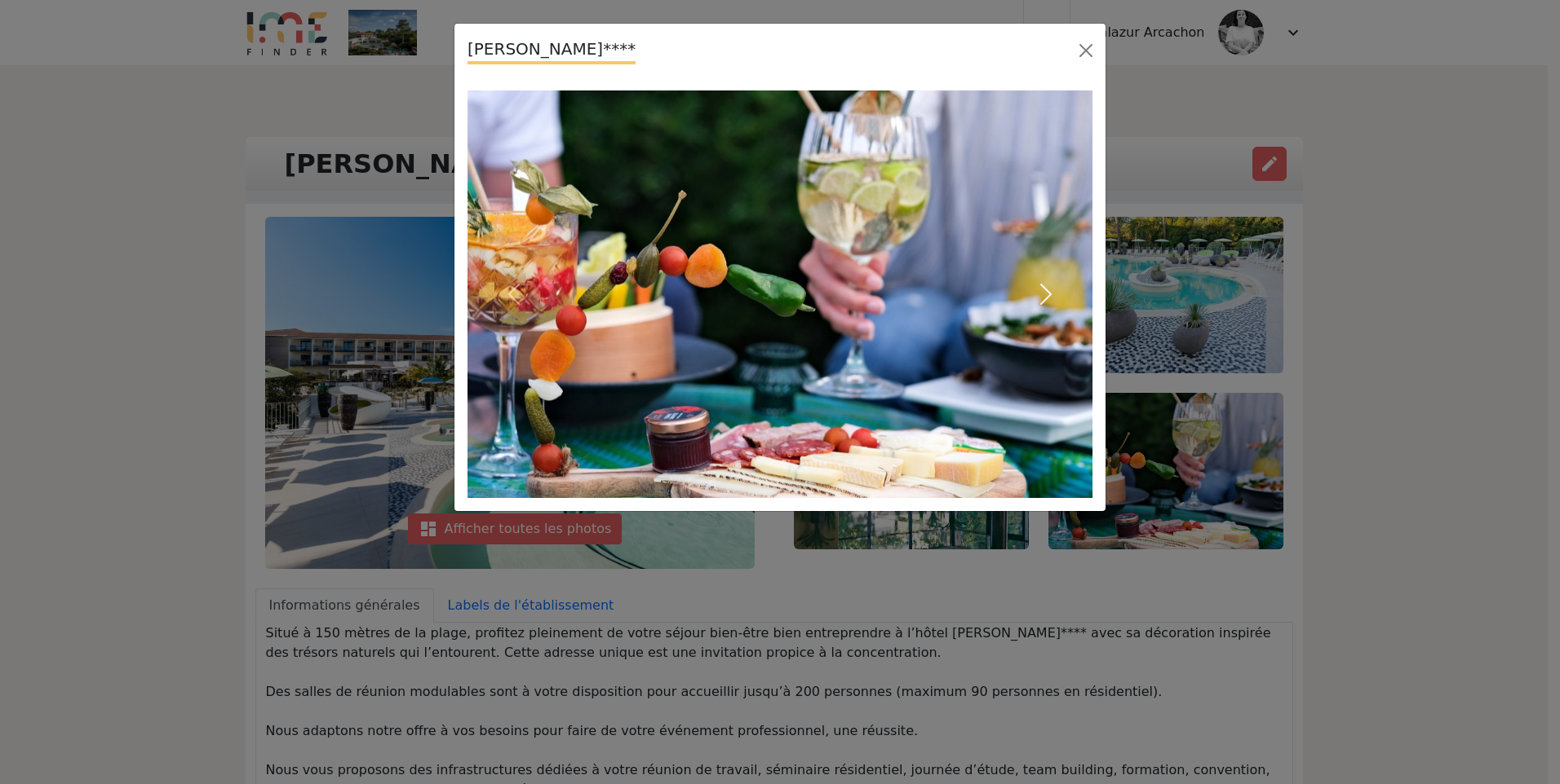
click at [1052, 293] on span "button" at bounding box center [1045, 294] width 26 height 26
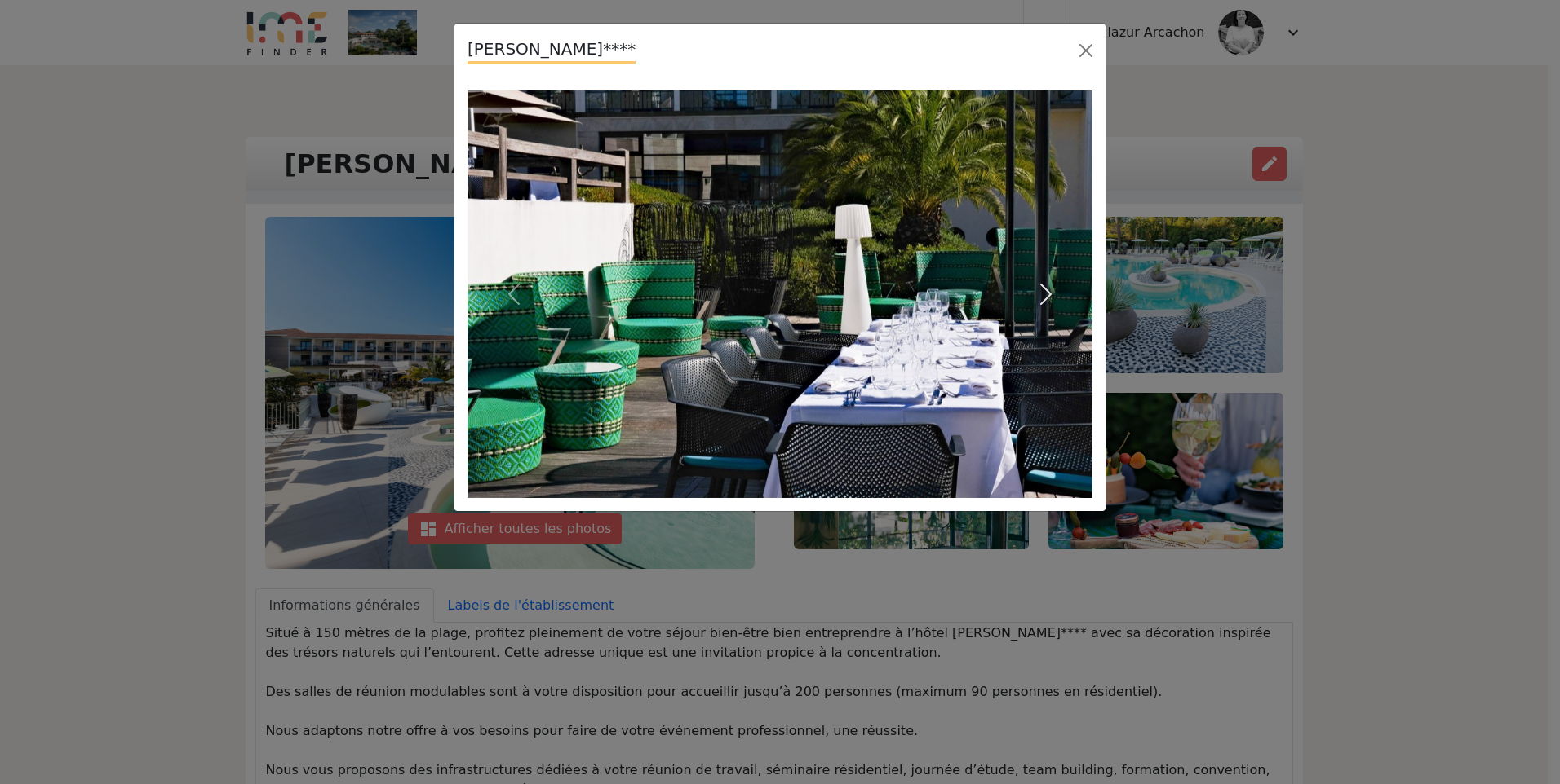
click at [1052, 293] on span "button" at bounding box center [1045, 294] width 26 height 26
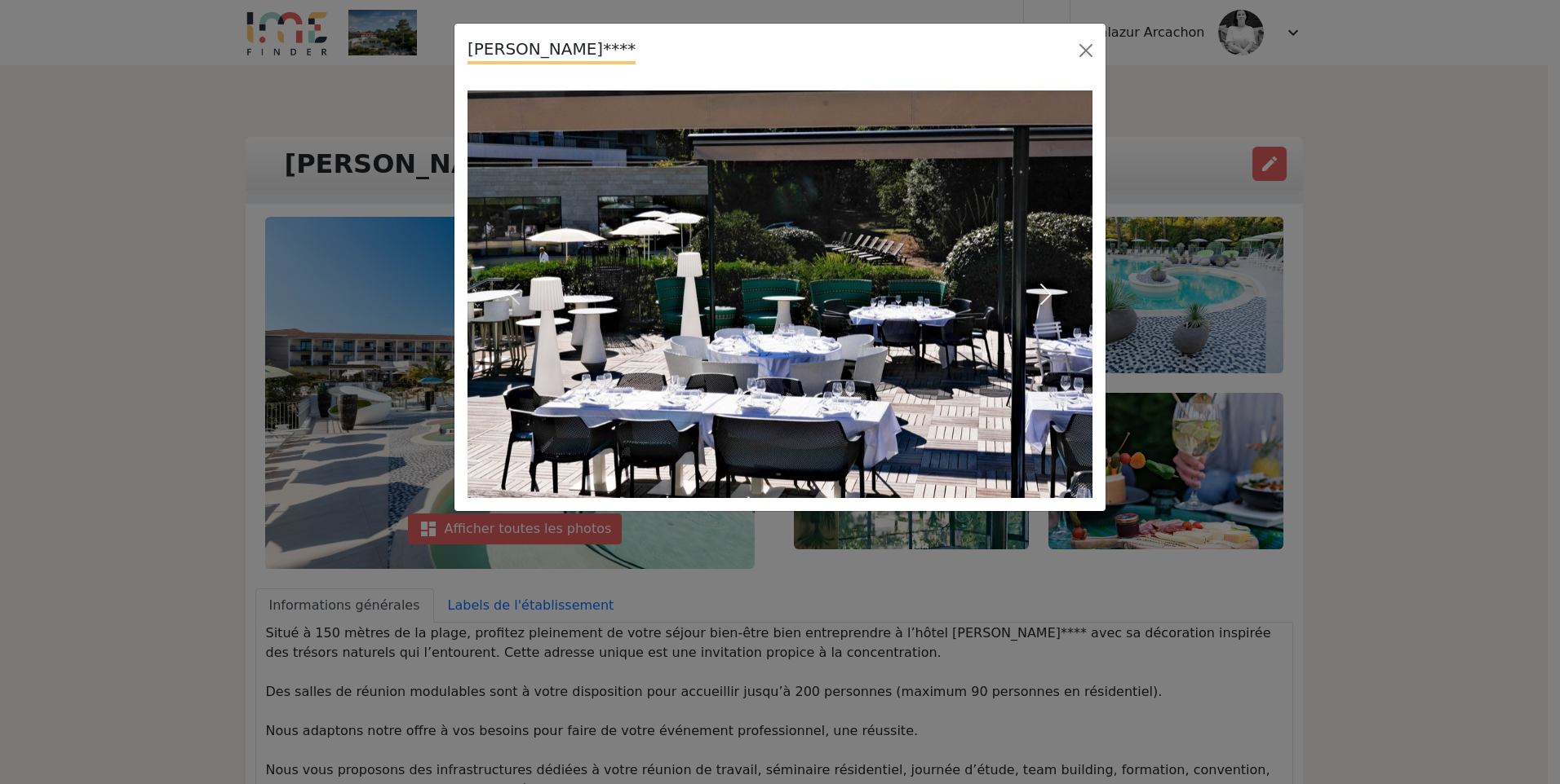
click at [1052, 293] on span "button" at bounding box center [1045, 294] width 26 height 26
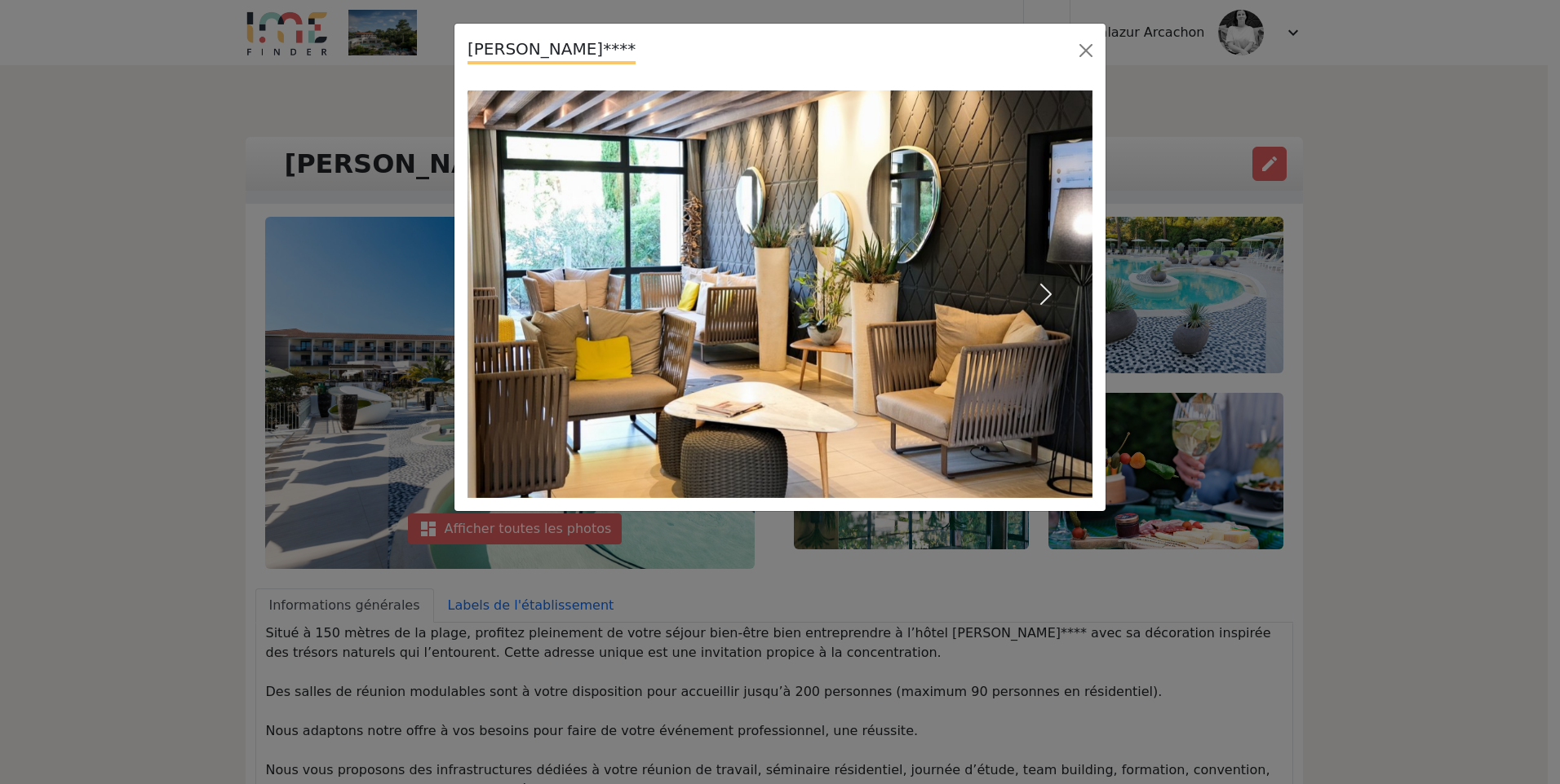
click at [1052, 293] on span "button" at bounding box center [1045, 294] width 26 height 26
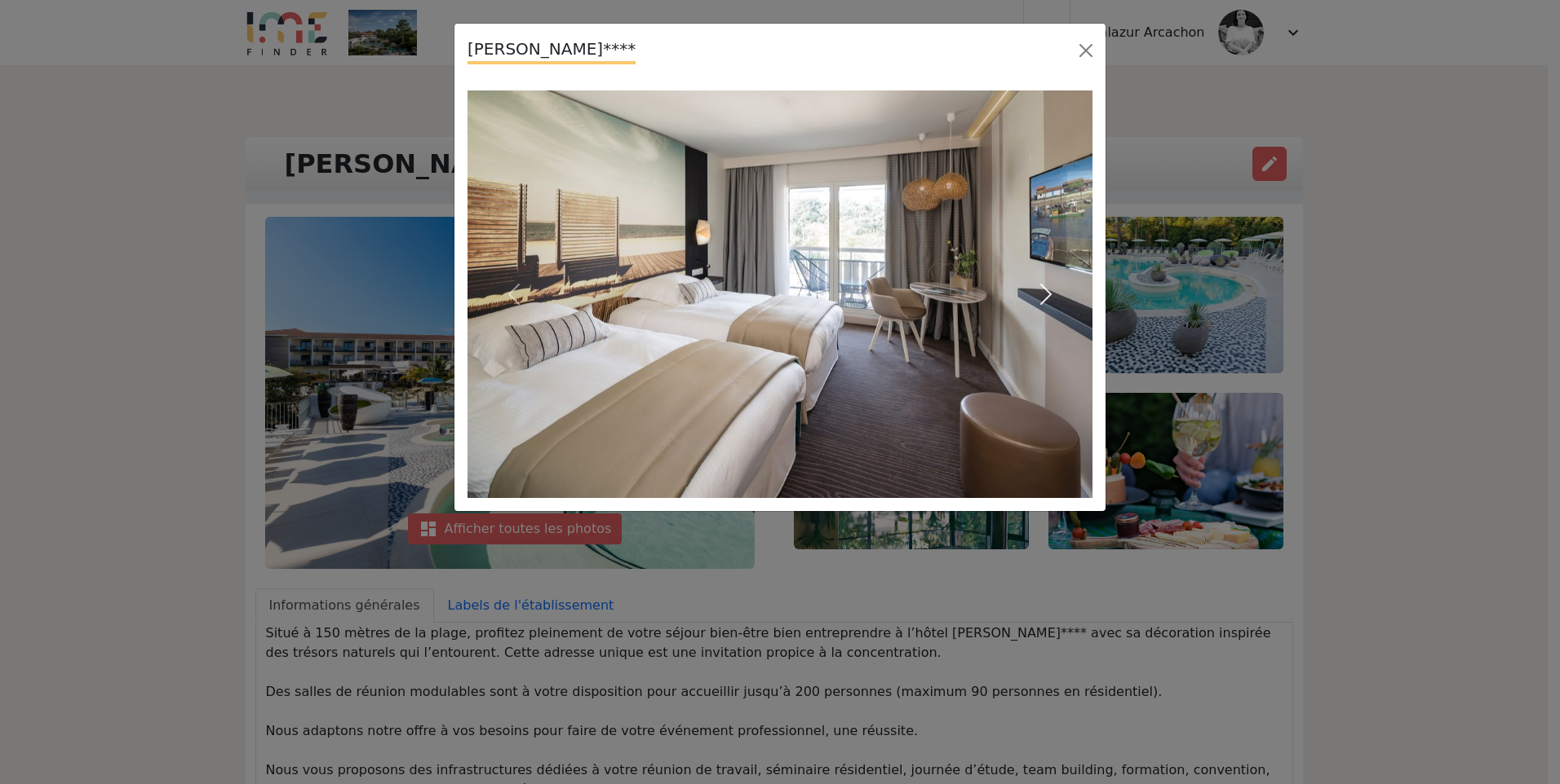
click at [1052, 293] on span "button" at bounding box center [1045, 294] width 26 height 26
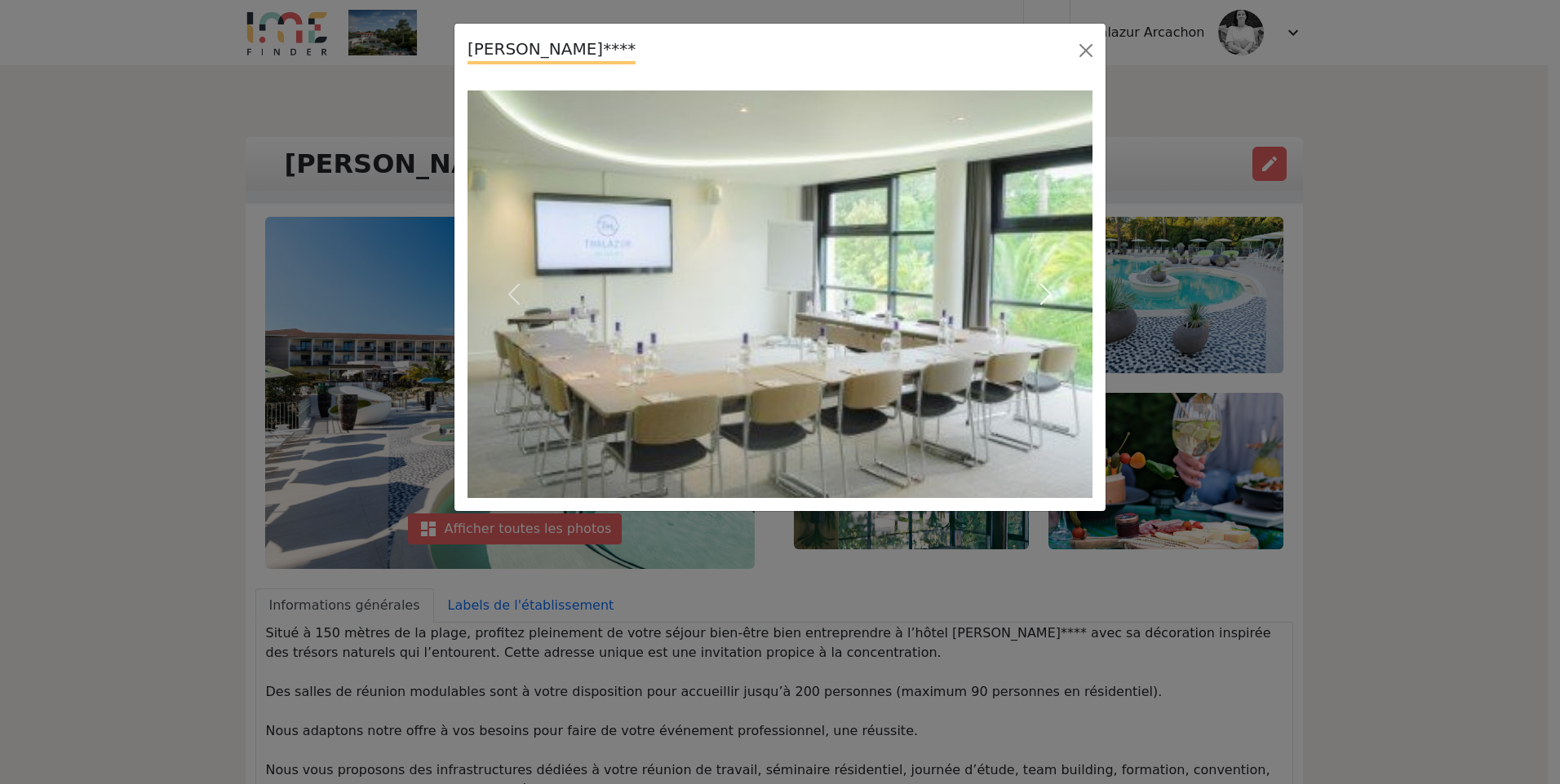
click at [1052, 293] on span "button" at bounding box center [1045, 294] width 26 height 26
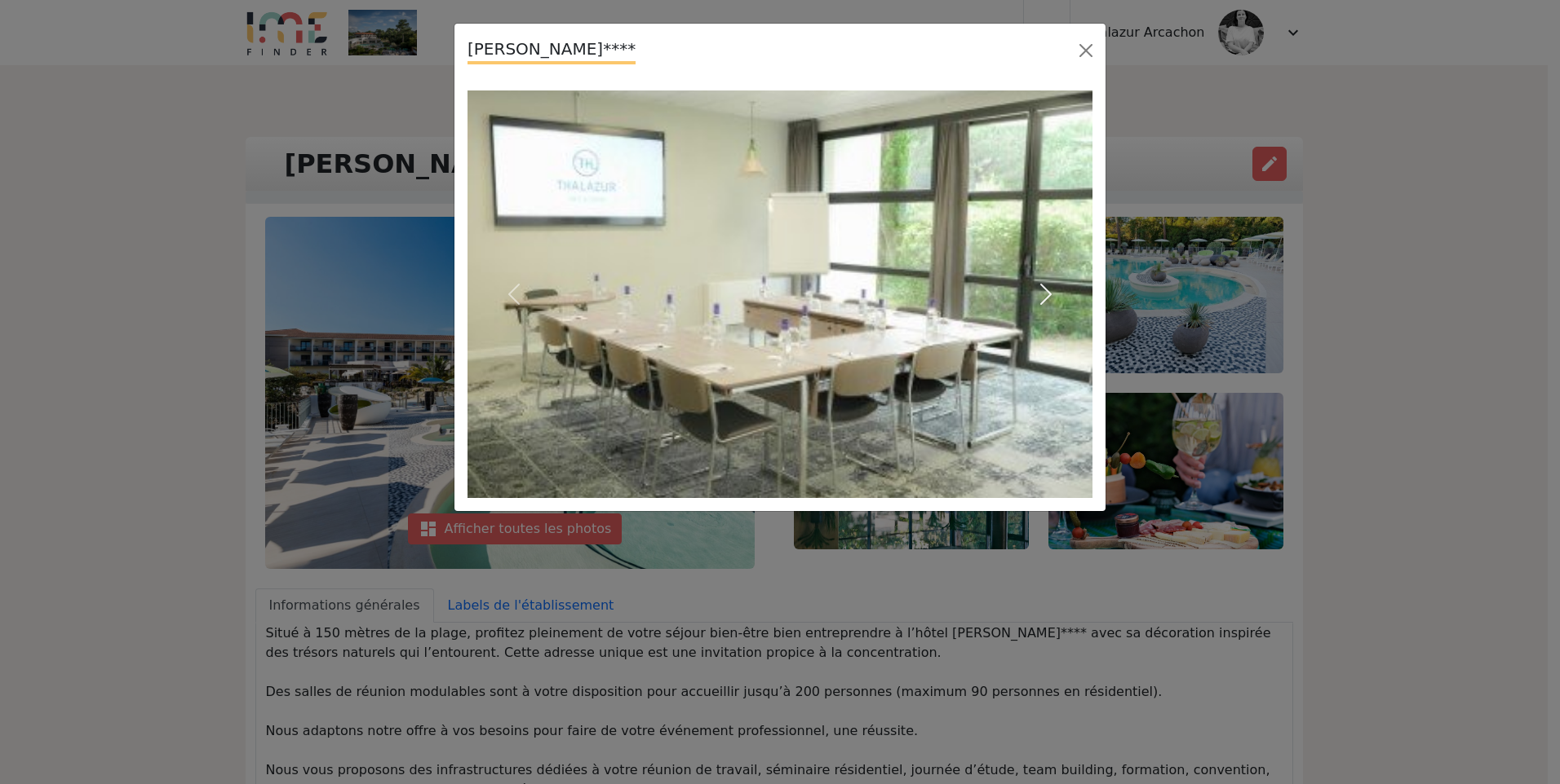
click at [1052, 293] on span "button" at bounding box center [1045, 294] width 26 height 26
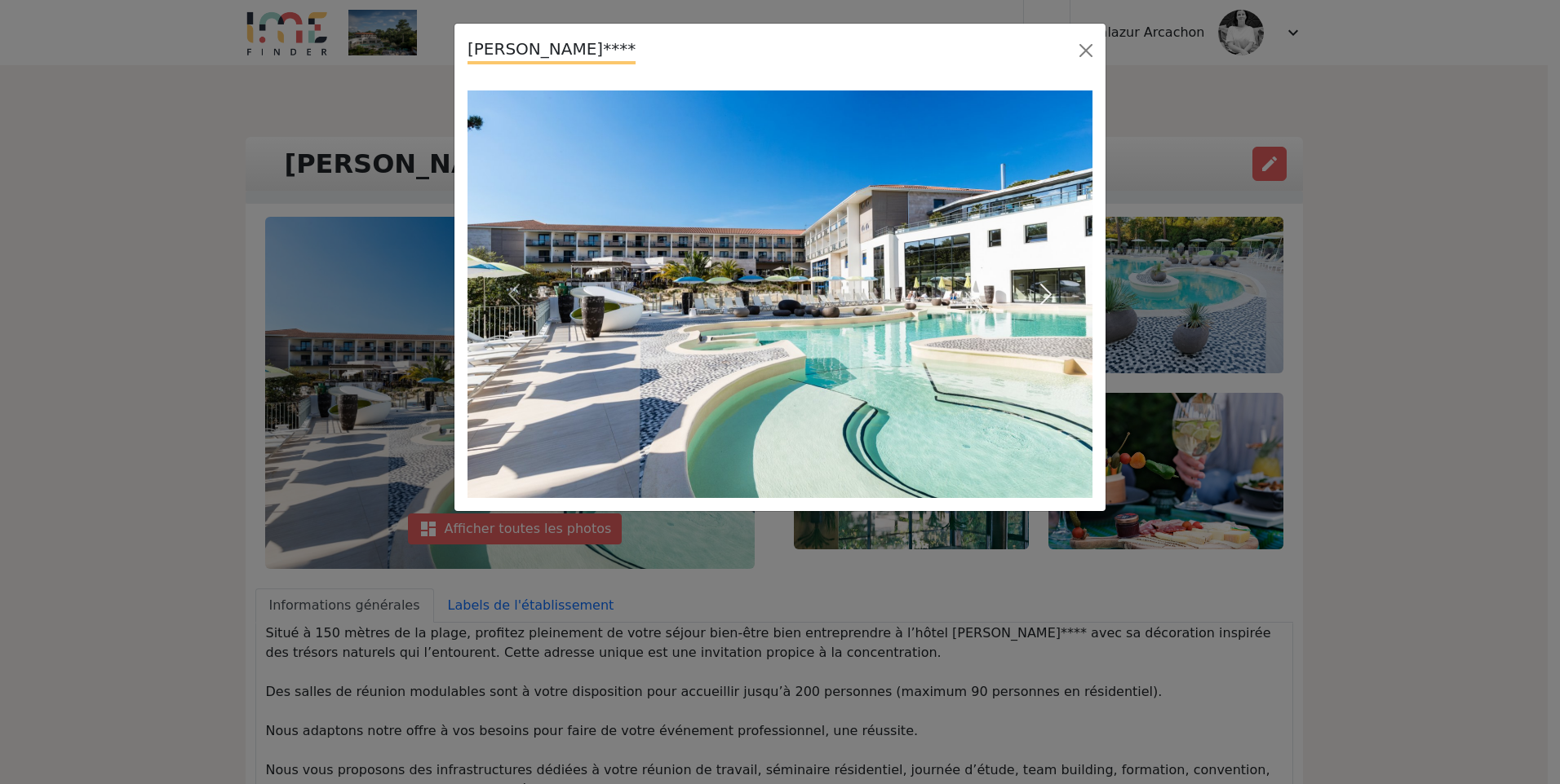
click at [1053, 293] on span "button" at bounding box center [1045, 294] width 26 height 26
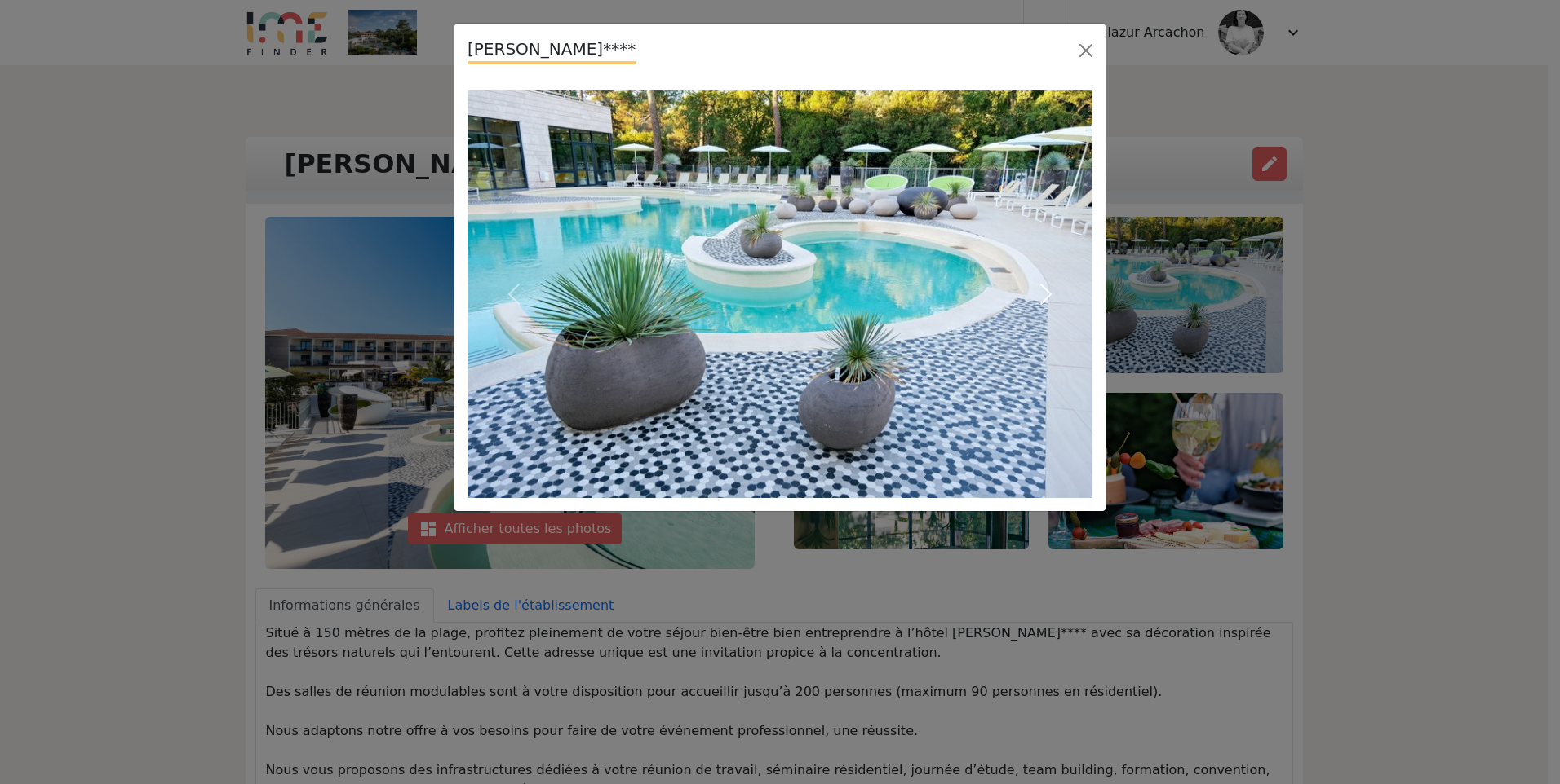
click at [1053, 293] on span "button" at bounding box center [1045, 294] width 26 height 26
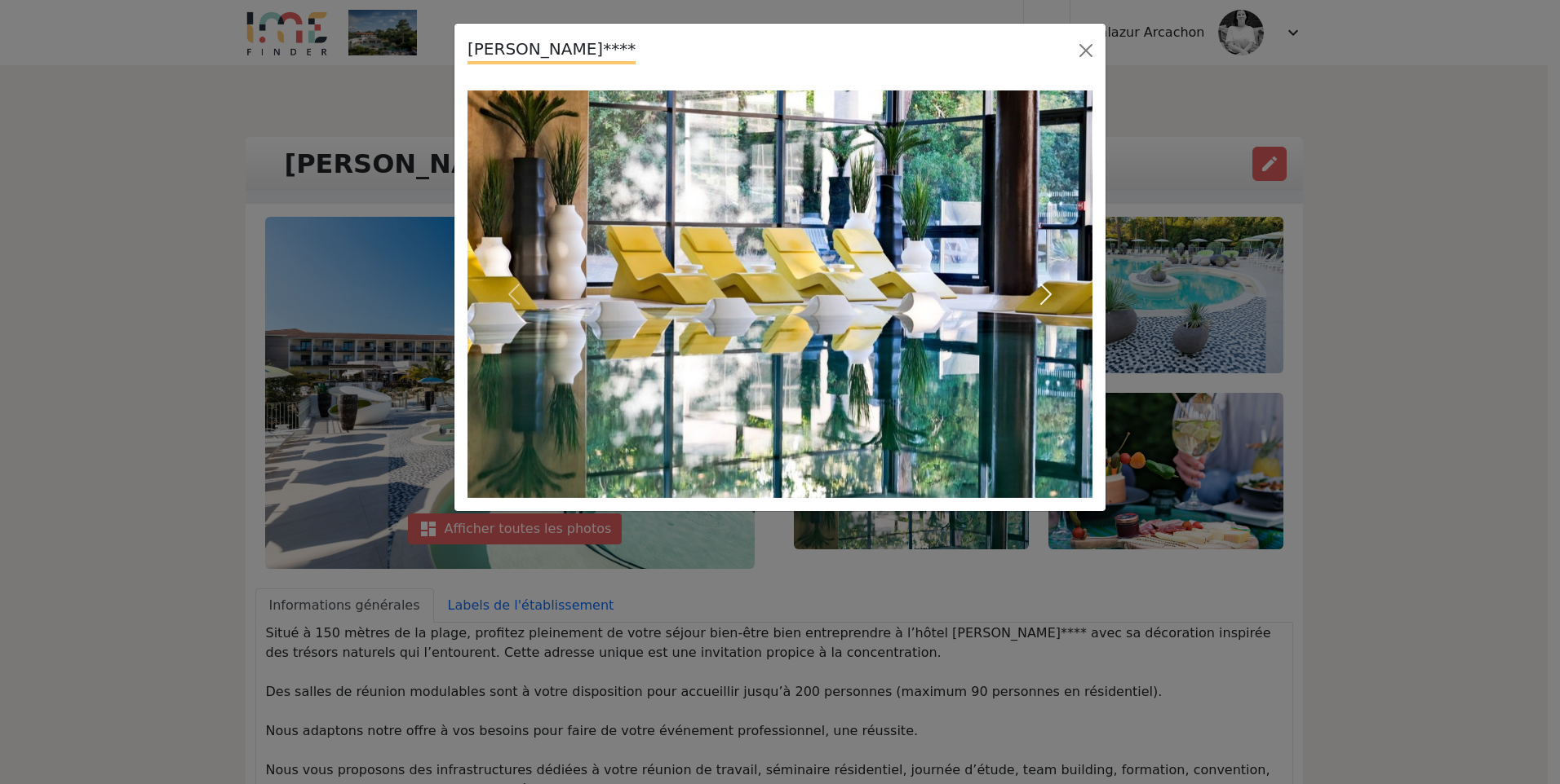
click at [1053, 293] on span "button" at bounding box center [1045, 294] width 26 height 26
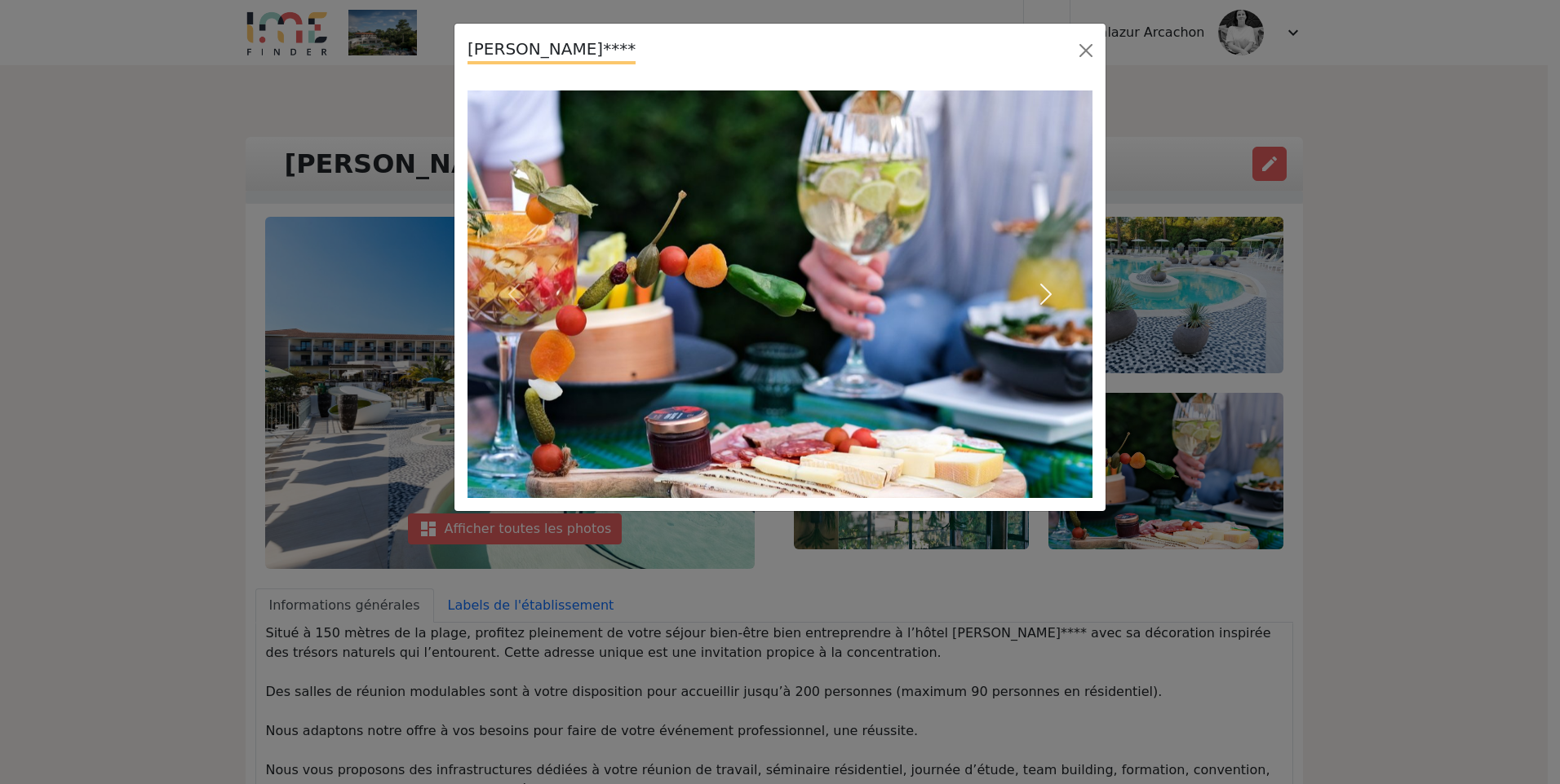
click at [1053, 293] on span "button" at bounding box center [1045, 294] width 26 height 26
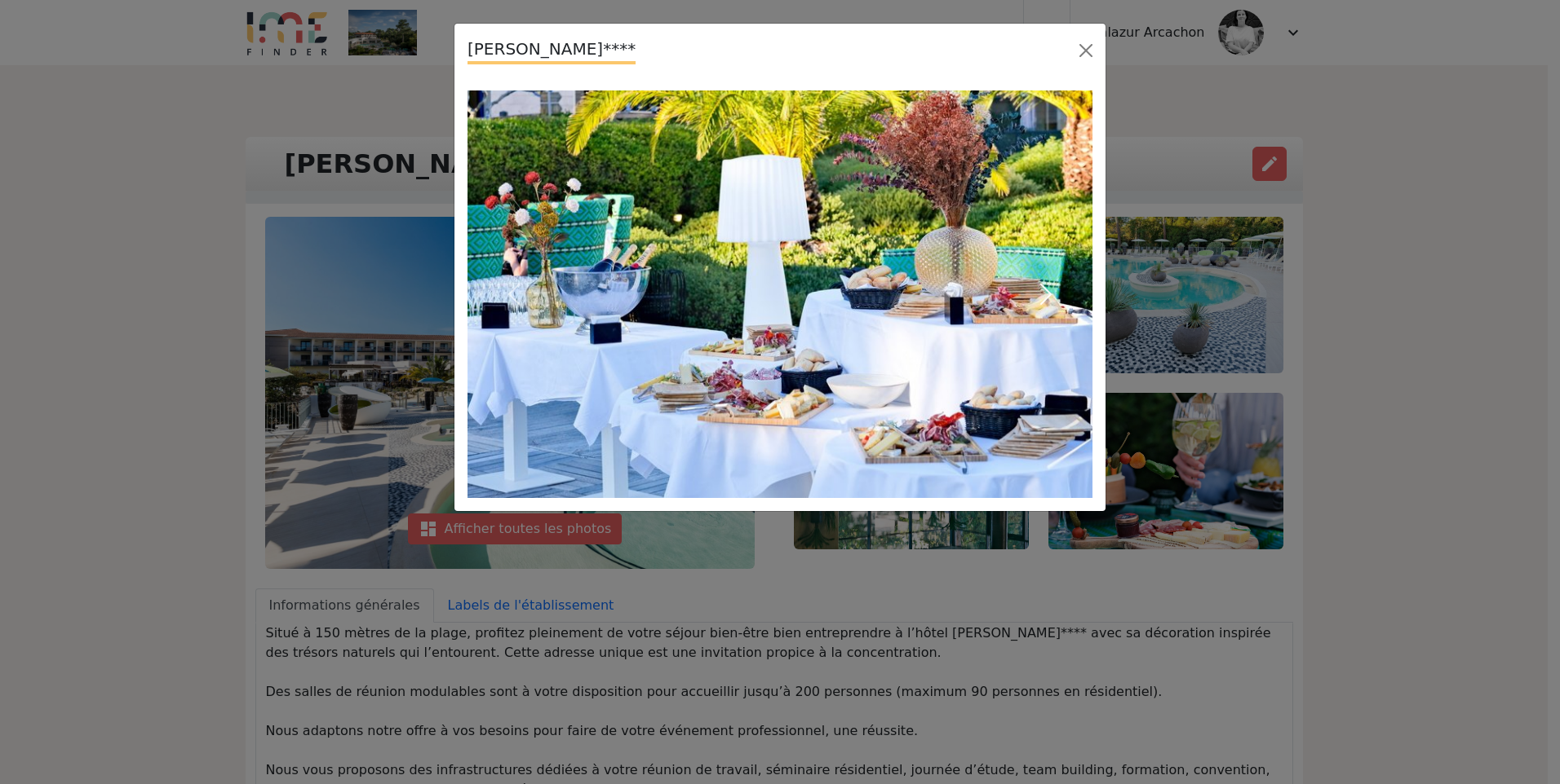
click at [1053, 293] on span "button" at bounding box center [1045, 294] width 26 height 26
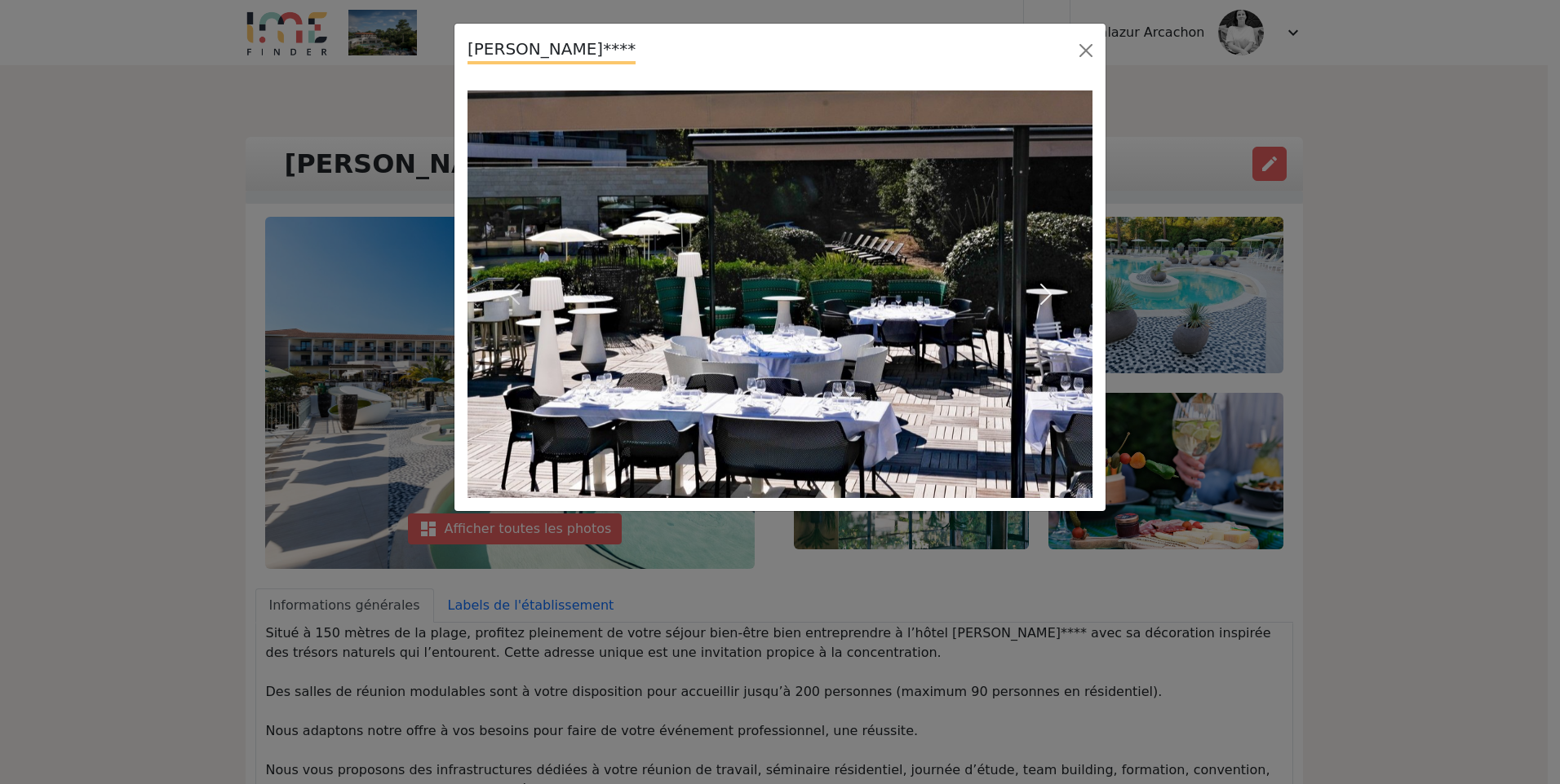
click at [1053, 293] on span "button" at bounding box center [1045, 294] width 26 height 26
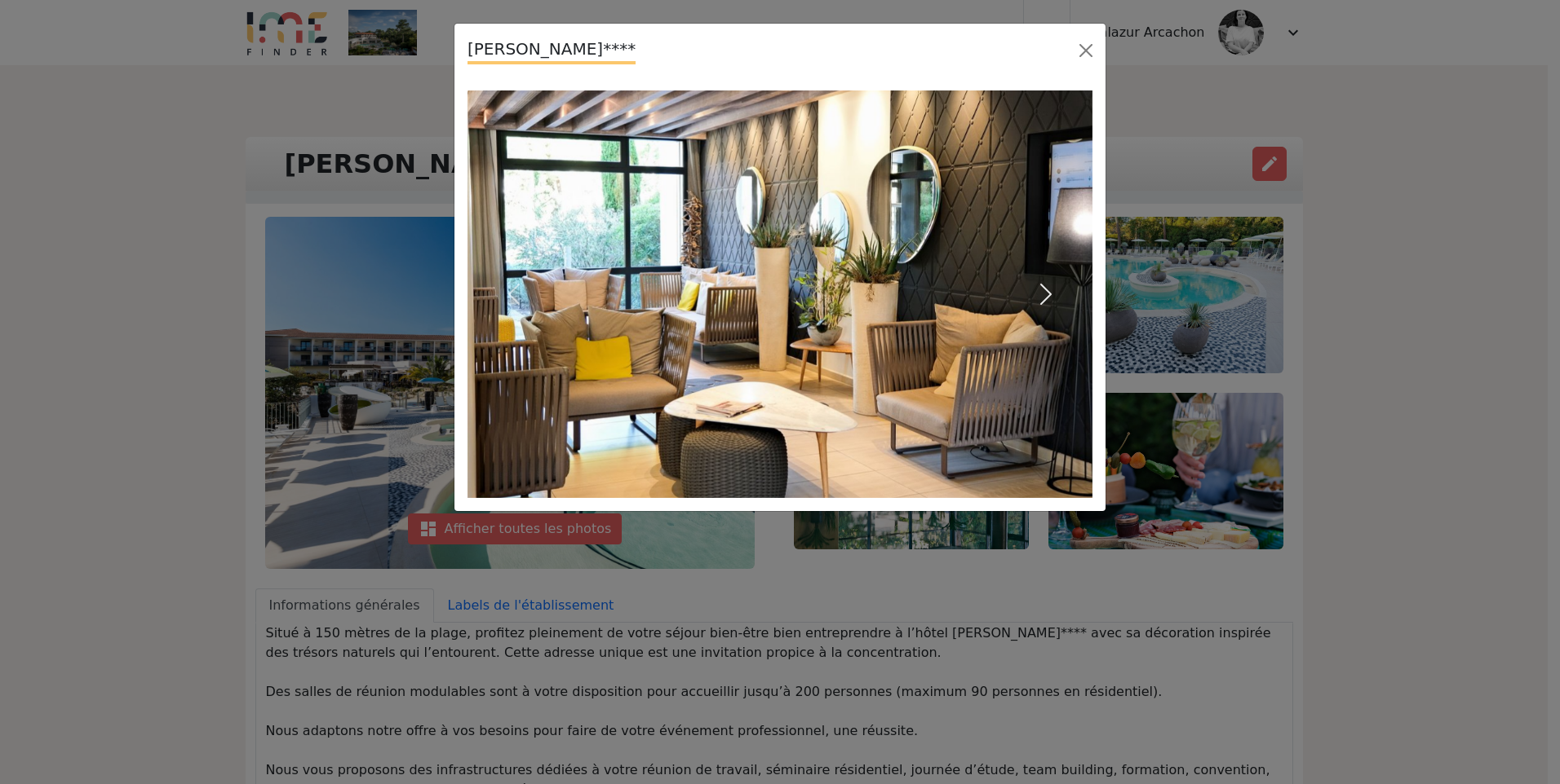
click at [1053, 293] on span "button" at bounding box center [1045, 294] width 26 height 26
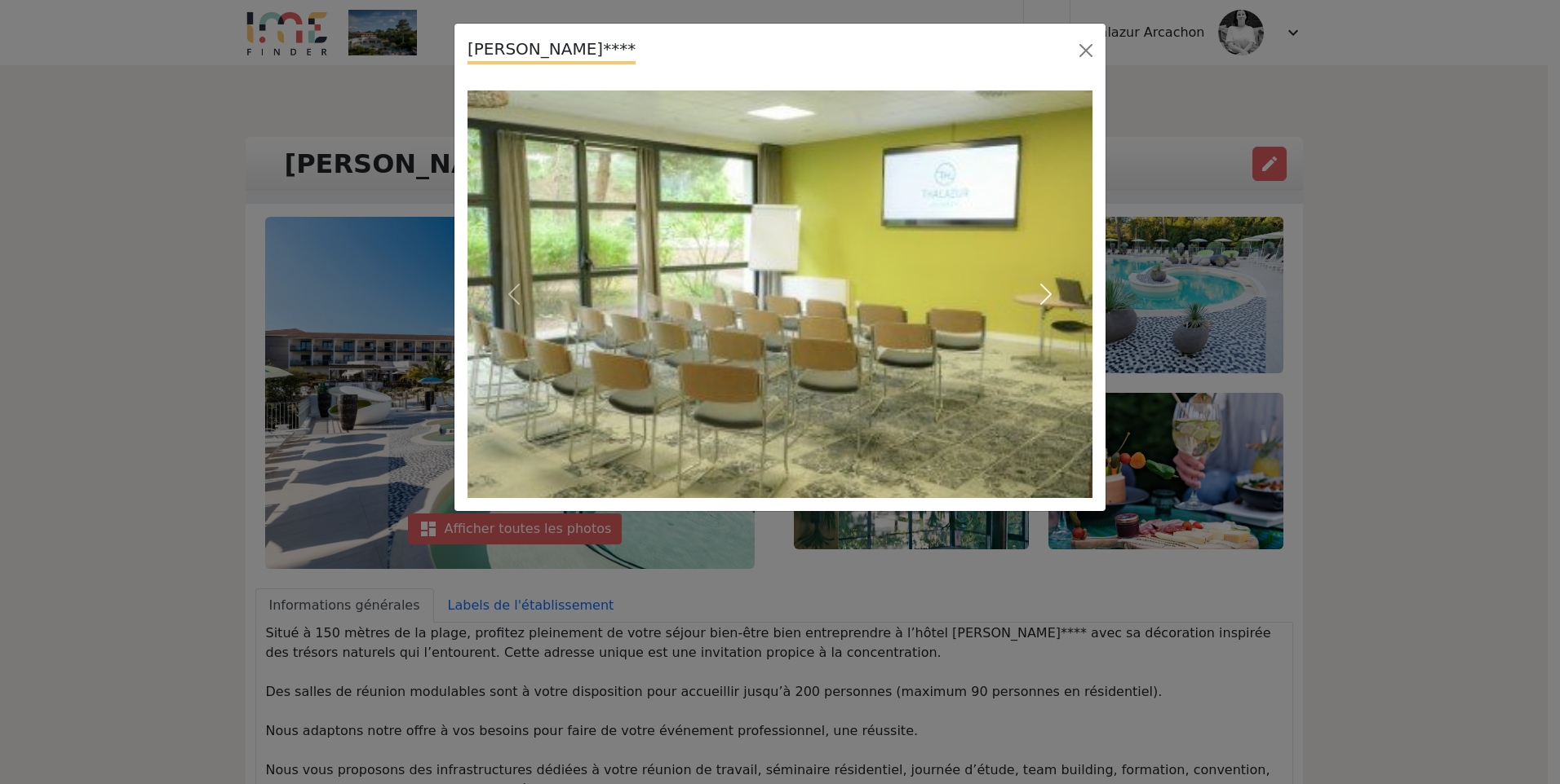
click at [1053, 293] on span "button" at bounding box center [1045, 294] width 26 height 26
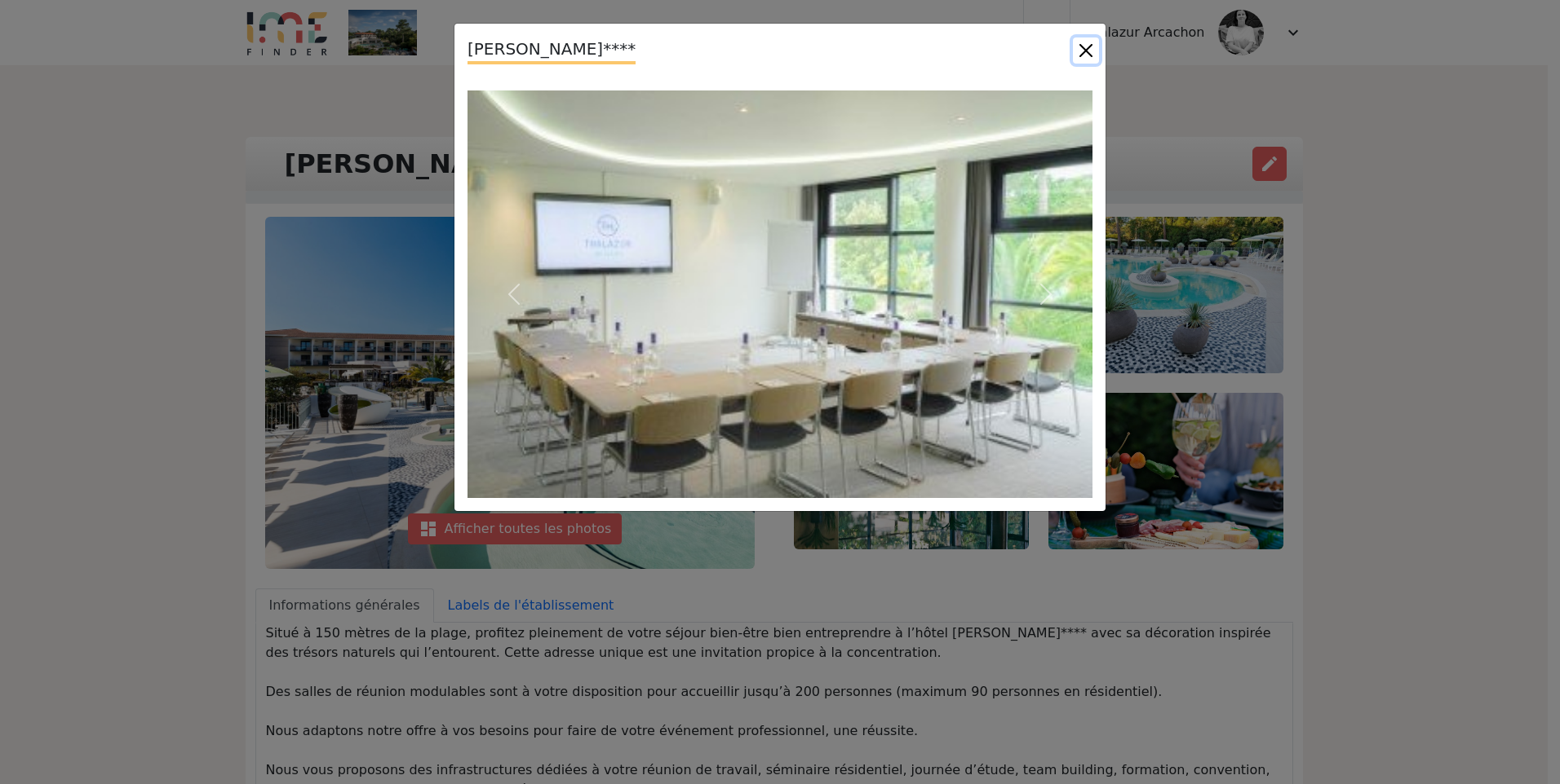
click at [1086, 61] on button "Close" at bounding box center [1085, 50] width 26 height 26
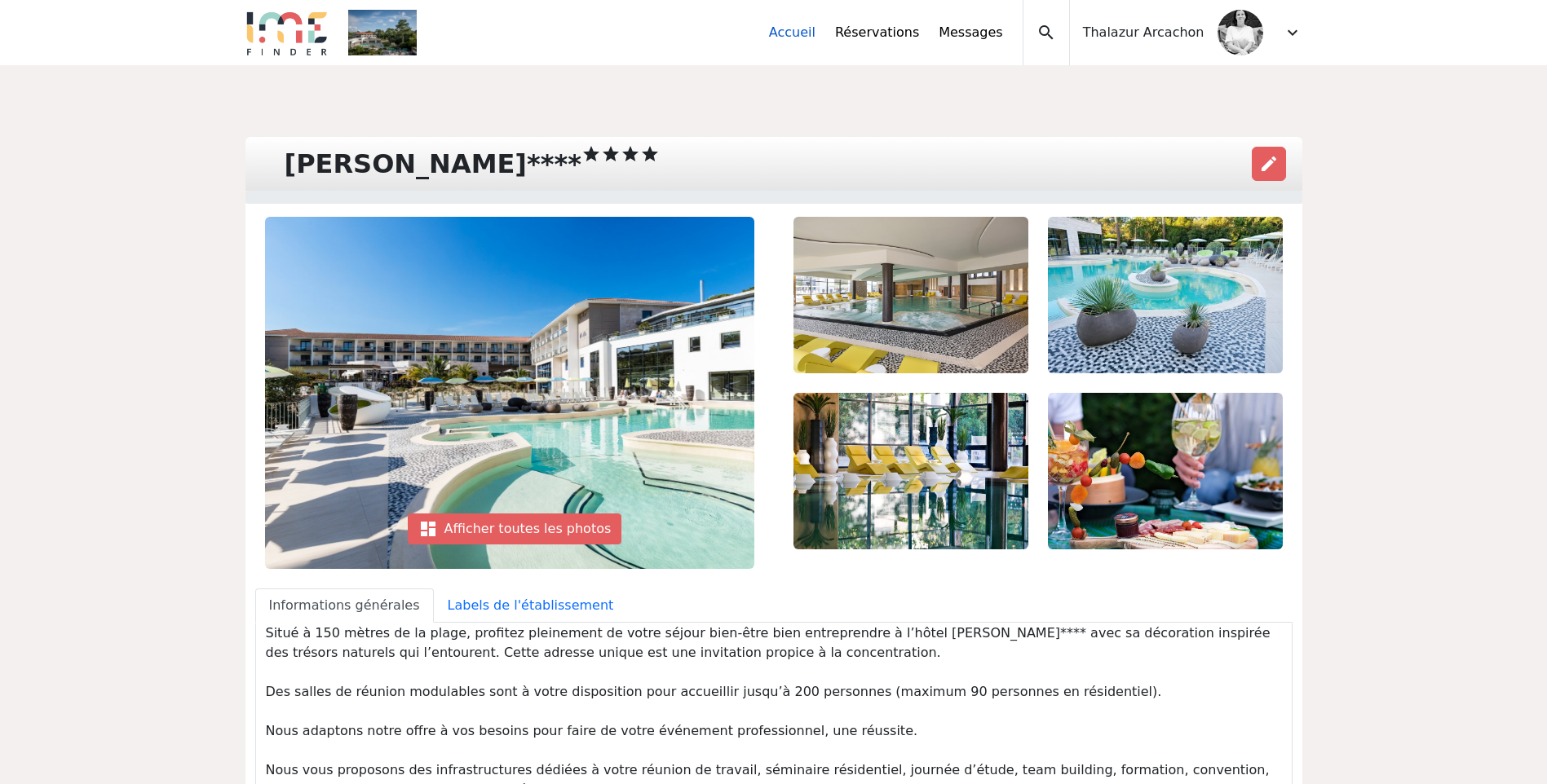
click at [815, 29] on link "Accueil" at bounding box center [792, 33] width 46 height 19
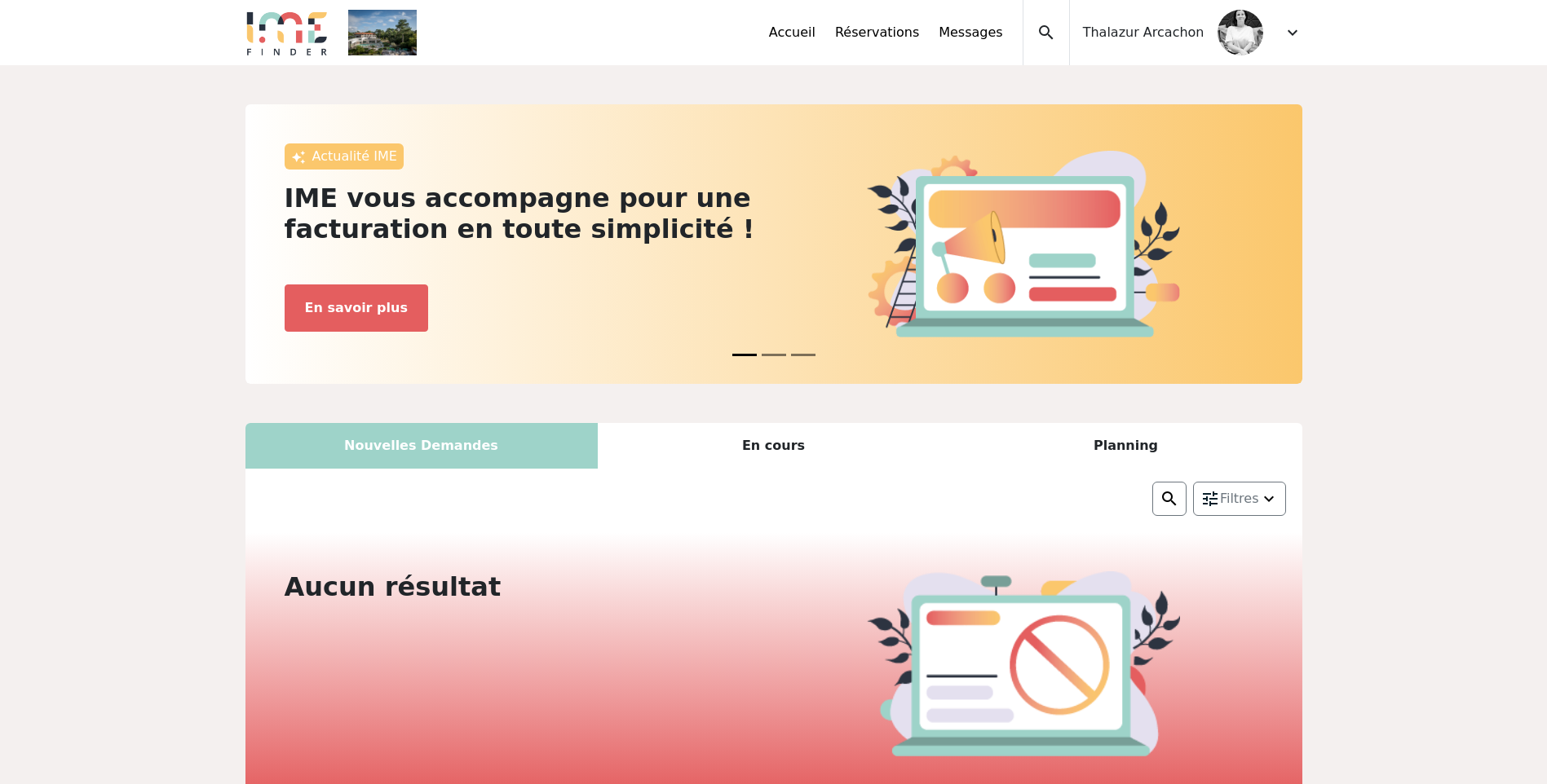
click at [1127, 24] on span "Thalazur Arcachon" at bounding box center [1144, 33] width 122 height 19
click at [1291, 41] on span "expand_more" at bounding box center [1292, 33] width 19 height 19
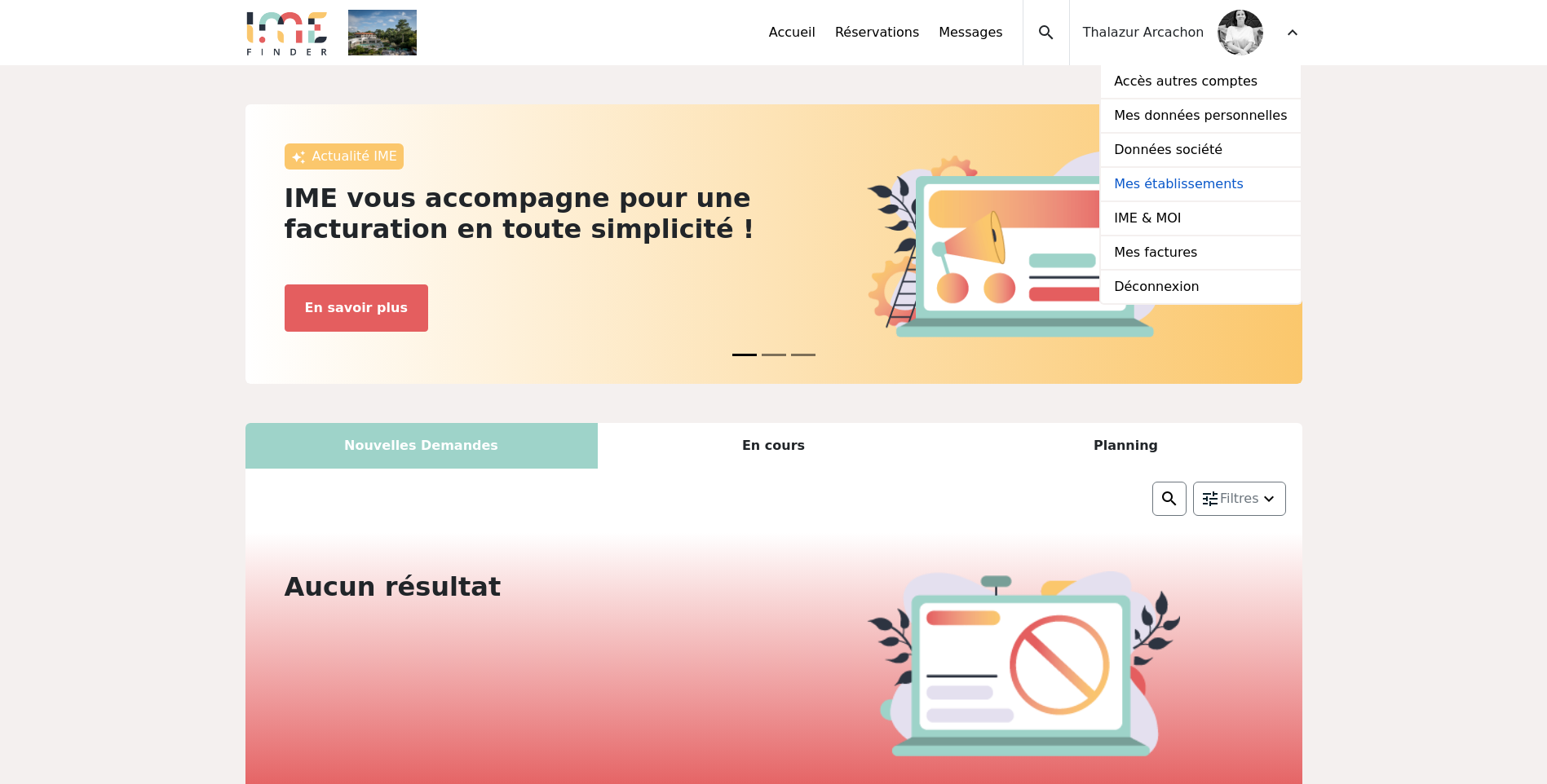
click at [1216, 184] on link "Mes établissements" at bounding box center [1200, 185] width 199 height 35
